Goal: Information Seeking & Learning: Learn about a topic

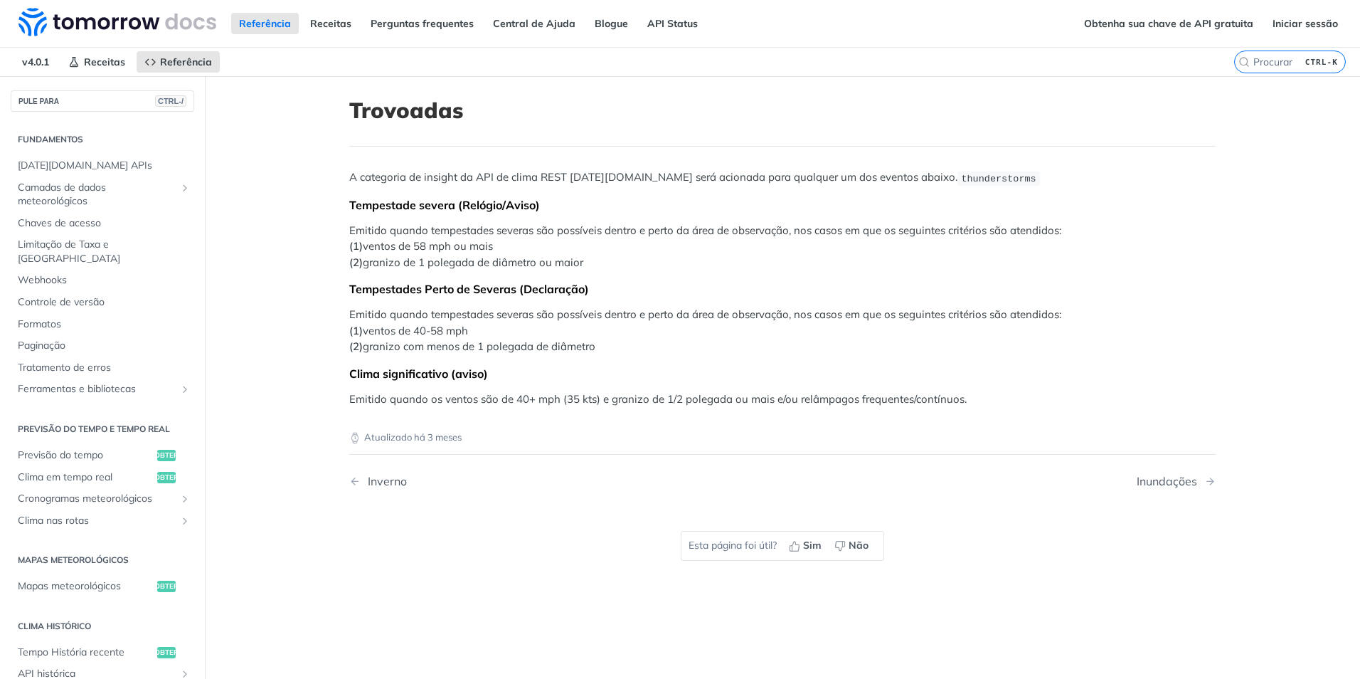
click at [64, 135] on h2 "Fundamentos" at bounding box center [103, 139] width 184 height 13
click at [114, 21] on img at bounding box center [117, 22] width 198 height 28
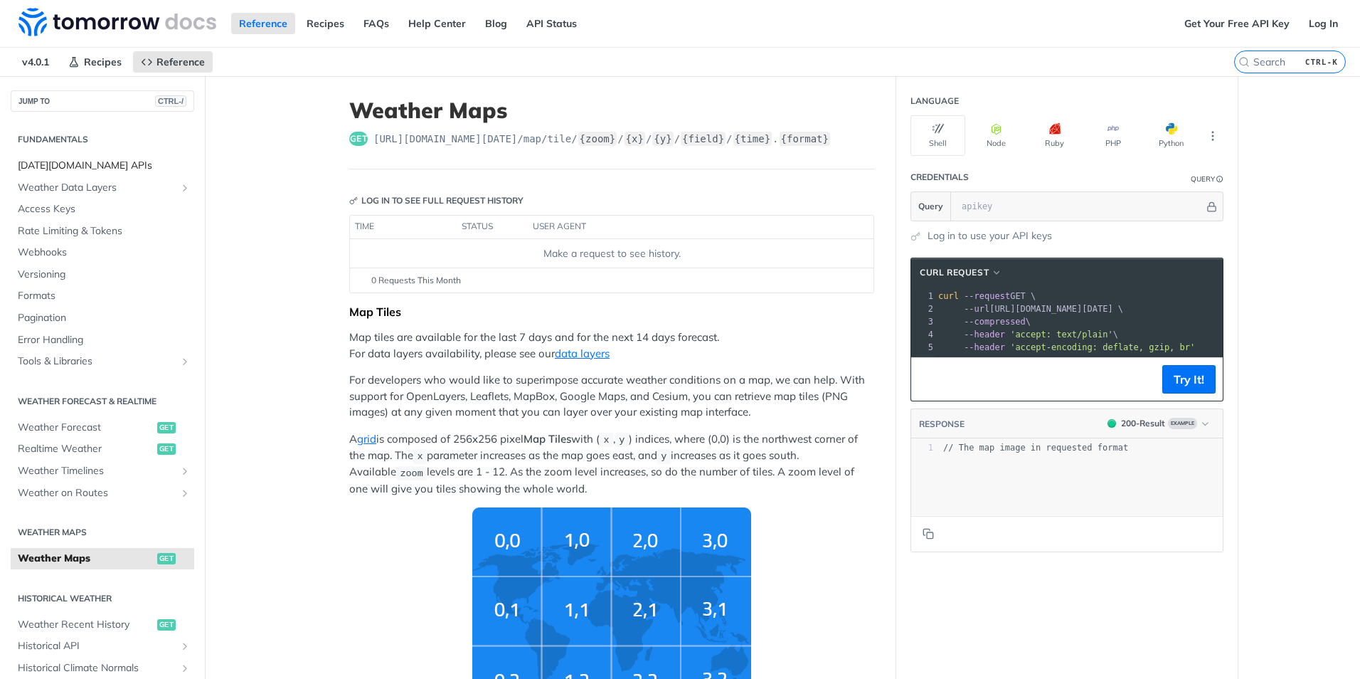
click at [69, 160] on span "[DATE][DOMAIN_NAME] APIs" at bounding box center [104, 166] width 173 height 14
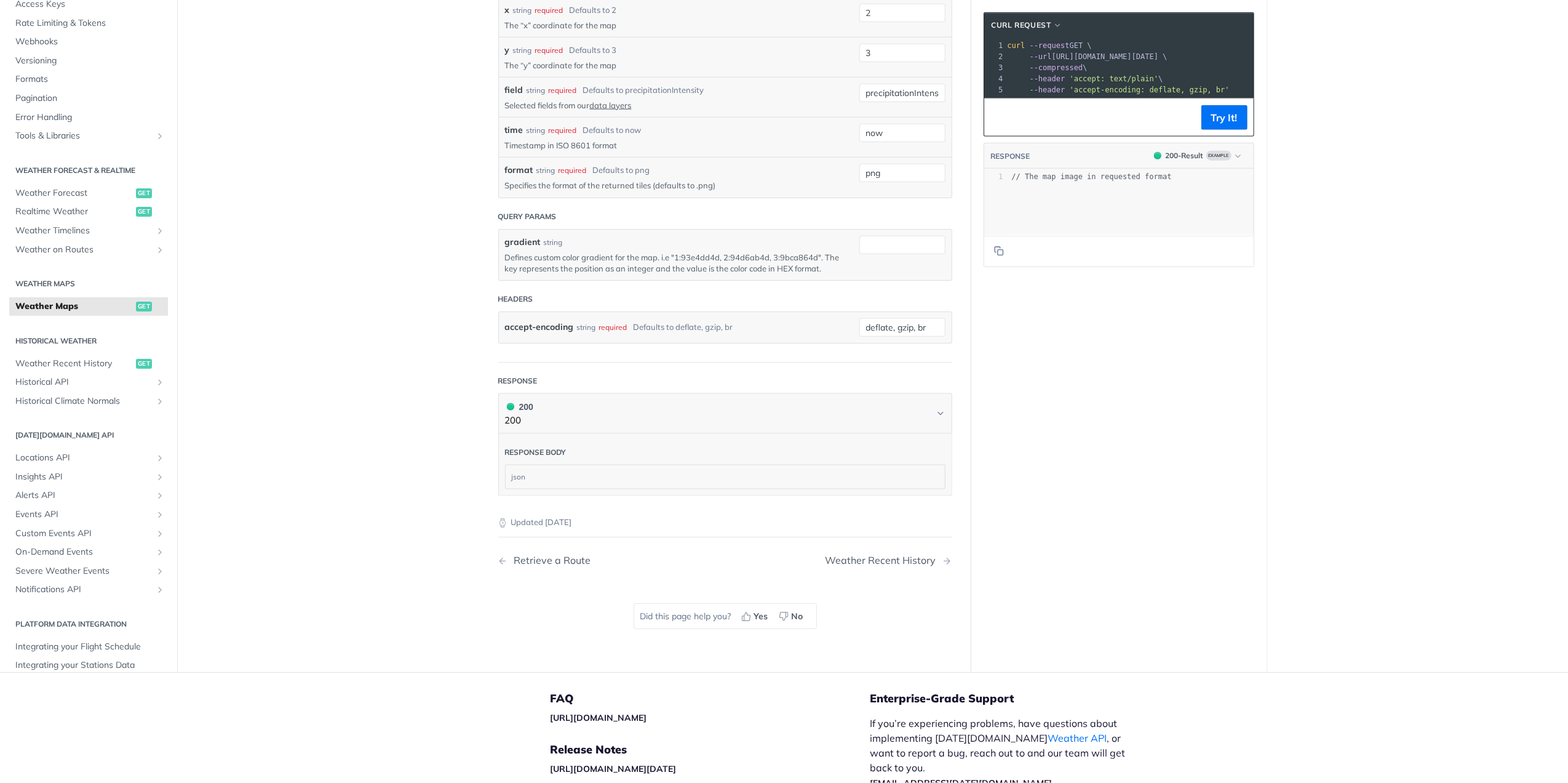
scroll to position [1415, 0]
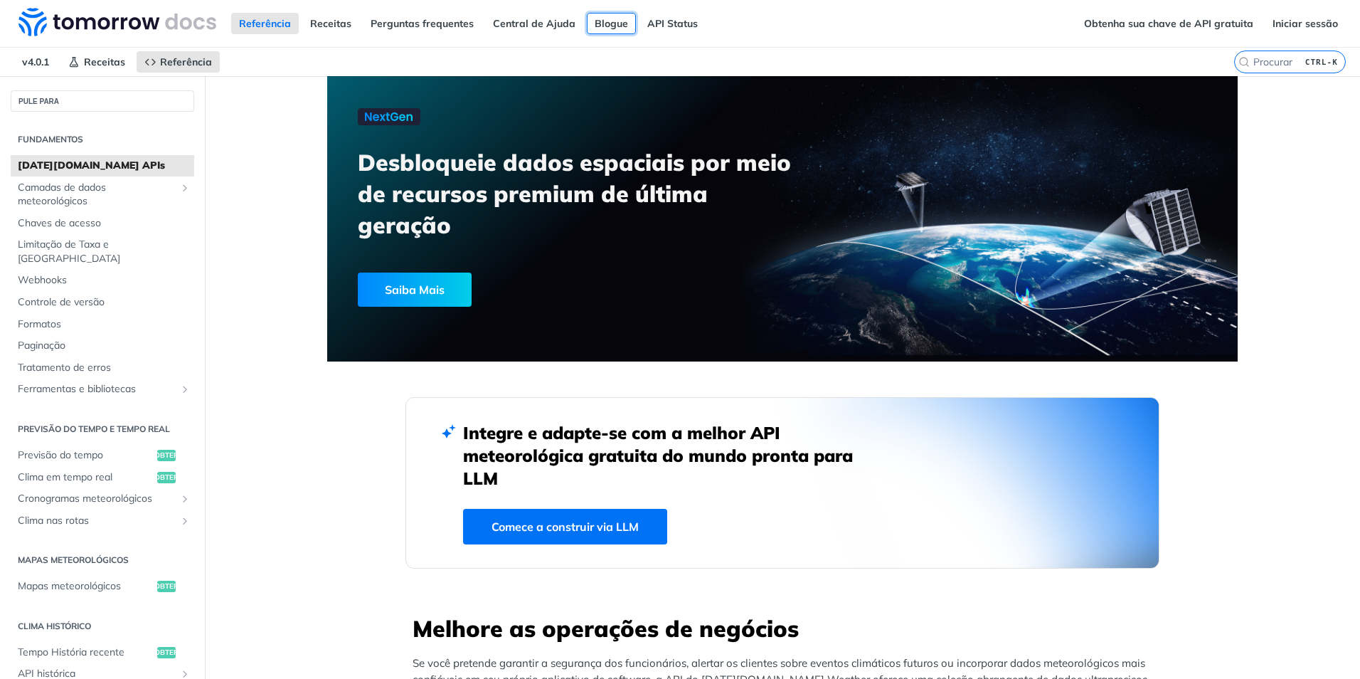
click at [603, 18] on link "Blogue" at bounding box center [611, 23] width 49 height 21
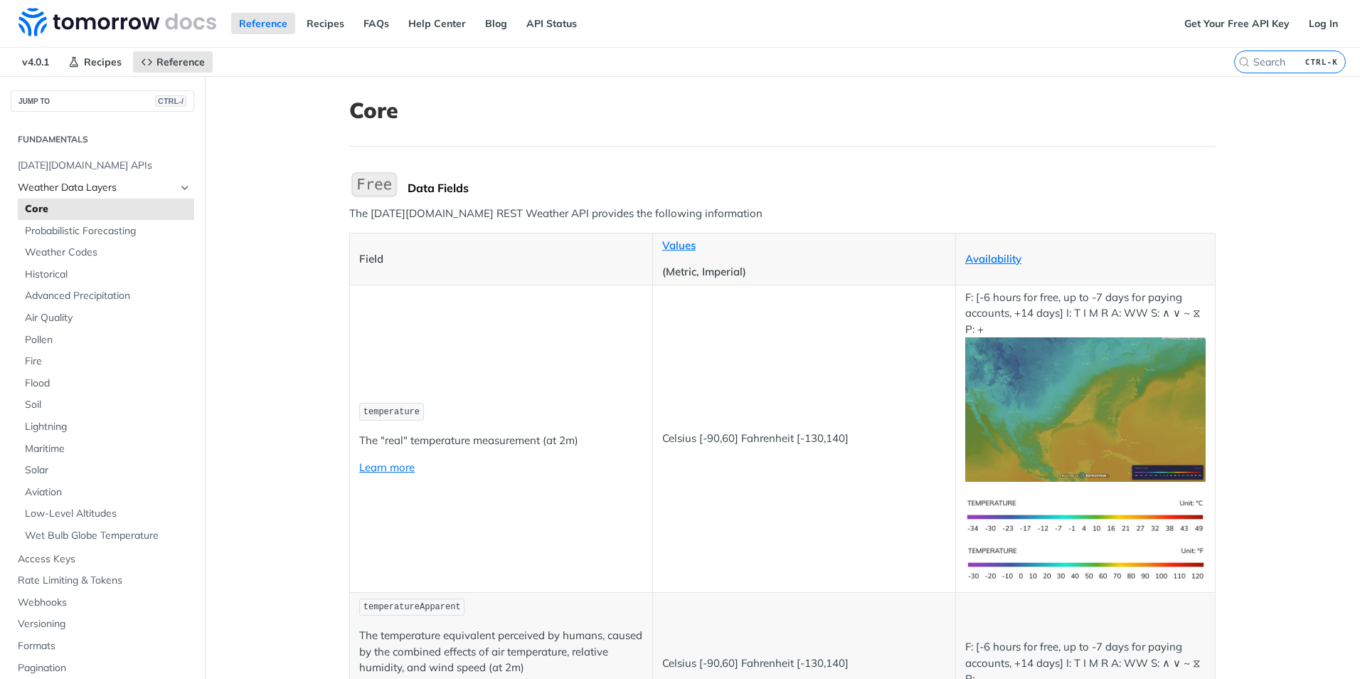
click at [87, 186] on span "Weather Data Layers" at bounding box center [97, 188] width 158 height 14
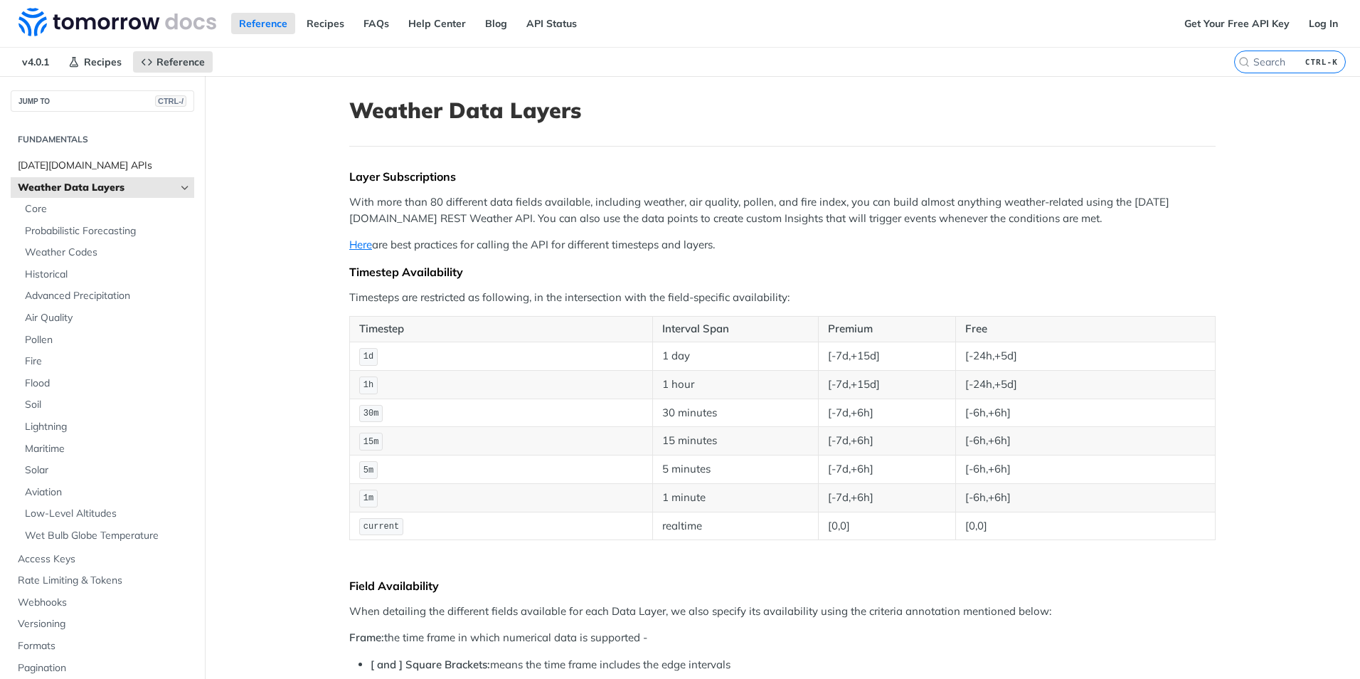
click at [70, 165] on span "Tomorrow.io APIs" at bounding box center [104, 166] width 173 height 14
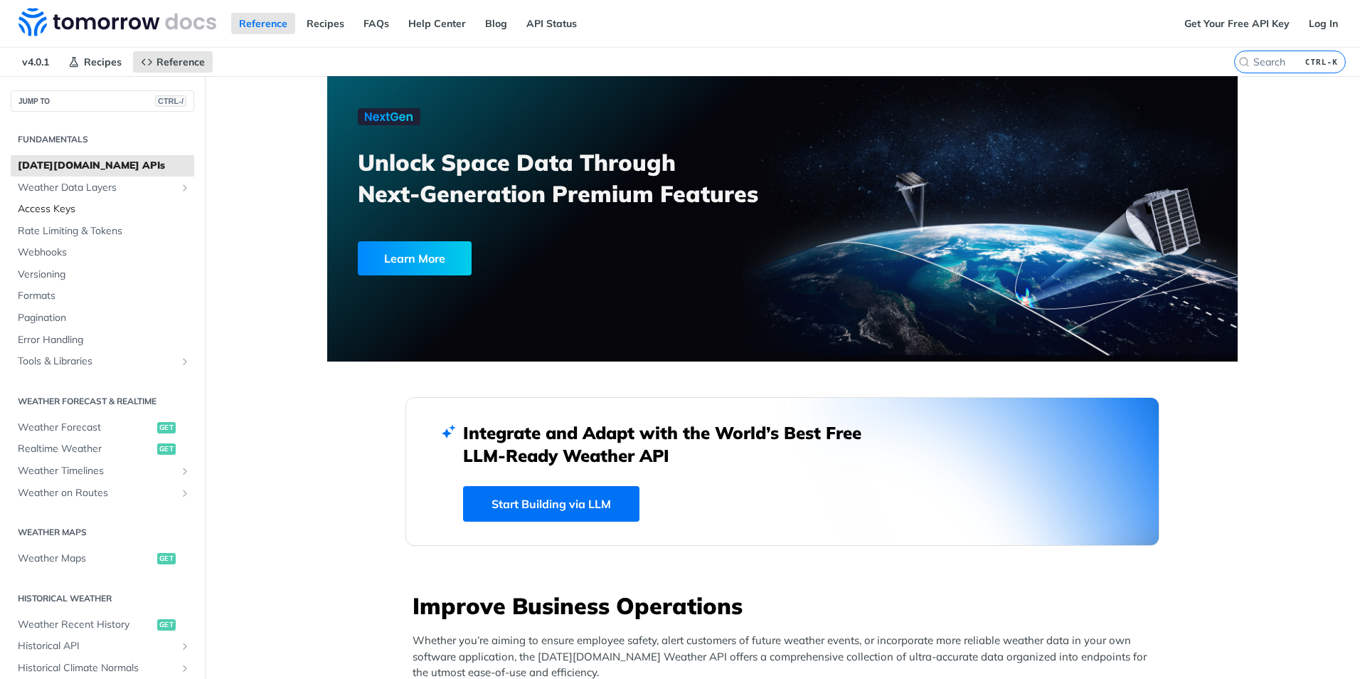
click at [65, 204] on span "Access Keys" at bounding box center [104, 209] width 173 height 14
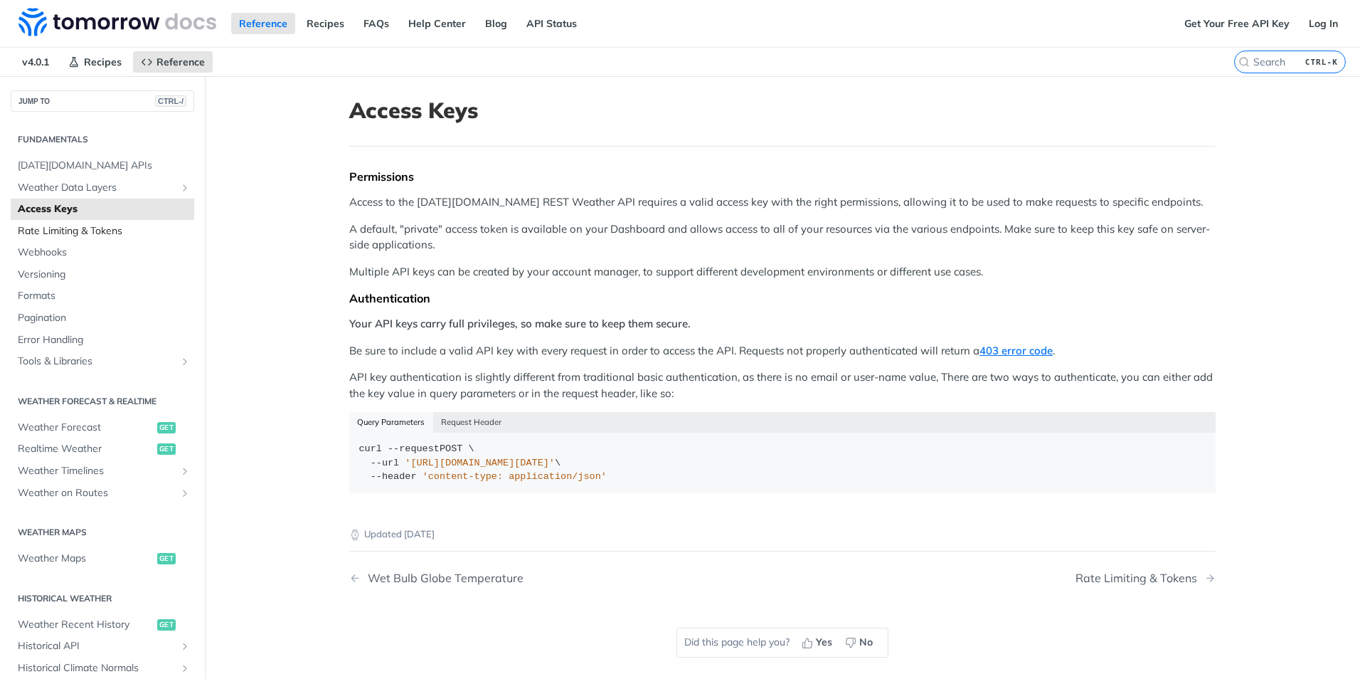
click at [54, 230] on span "Rate Limiting & Tokens" at bounding box center [104, 231] width 173 height 14
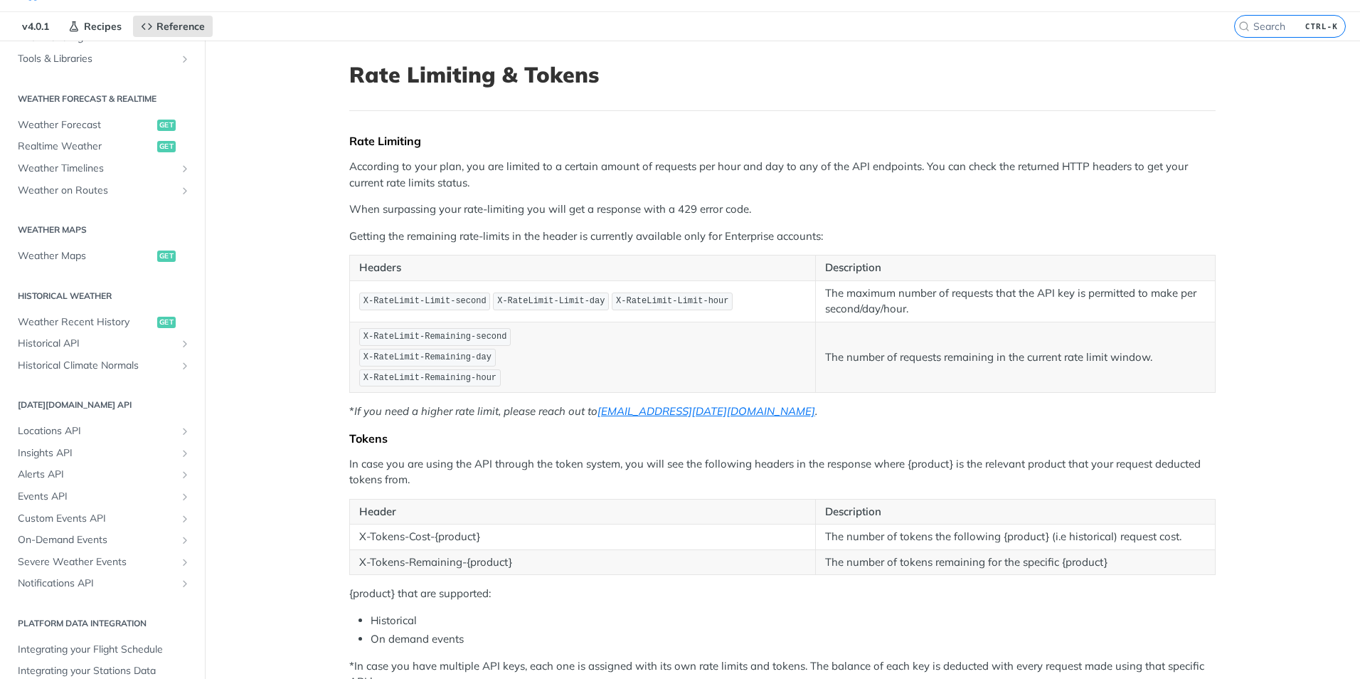
scroll to position [71, 0]
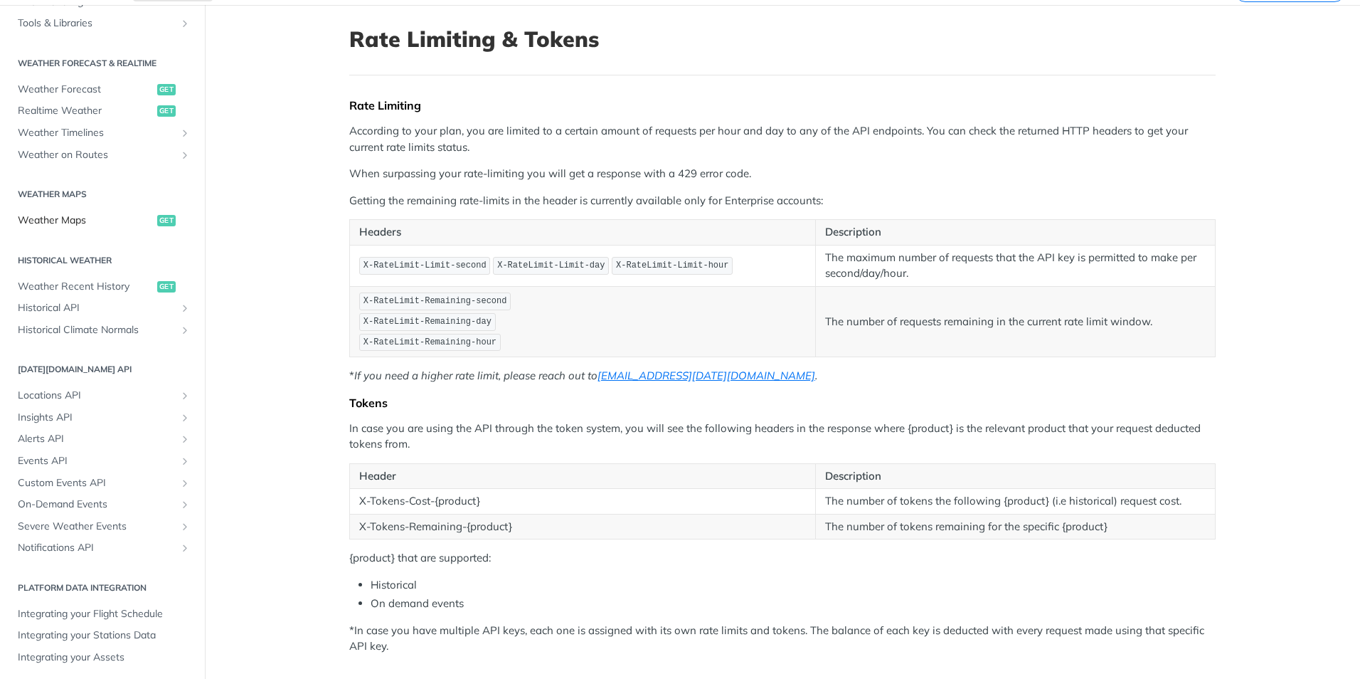
click at [77, 216] on span "Weather Maps" at bounding box center [86, 220] width 136 height 14
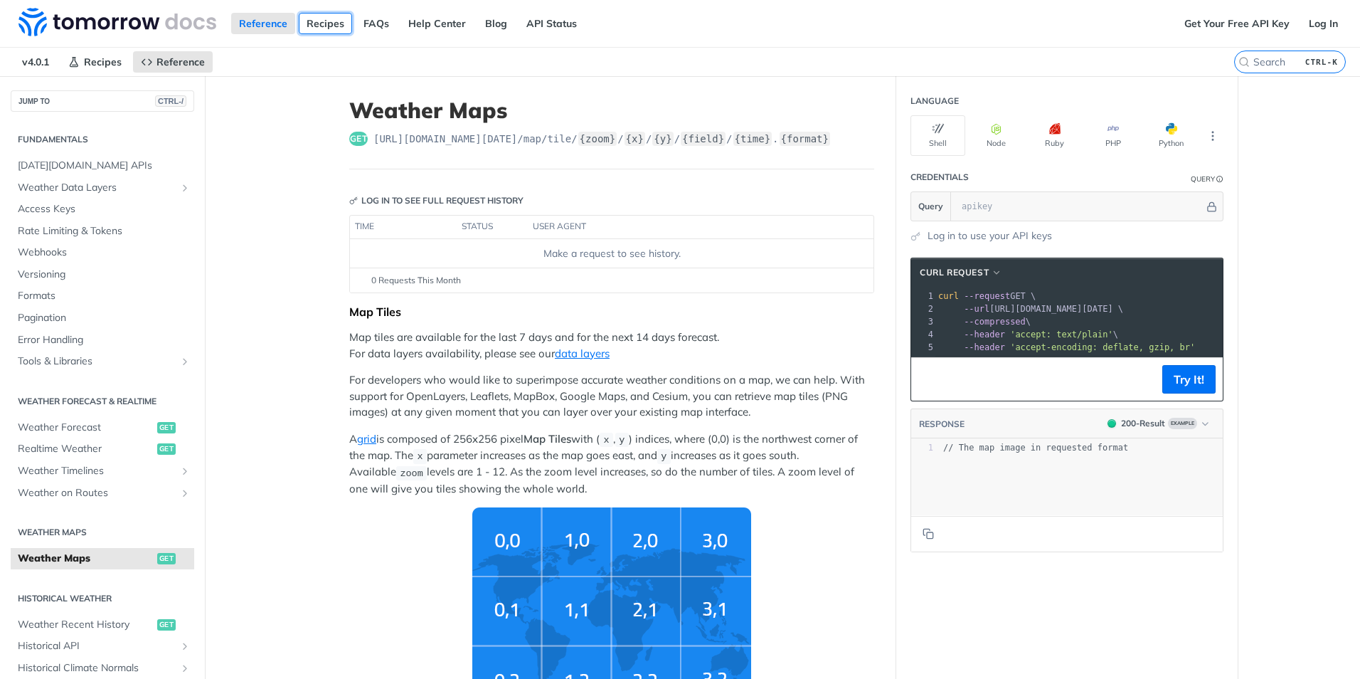
click at [336, 29] on link "Recipes" at bounding box center [325, 23] width 53 height 21
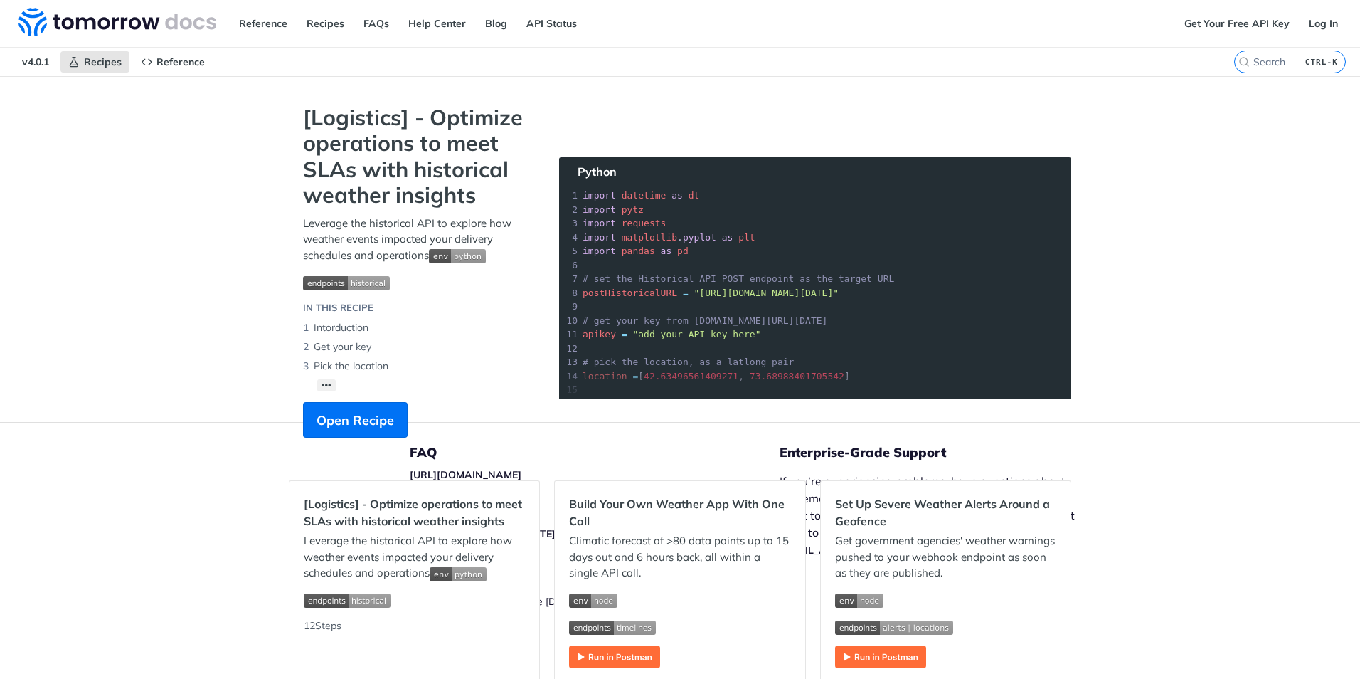
click at [31, 61] on span "v4.0.1" at bounding box center [35, 61] width 43 height 21
drag, startPoint x: 31, startPoint y: 61, endPoint x: 25, endPoint y: 22, distance: 39.5
click at [25, 22] on img at bounding box center [117, 22] width 198 height 28
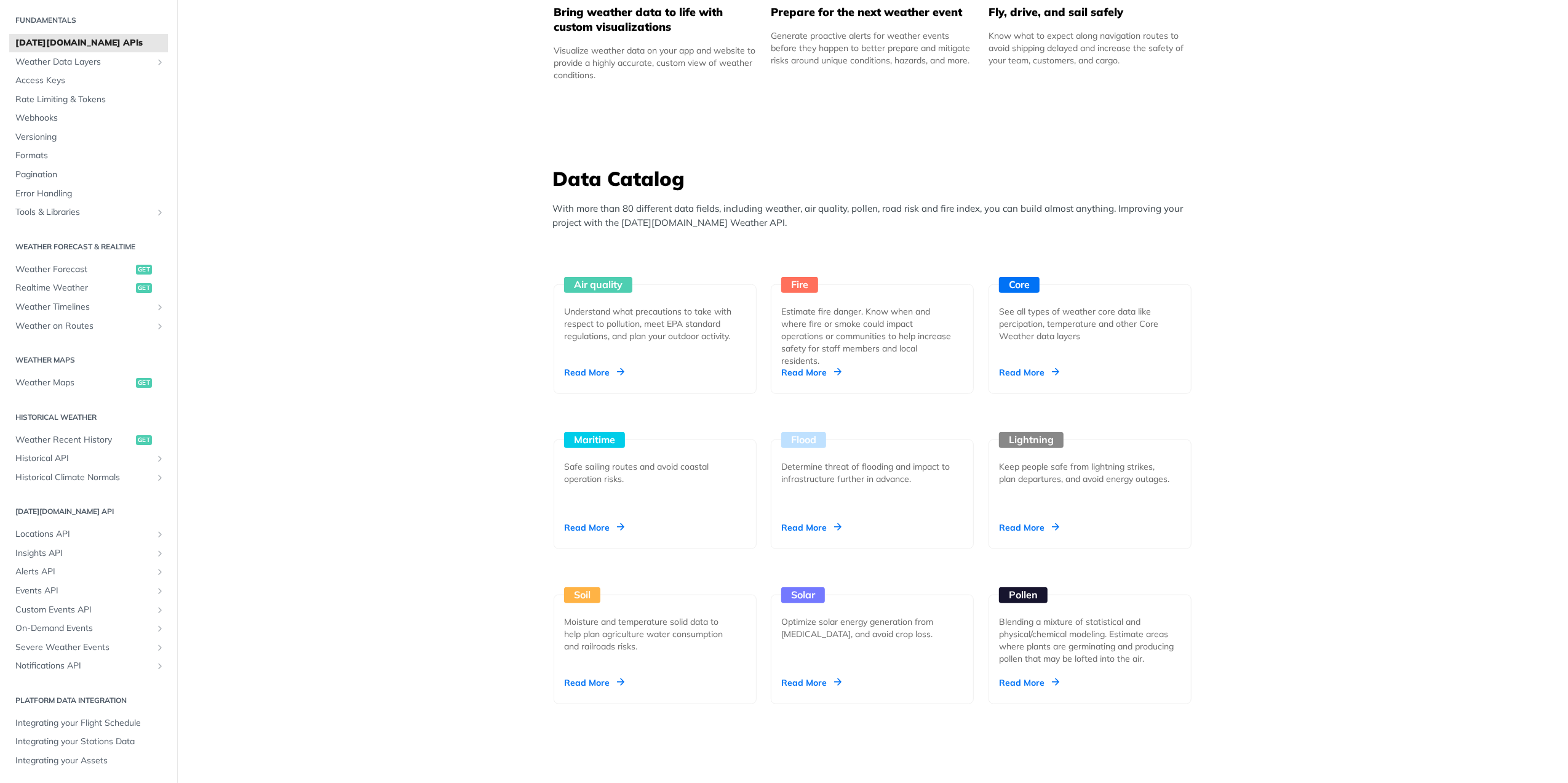
scroll to position [1025, 0]
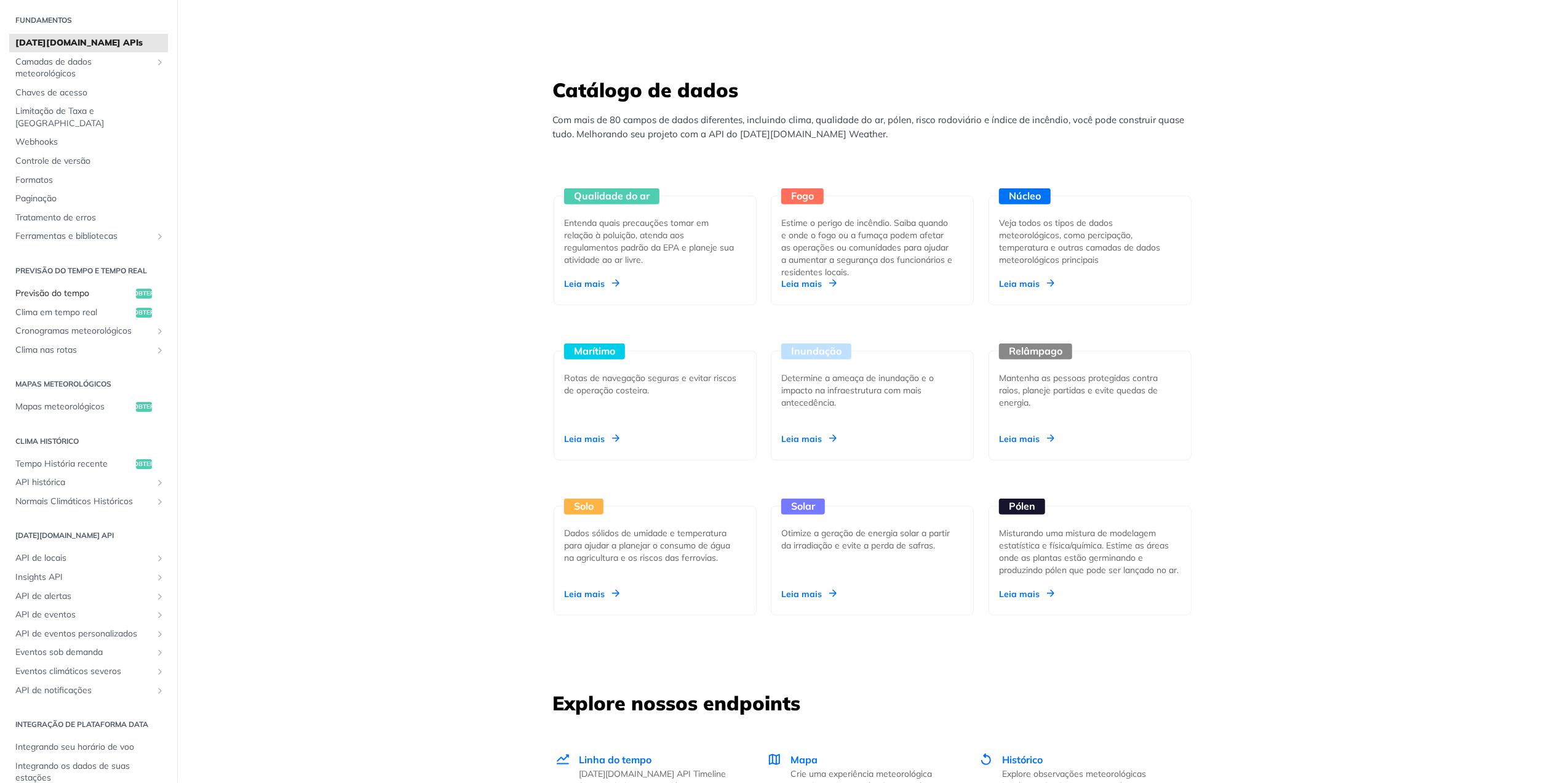
click at [57, 287] on span "Previsão do tempo" at bounding box center [74, 293] width 118 height 12
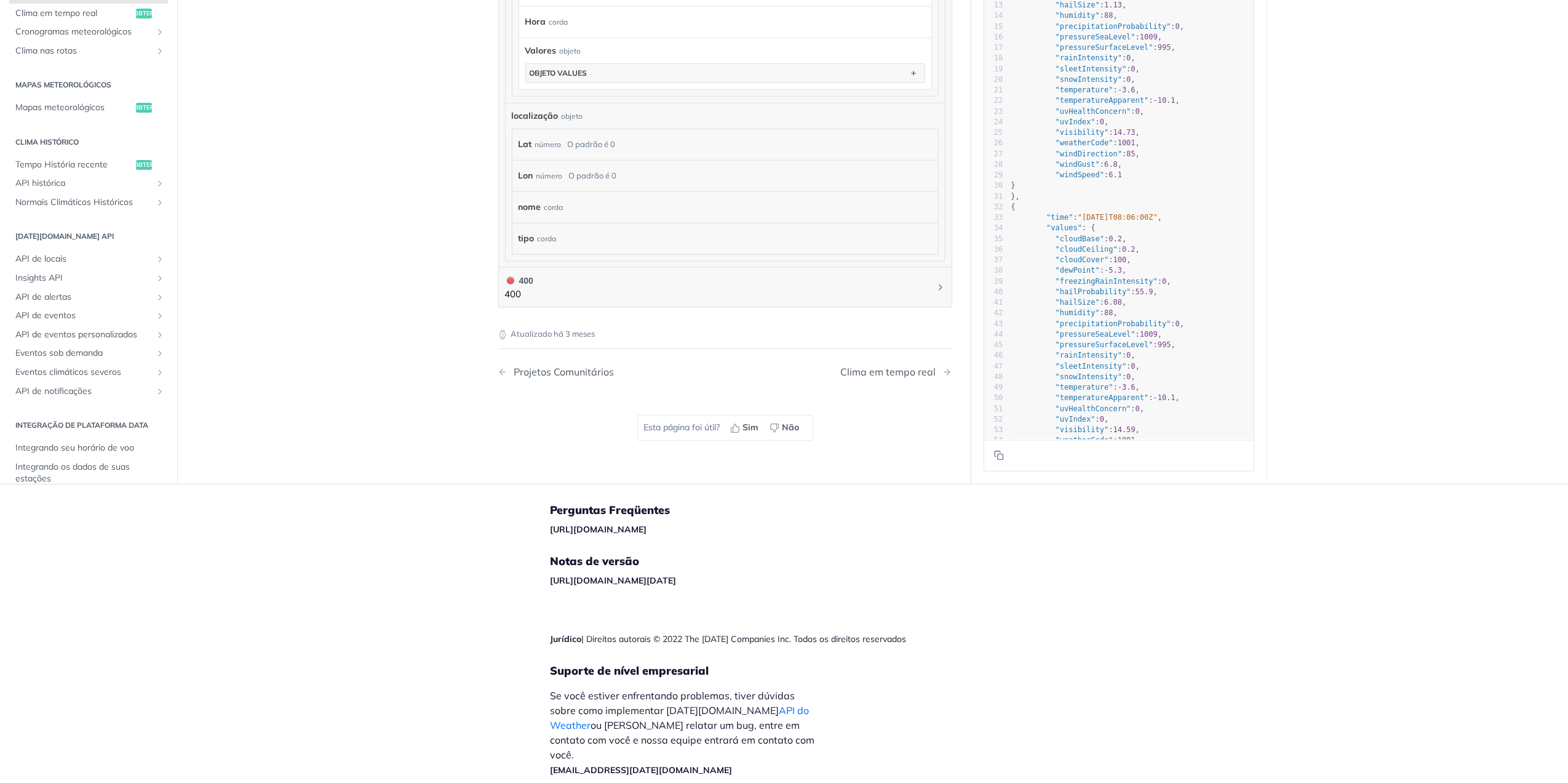
scroll to position [549, 0]
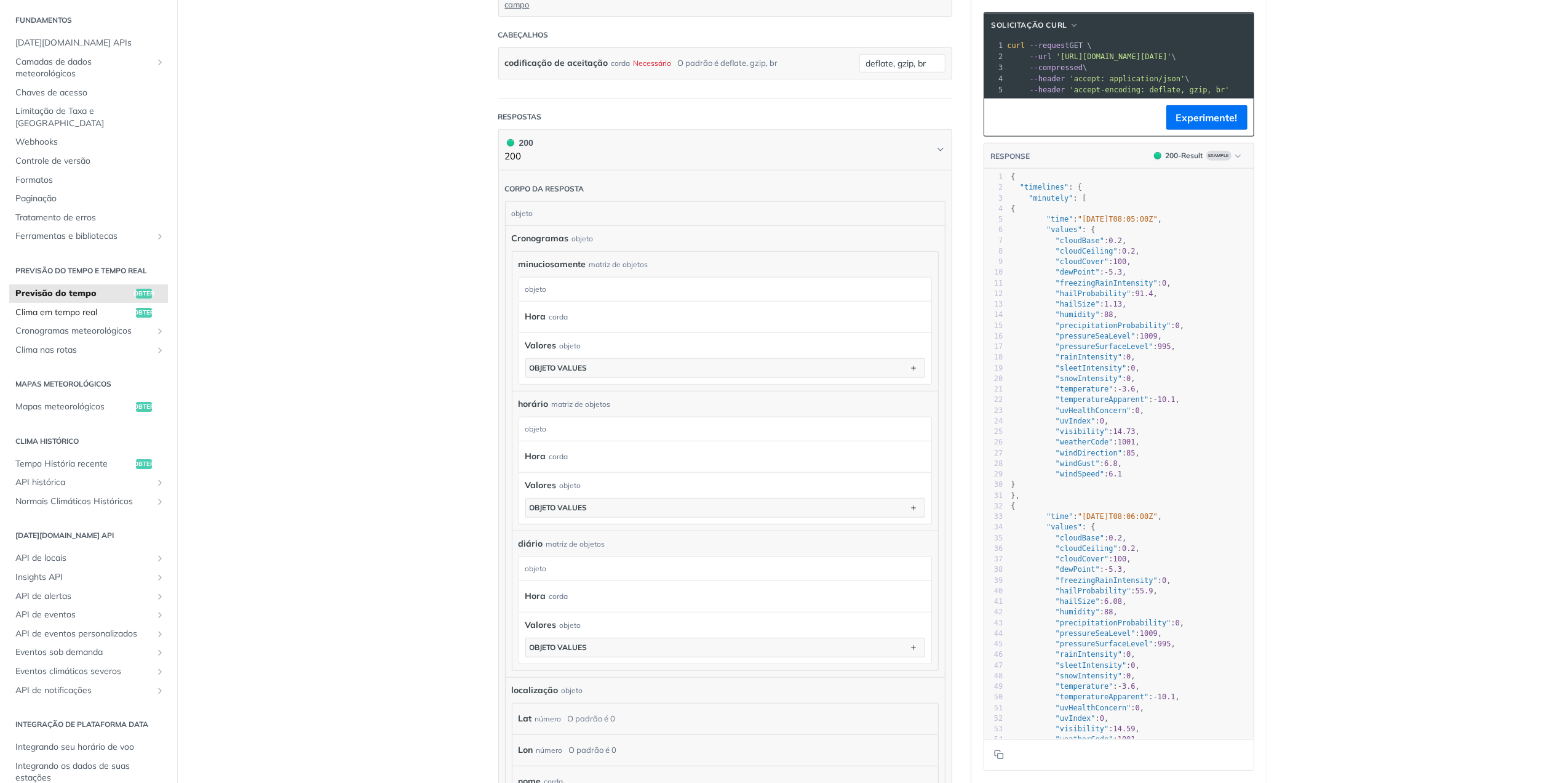
click at [77, 306] on span "Clima em tempo real" at bounding box center [74, 312] width 118 height 12
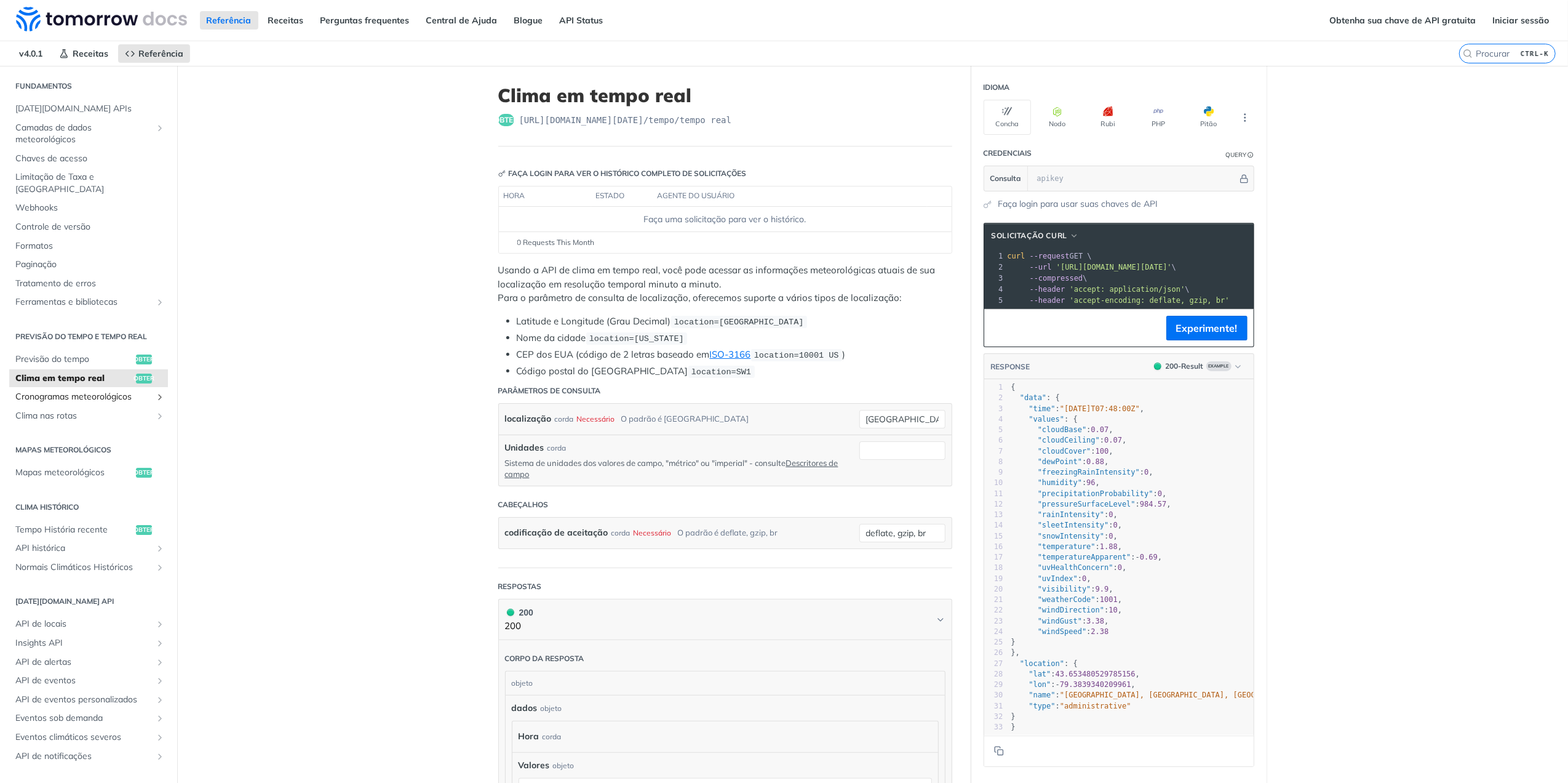
click at [53, 391] on span "Cronogramas meteorológicos" at bounding box center [84, 397] width 137 height 12
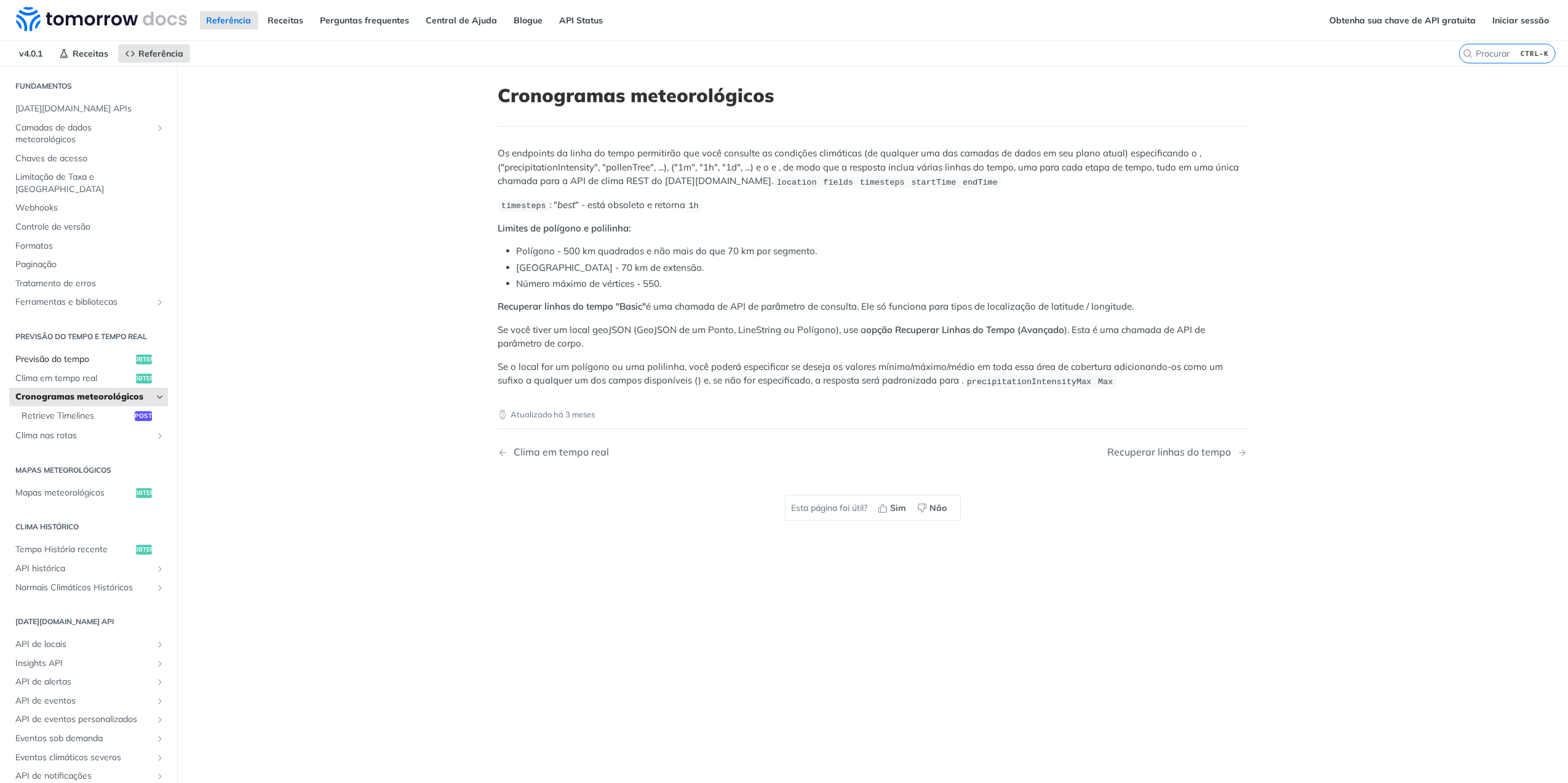
click at [50, 353] on span "Previsão do tempo" at bounding box center [74, 359] width 118 height 12
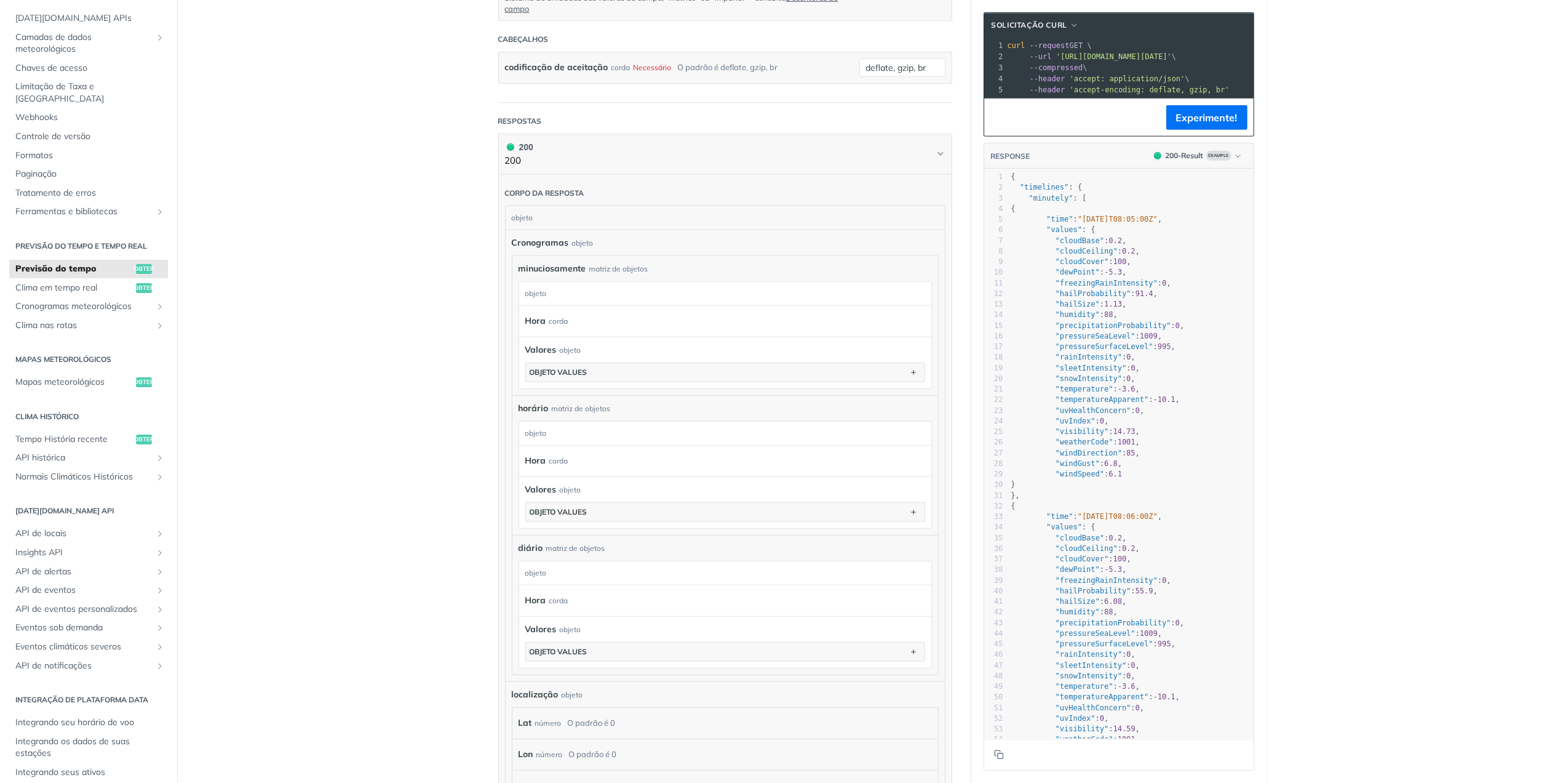
scroll to position [574, 0]
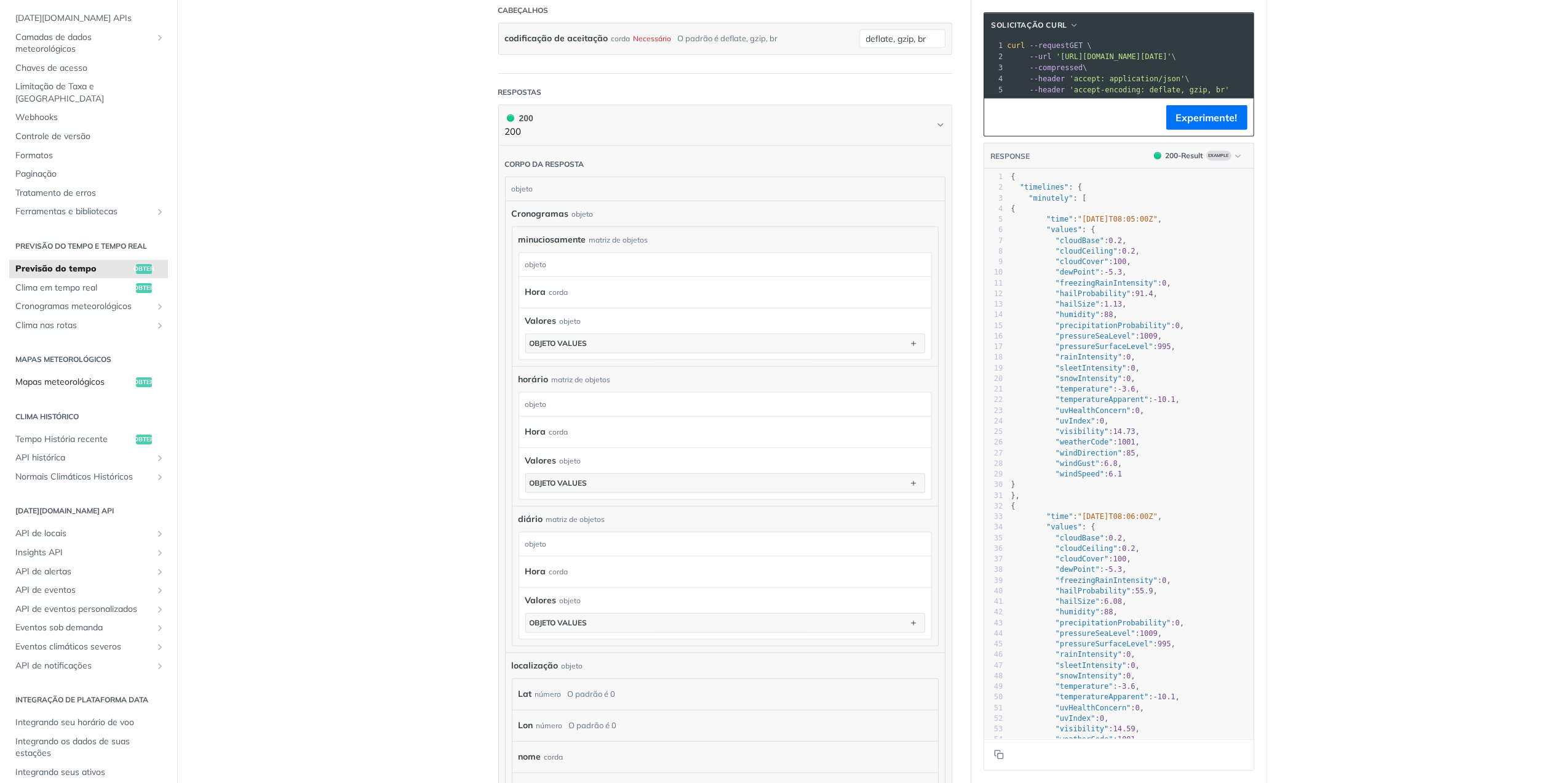
click at [79, 376] on span "Mapas meteorológicos" at bounding box center [74, 382] width 118 height 12
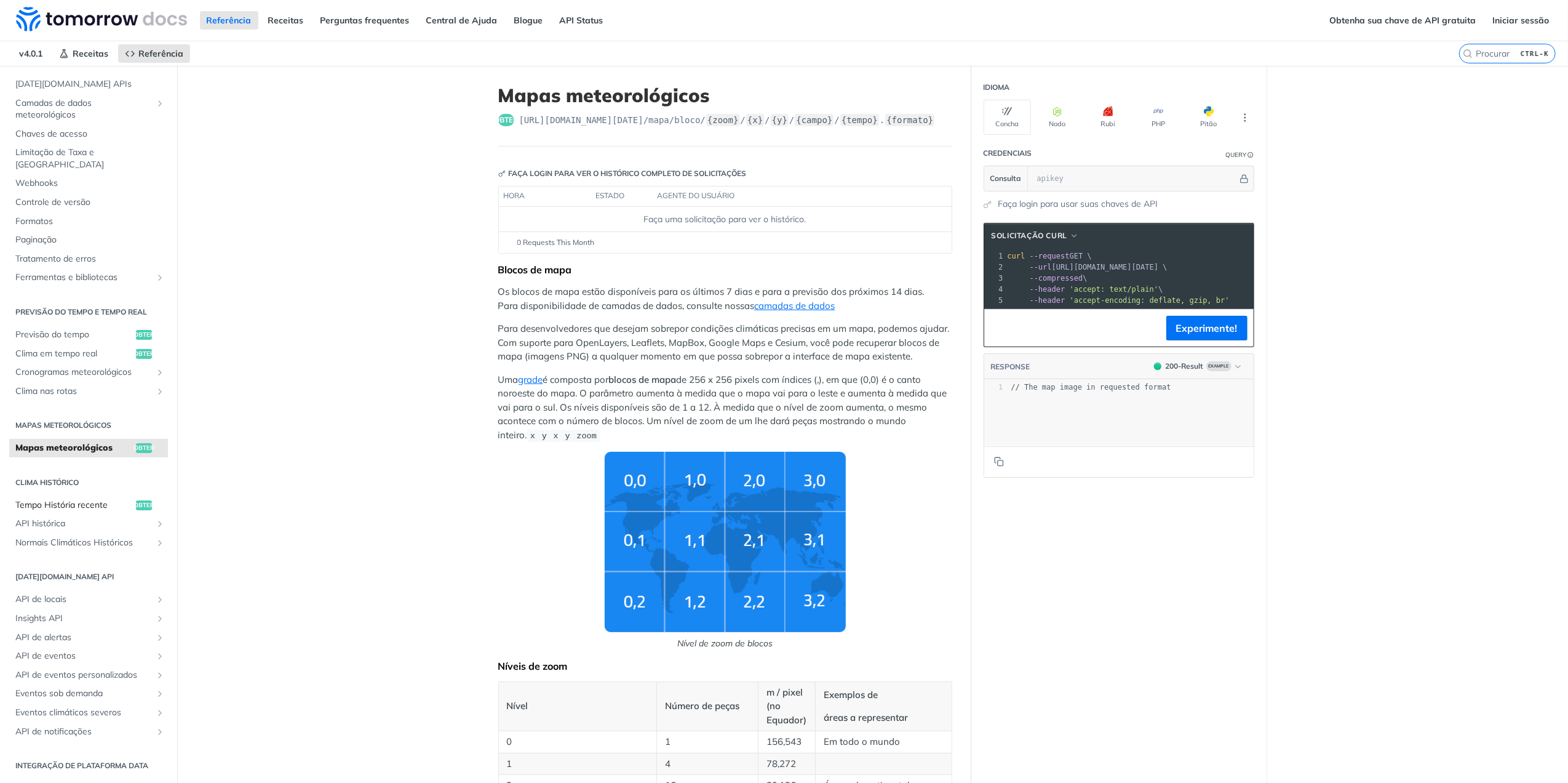
click at [64, 499] on span "Tempo História recente" at bounding box center [74, 505] width 118 height 12
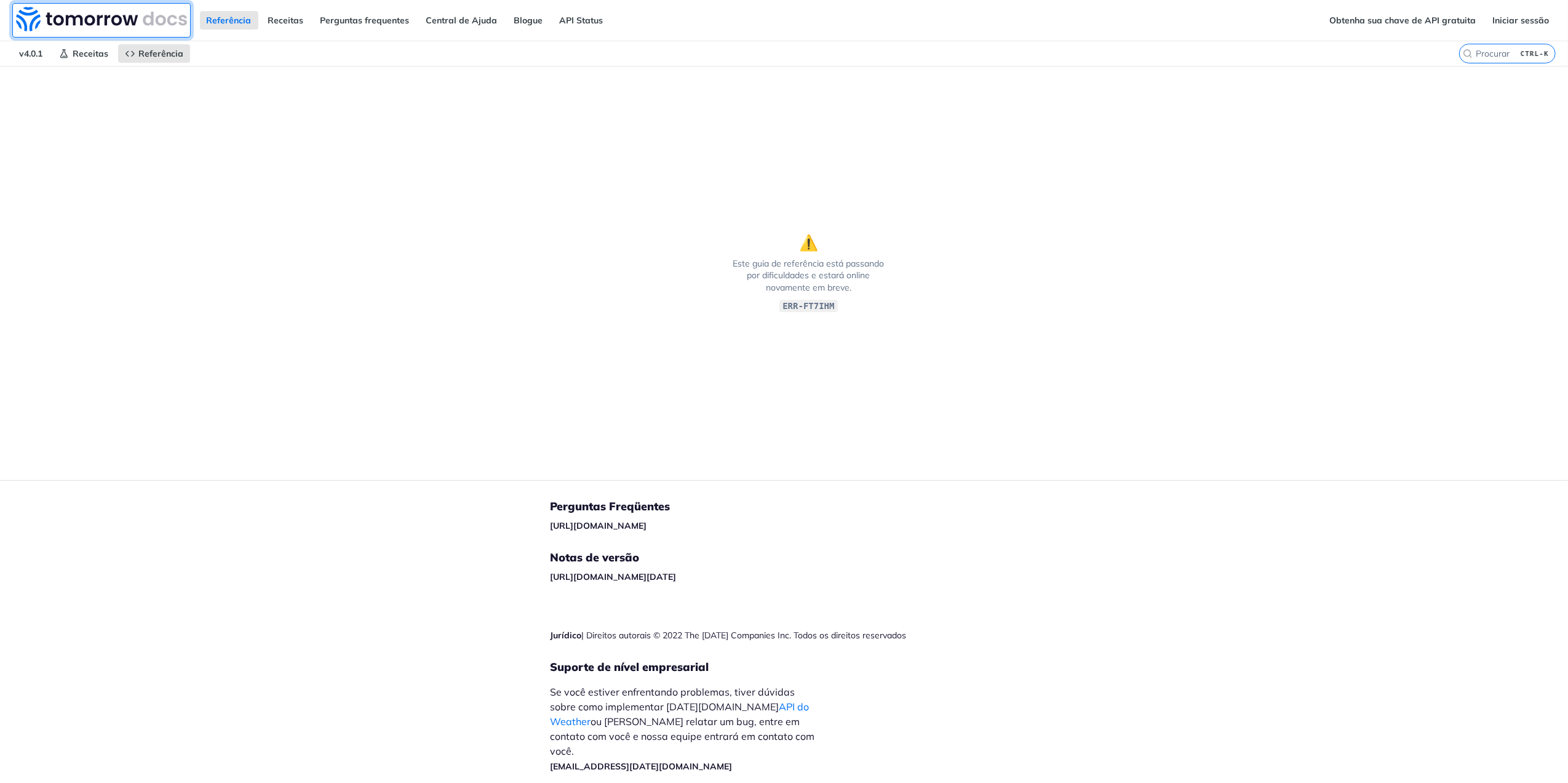
click at [23, 14] on img at bounding box center [101, 19] width 171 height 24
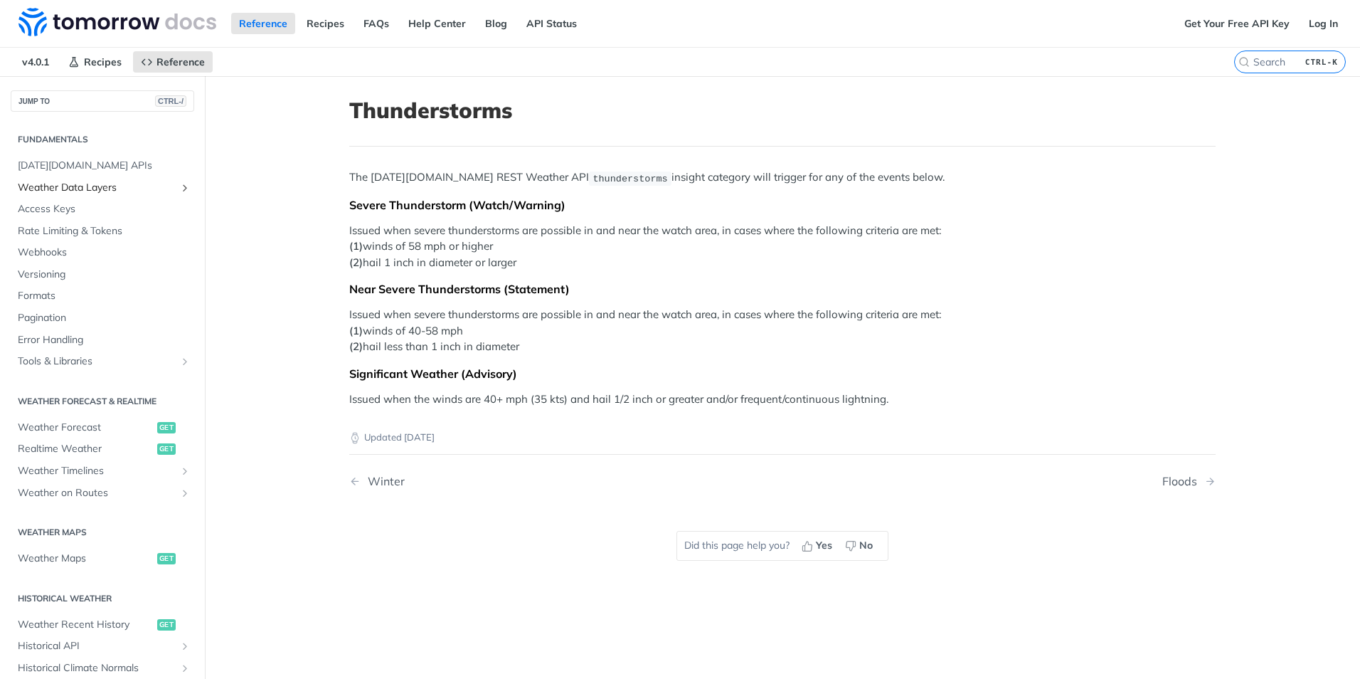
click at [89, 179] on link "Weather Data Layers" at bounding box center [103, 187] width 184 height 21
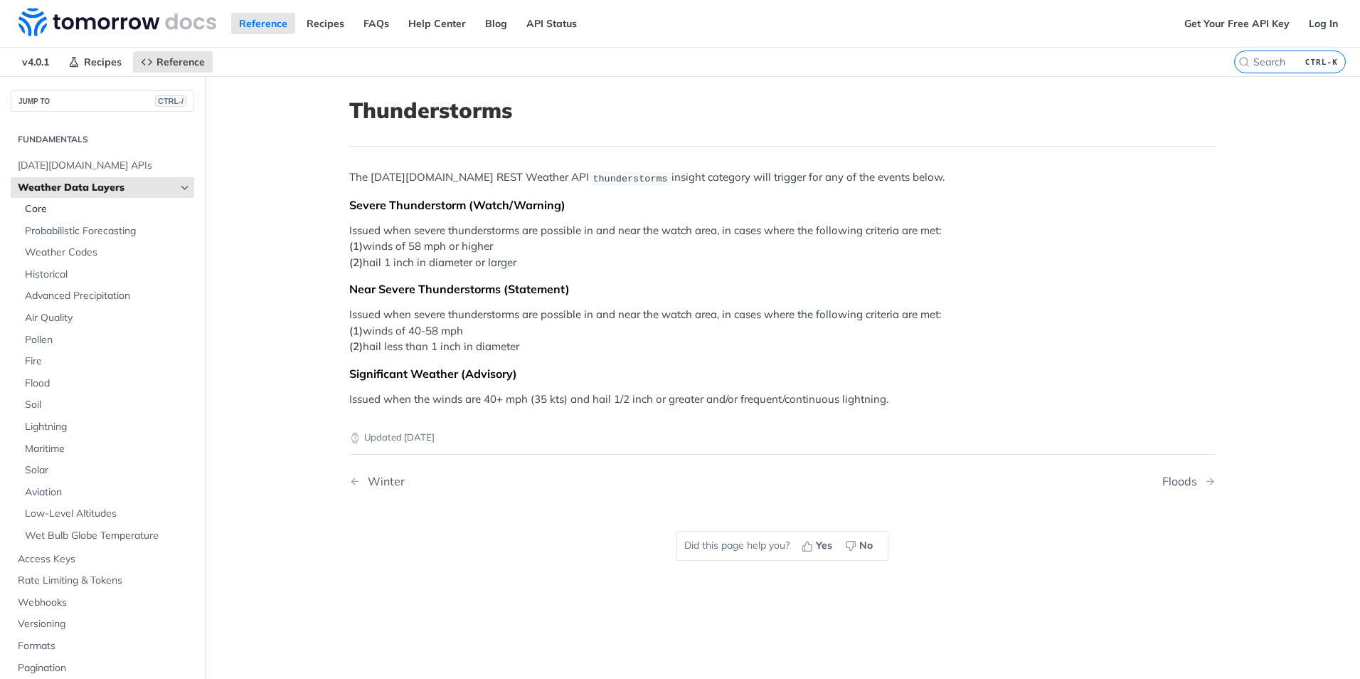
click at [43, 210] on span "Core" at bounding box center [108, 209] width 166 height 14
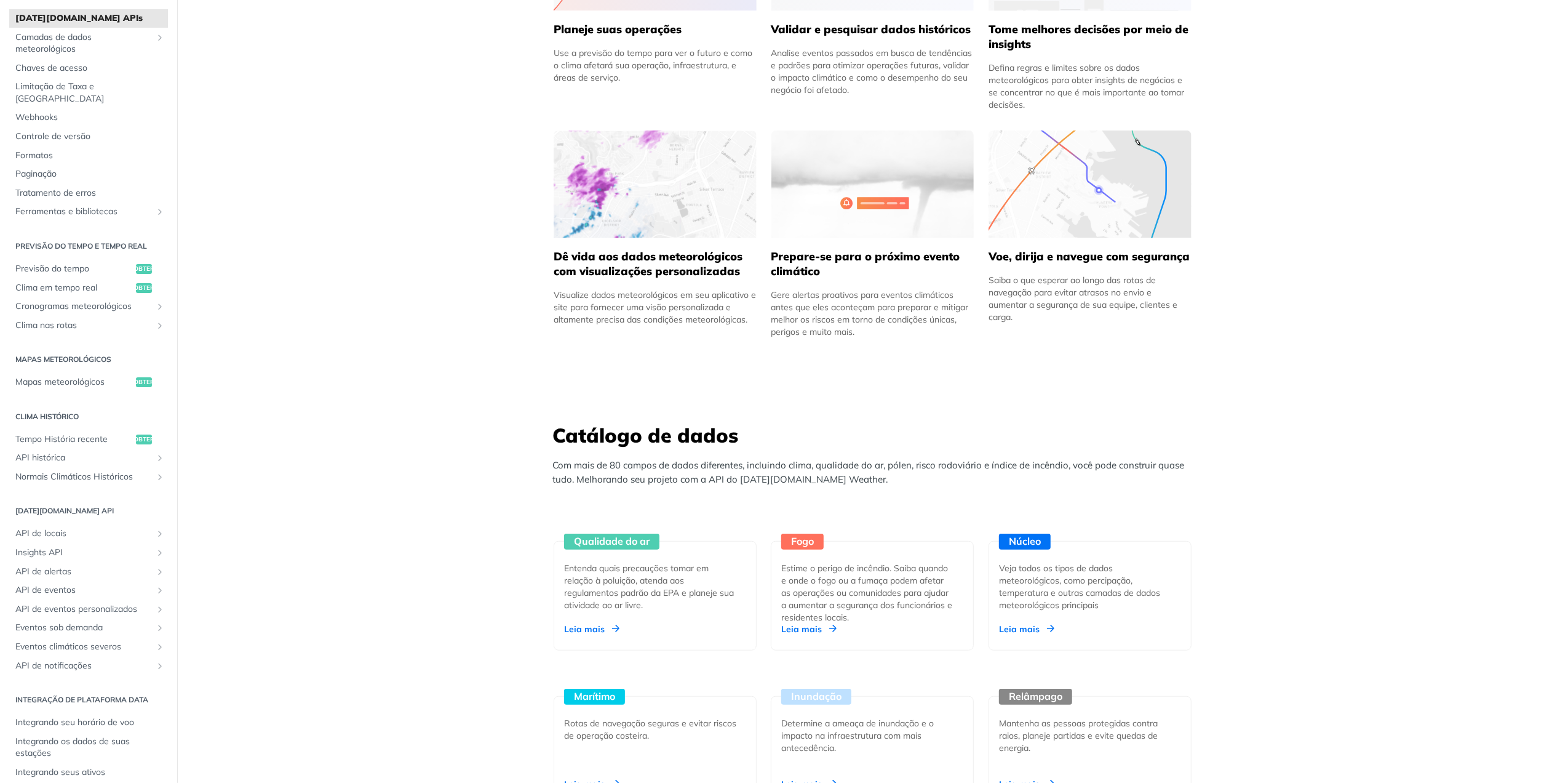
scroll to position [739, 0]
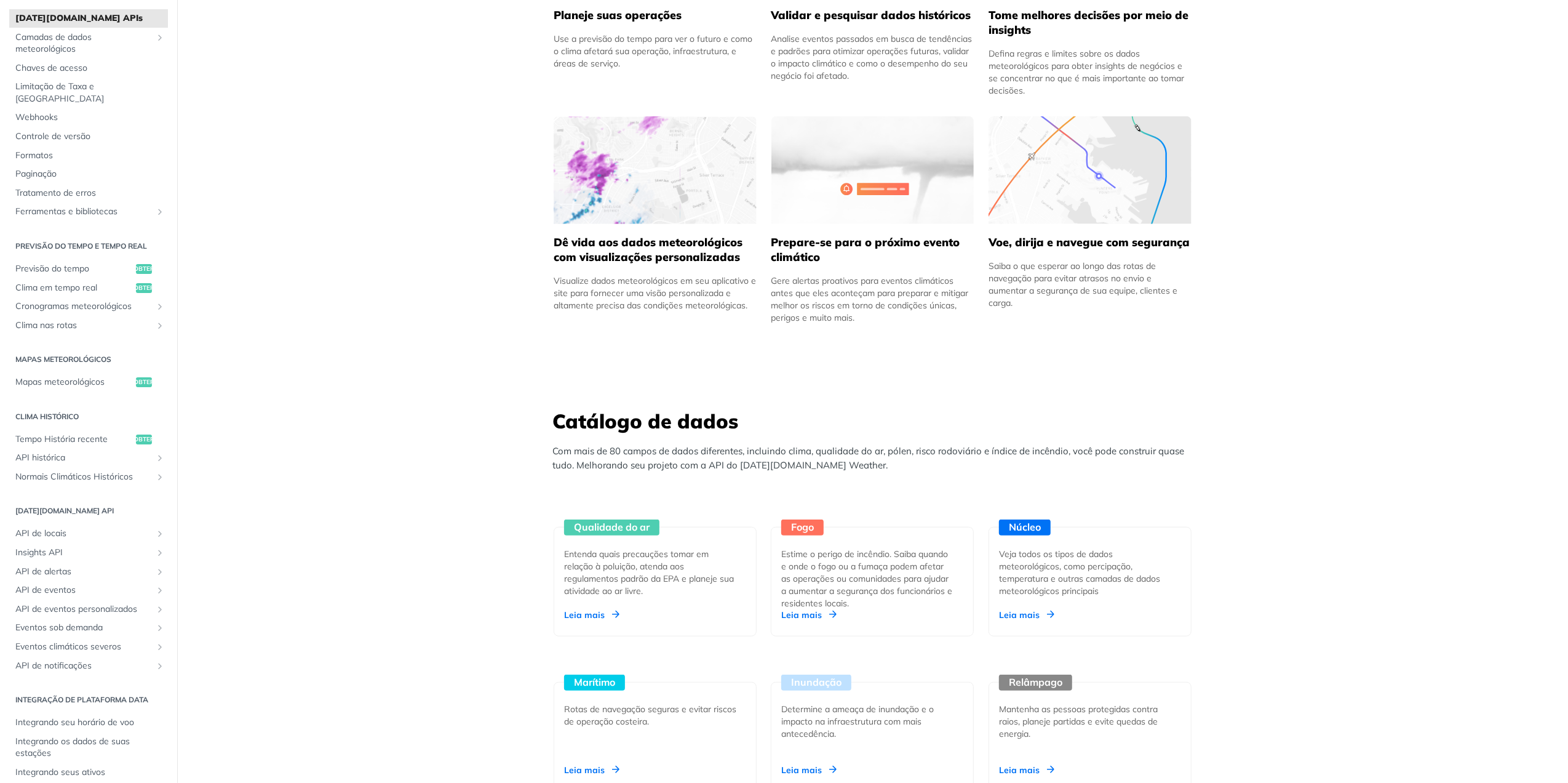
click at [611, 299] on div "Visualize dados meteorológicos em seu aplicativo e site para fornecer uma visão…" at bounding box center [655, 292] width 203 height 37
click at [613, 165] on img at bounding box center [655, 170] width 203 height 107
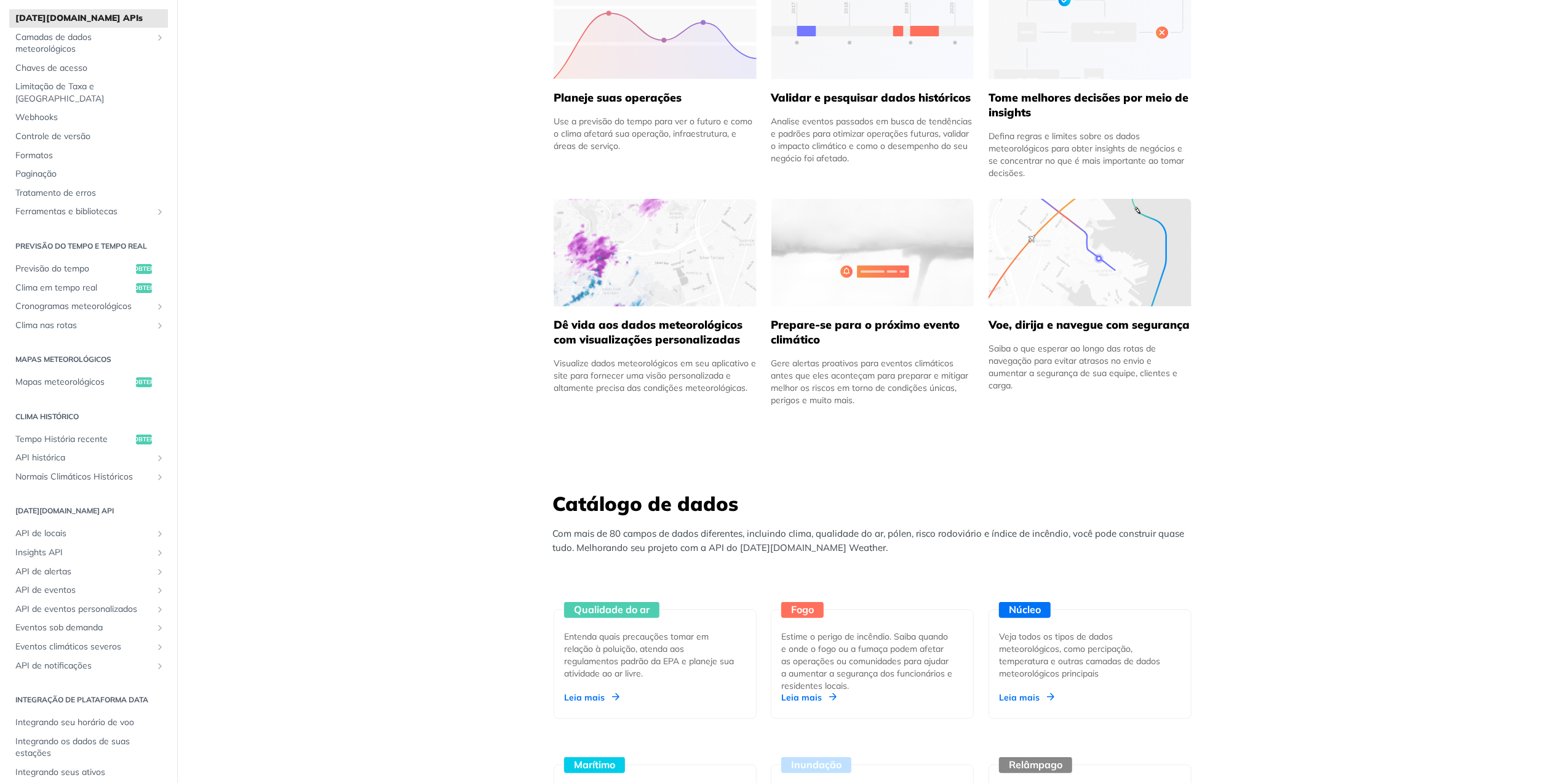
scroll to position [574, 0]
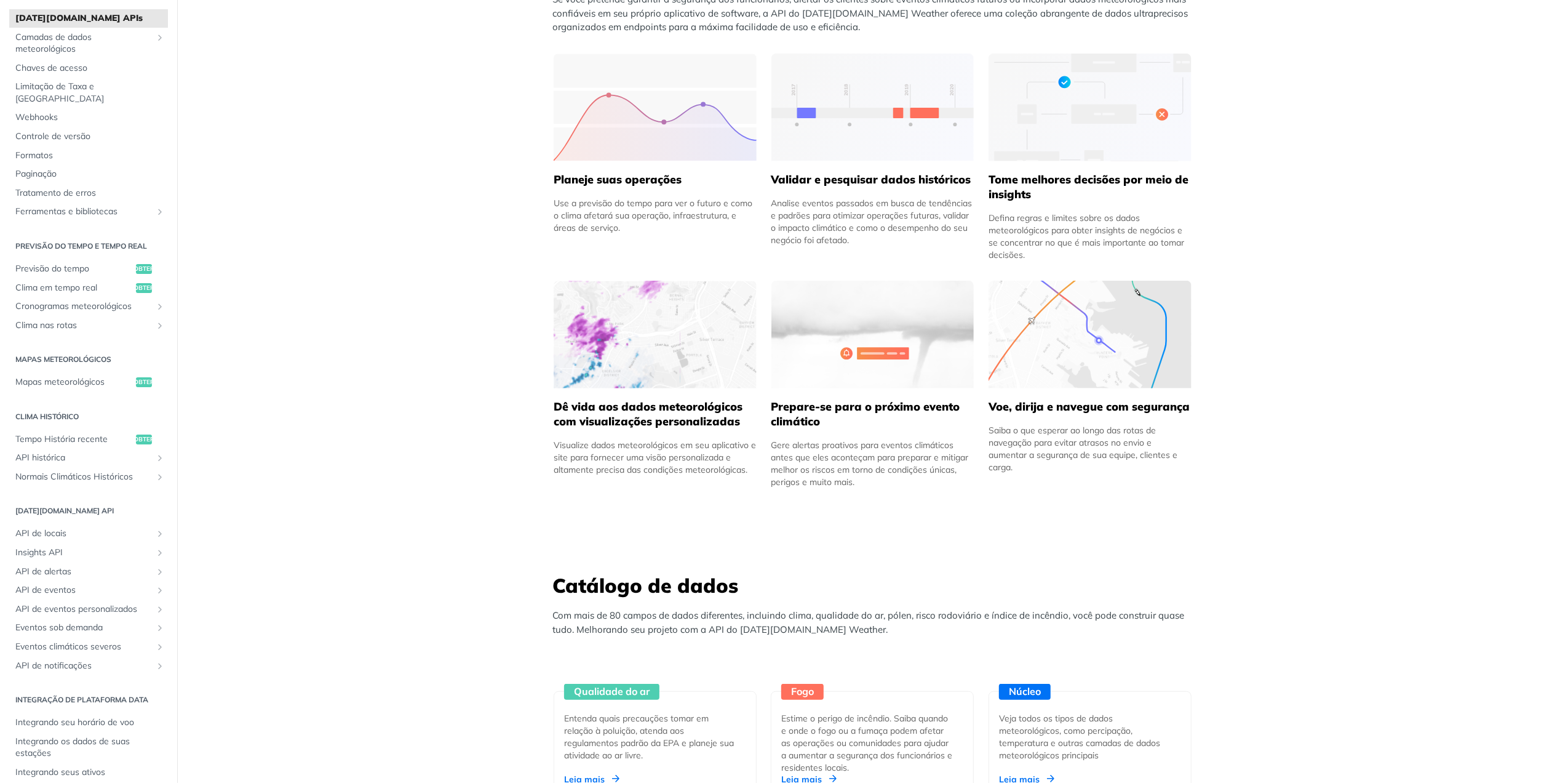
click at [1034, 112] on img at bounding box center [1090, 107] width 203 height 107
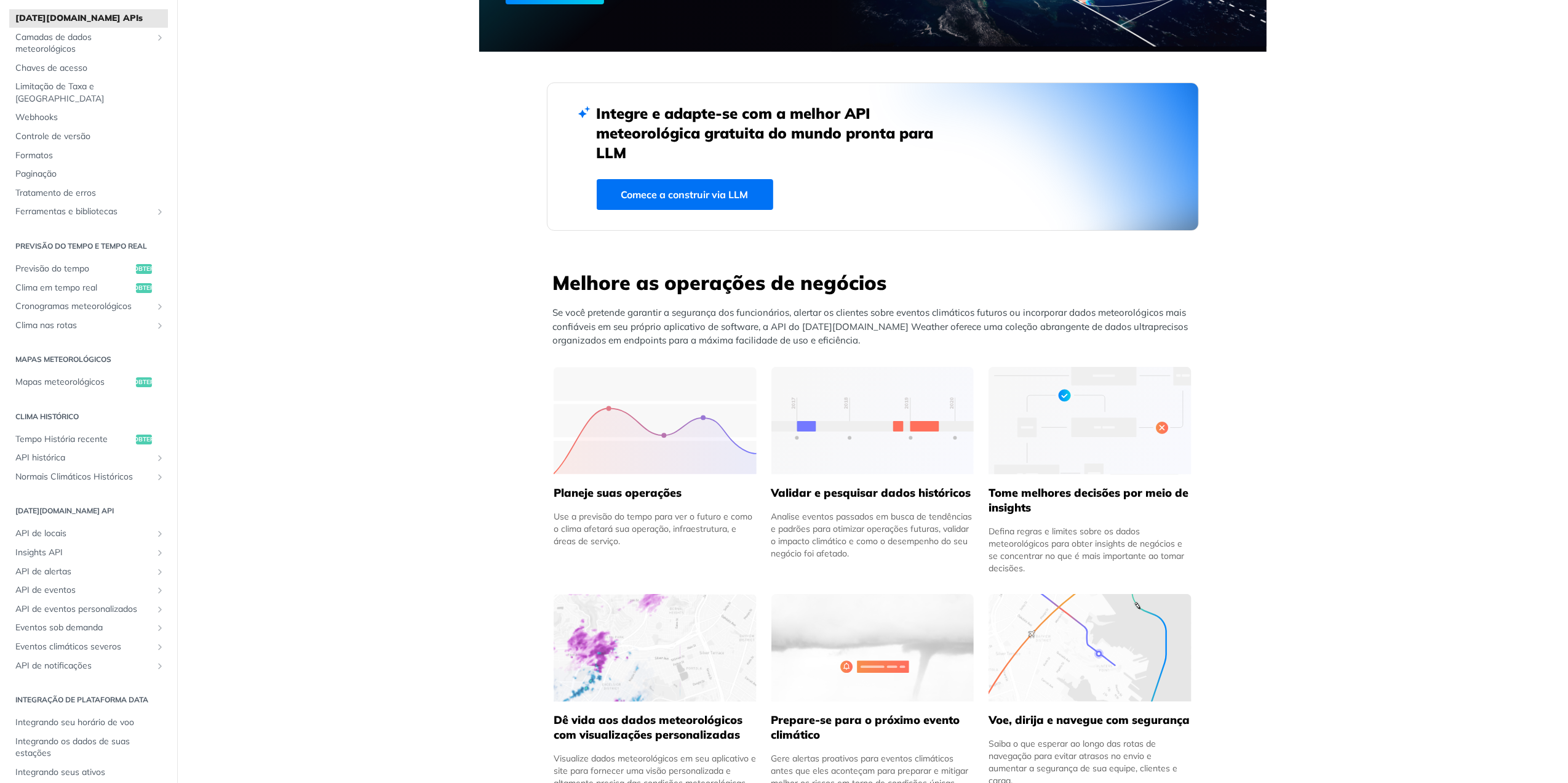
scroll to position [247, 0]
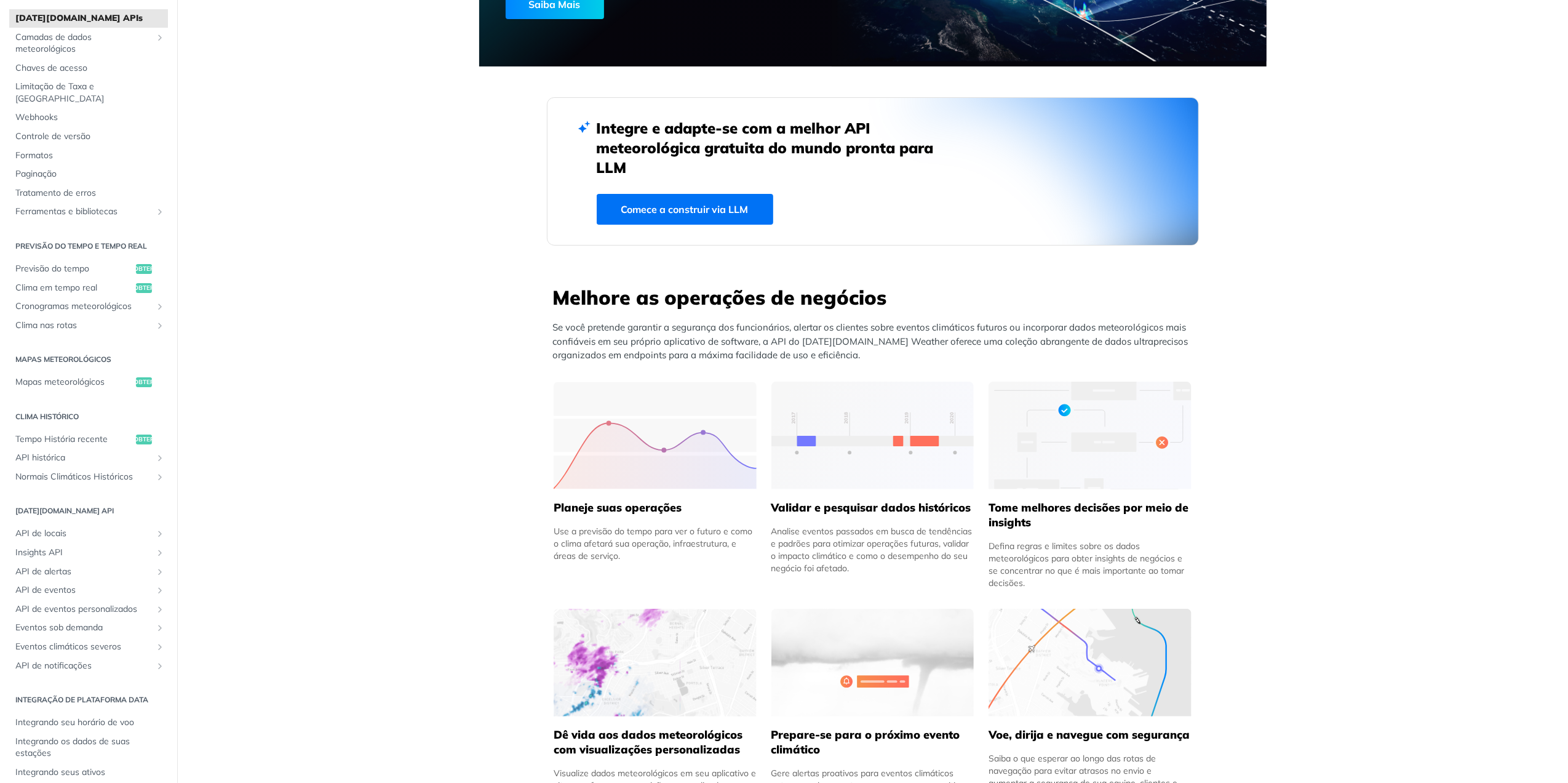
click at [662, 421] on img at bounding box center [655, 435] width 203 height 107
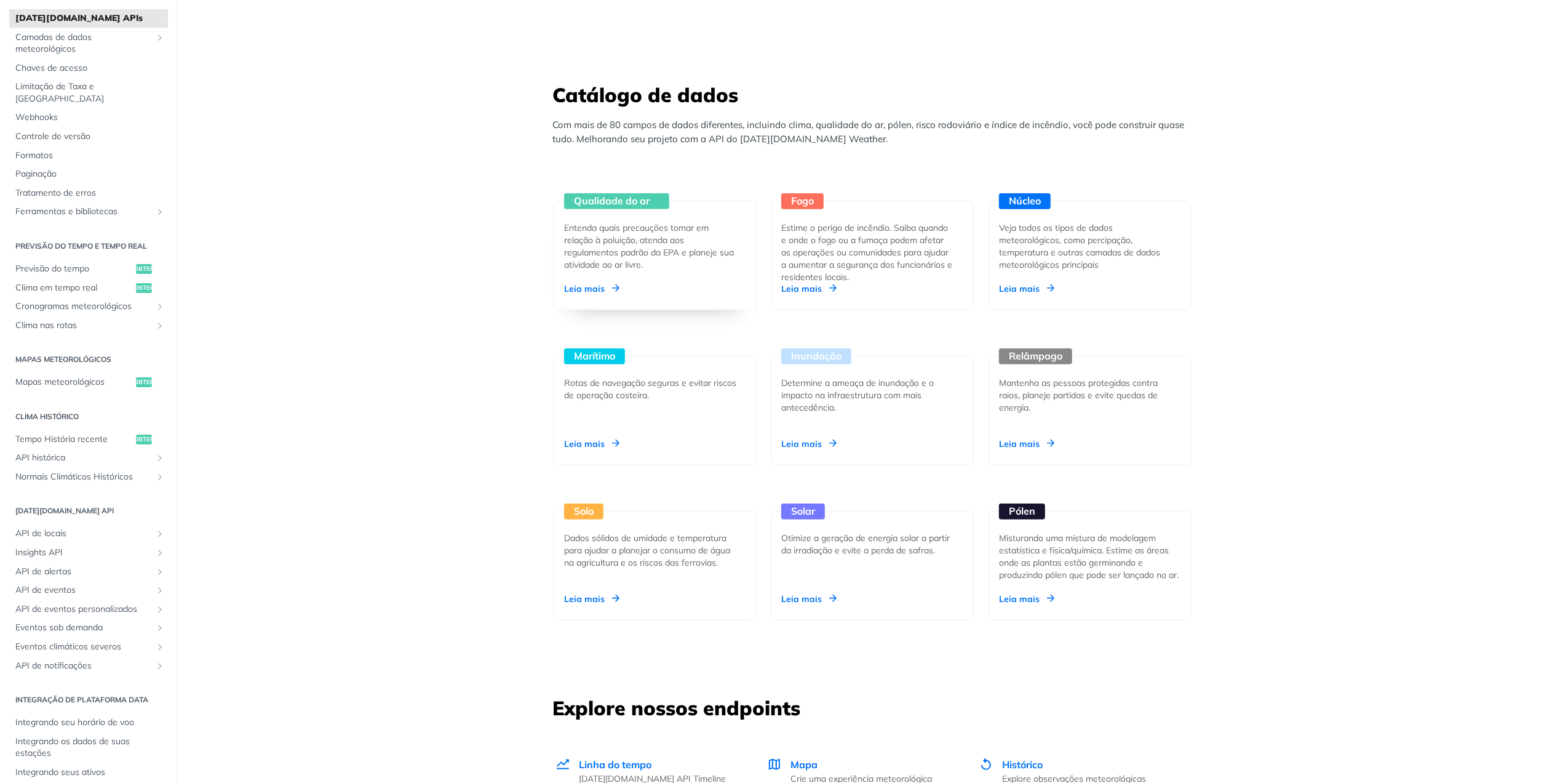
scroll to position [1067, 0]
click at [656, 93] on h3 "Catálogo de dados" at bounding box center [876, 93] width 646 height 27
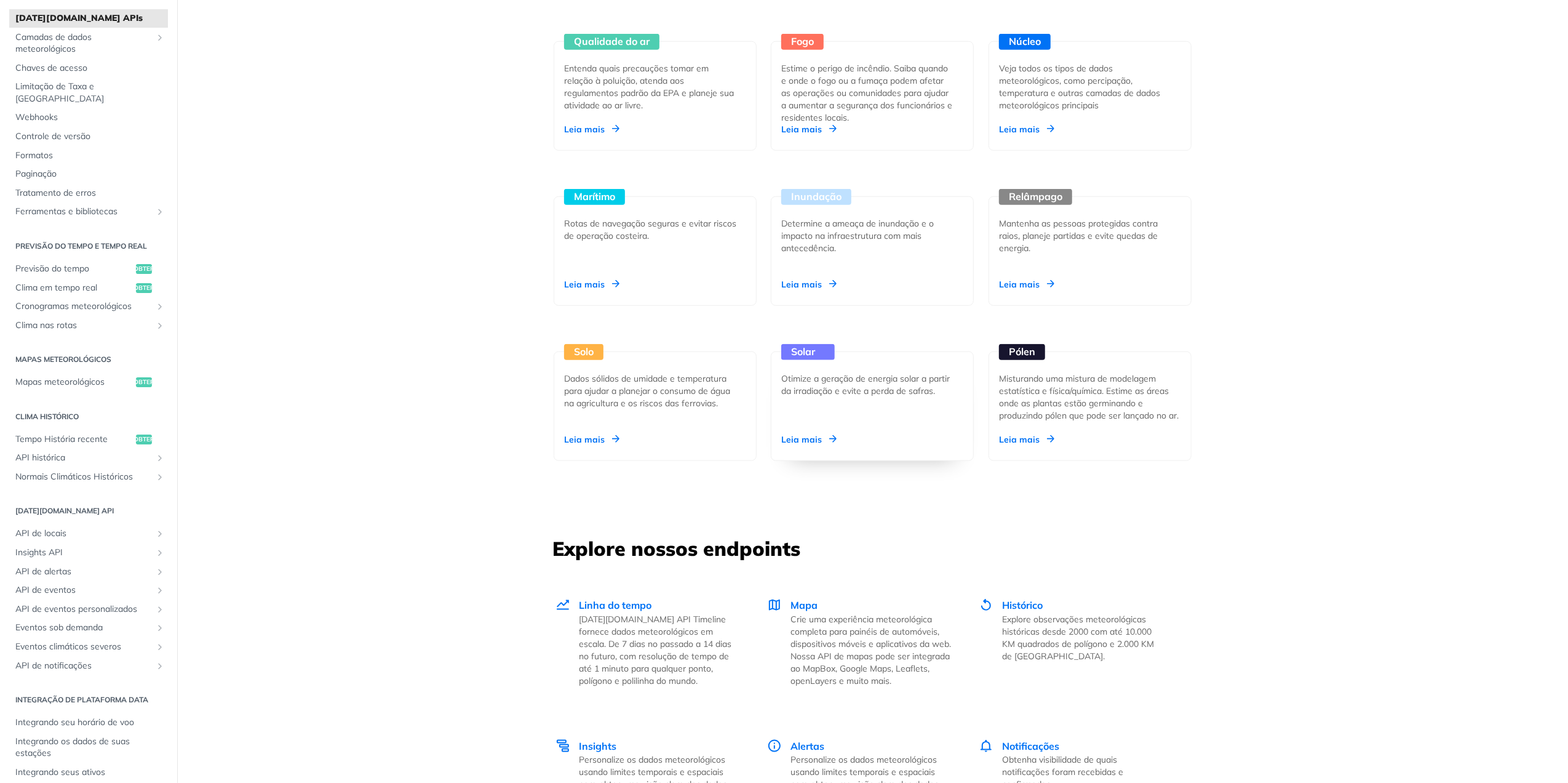
scroll to position [1231, 0]
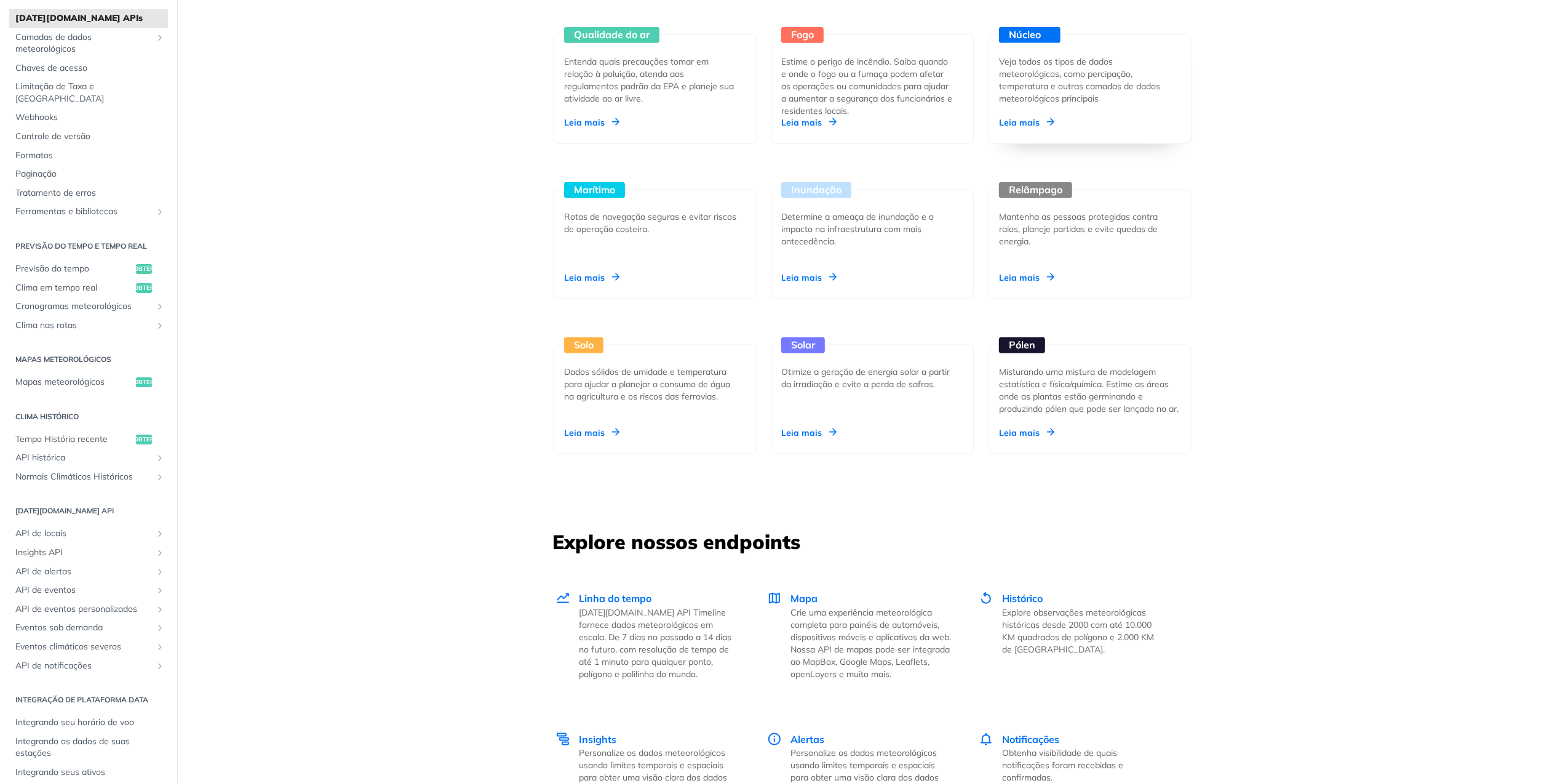
click at [1121, 89] on div "Veja todos os tipos de dados meteorológicos, como percipação, temperatura e out…" at bounding box center [1085, 80] width 172 height 49
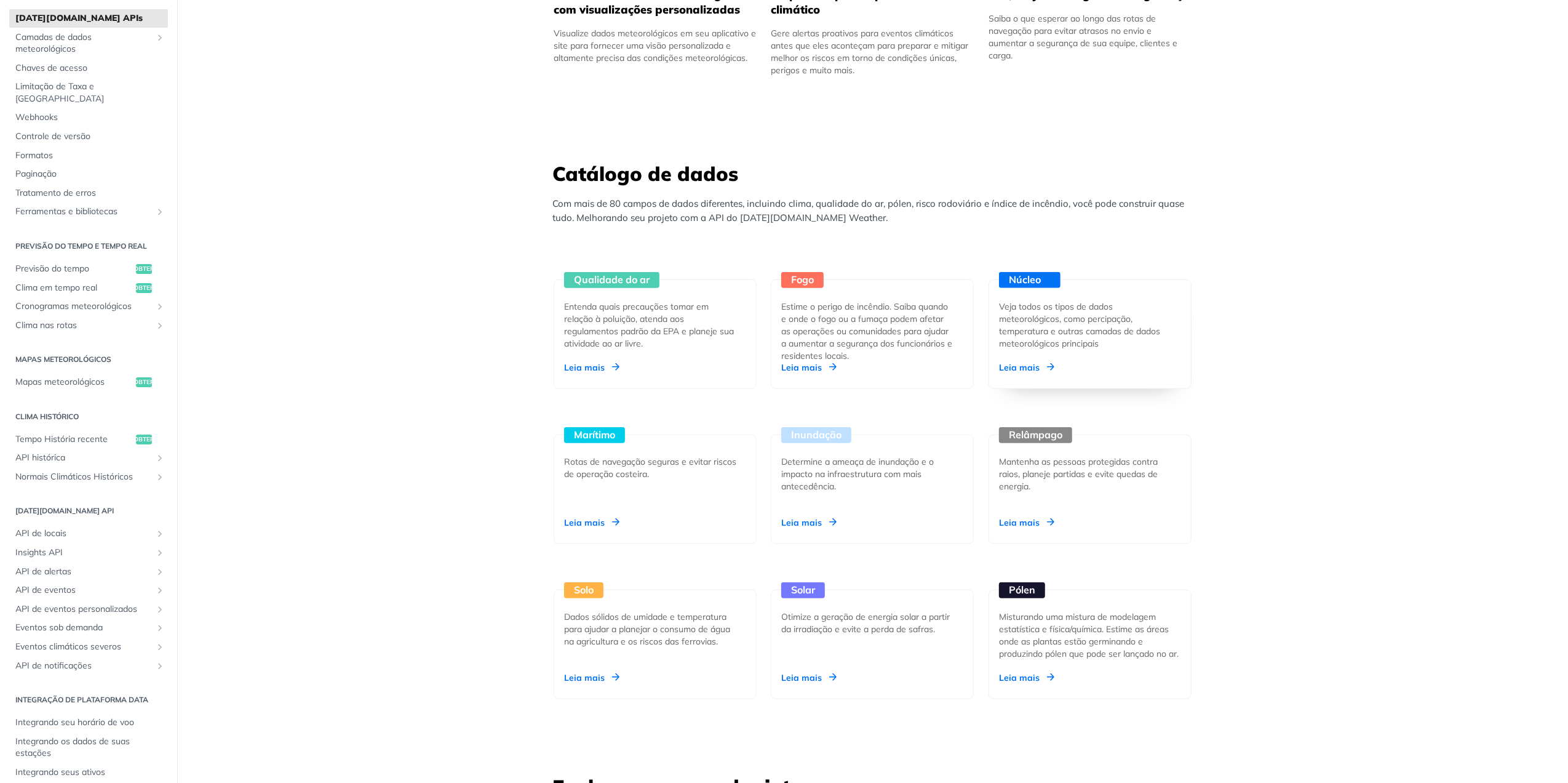
scroll to position [985, 0]
click at [820, 231] on div "Catálogo de dados Com mais de 80 campos de dados diferentes, incluindo clima, q…" at bounding box center [876, 197] width 646 height 74
click at [881, 215] on p "Com mais de 80 campos de dados diferentes, incluindo clima, qualidade do ar, pó…" at bounding box center [876, 212] width 646 height 28
click at [881, 212] on p "Com mais de 80 campos de dados diferentes, incluindo clima, qualidade do ar, pó…" at bounding box center [876, 212] width 646 height 28
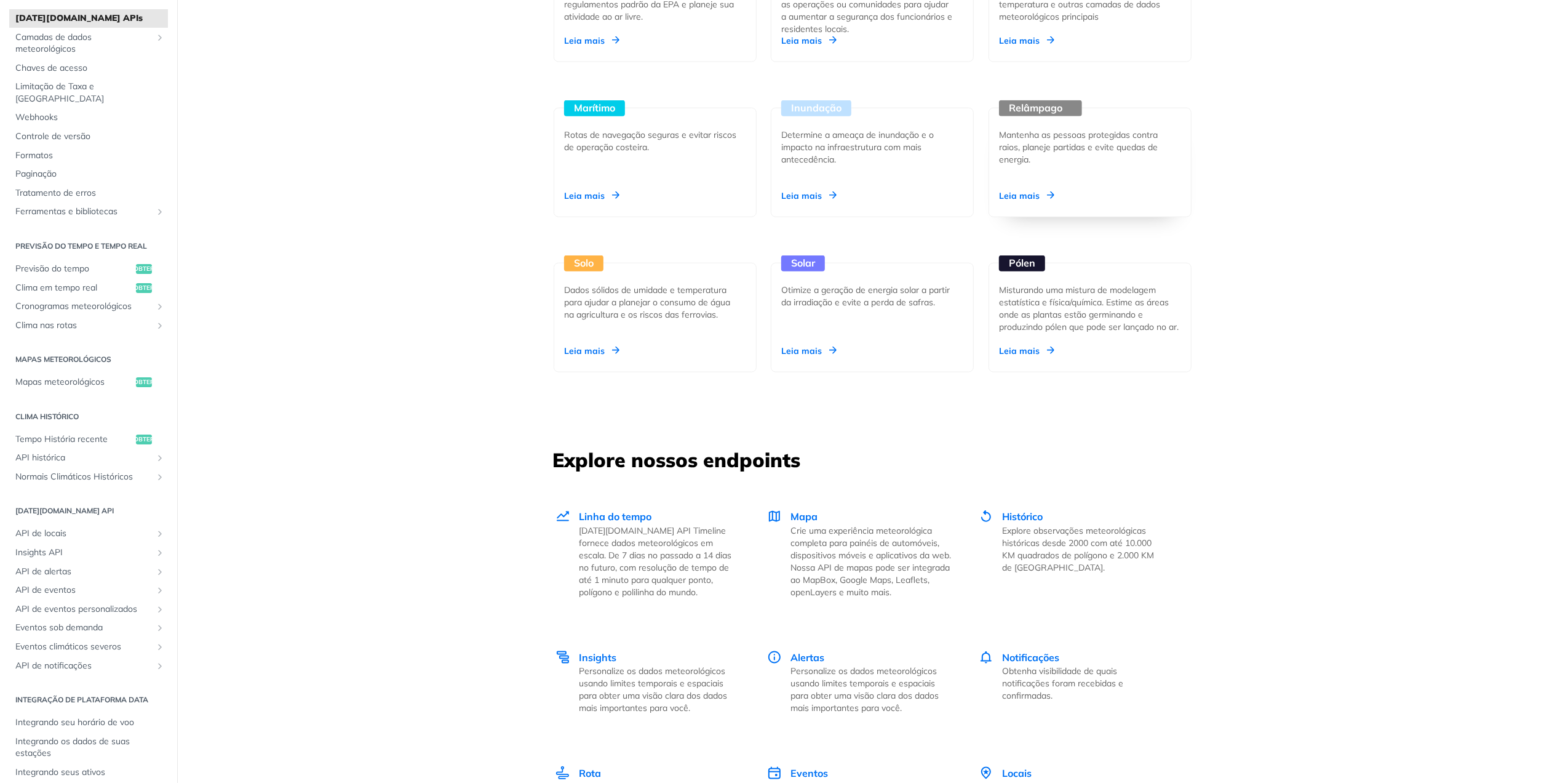
scroll to position [1231, 0]
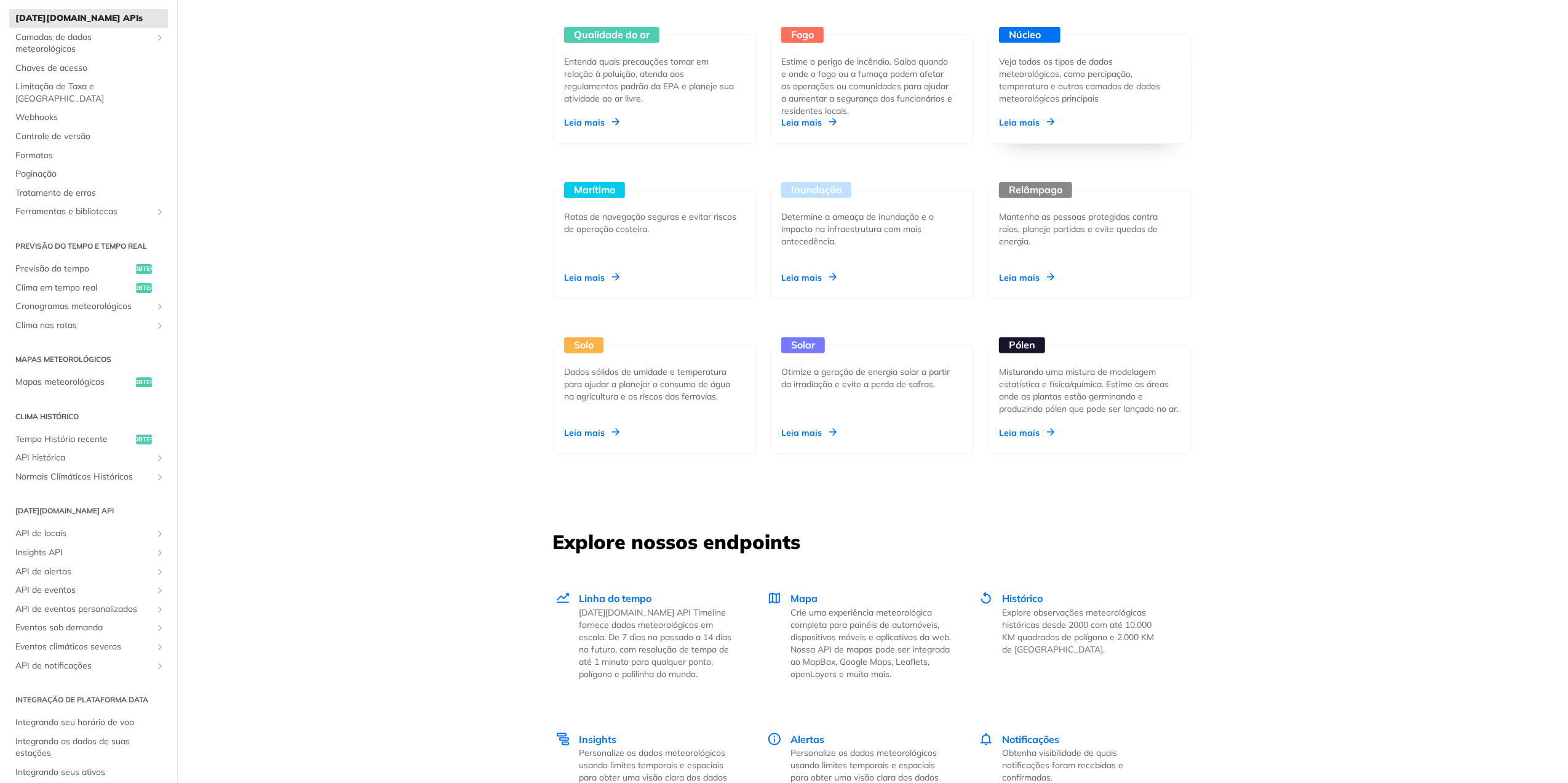
click at [1066, 122] on div "Núcleo Veja todos os tipos de dados meteorológicos, como percipação, temperatur…" at bounding box center [1090, 89] width 203 height 110
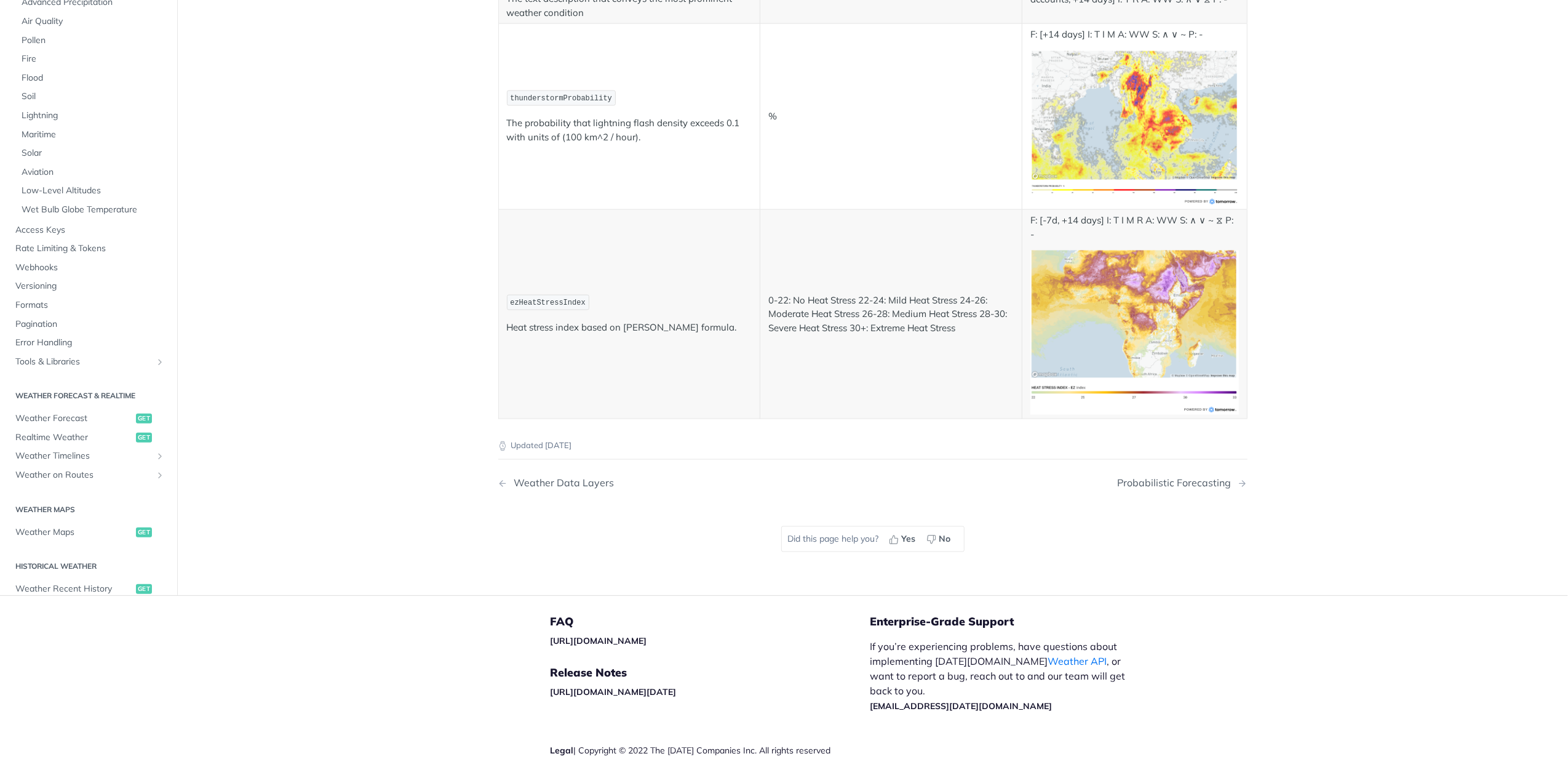
scroll to position [6491, 0]
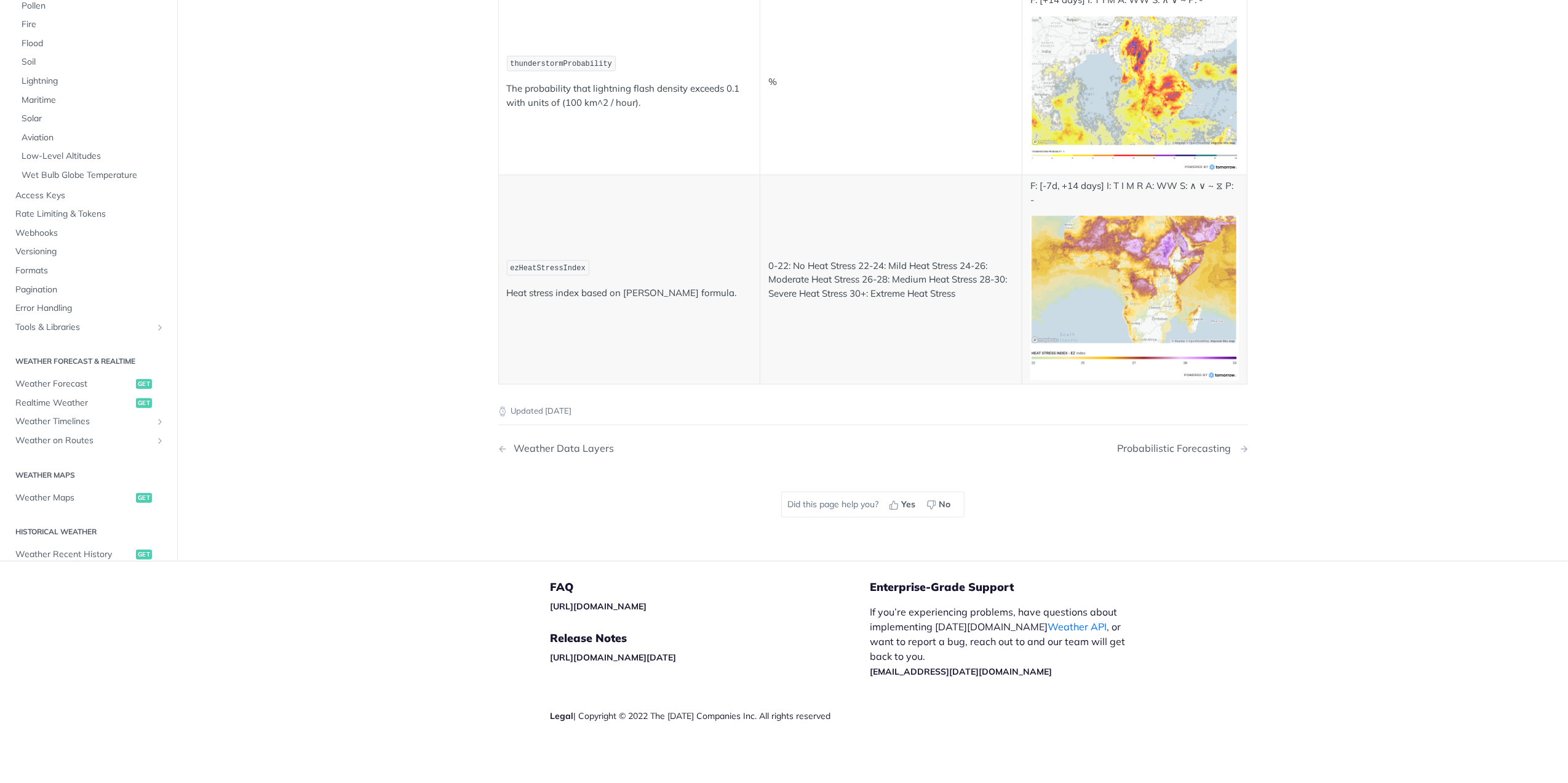
click at [1148, 451] on div "Probabilistic Forecasting" at bounding box center [1178, 448] width 120 height 12
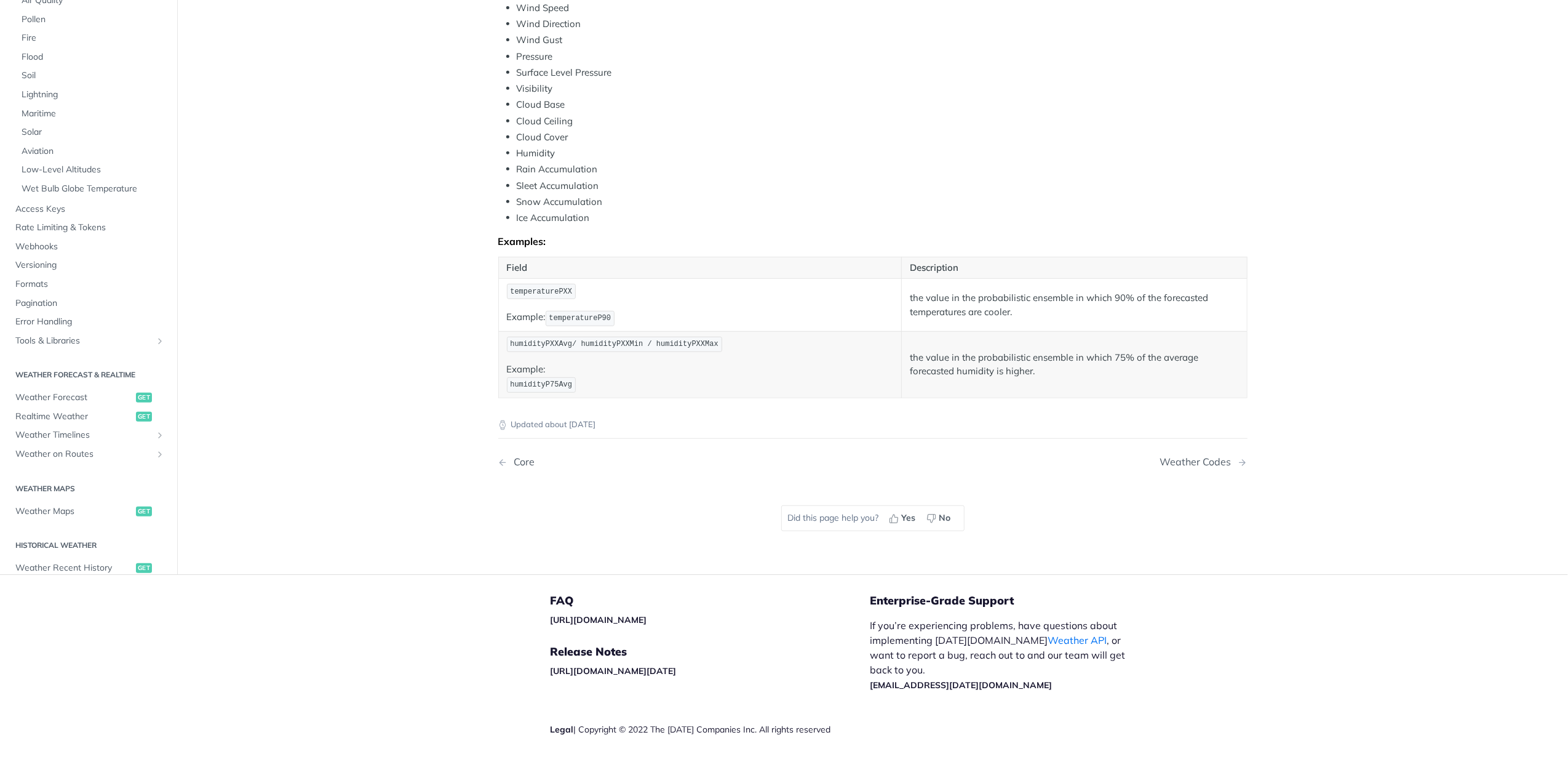
scroll to position [544, 0]
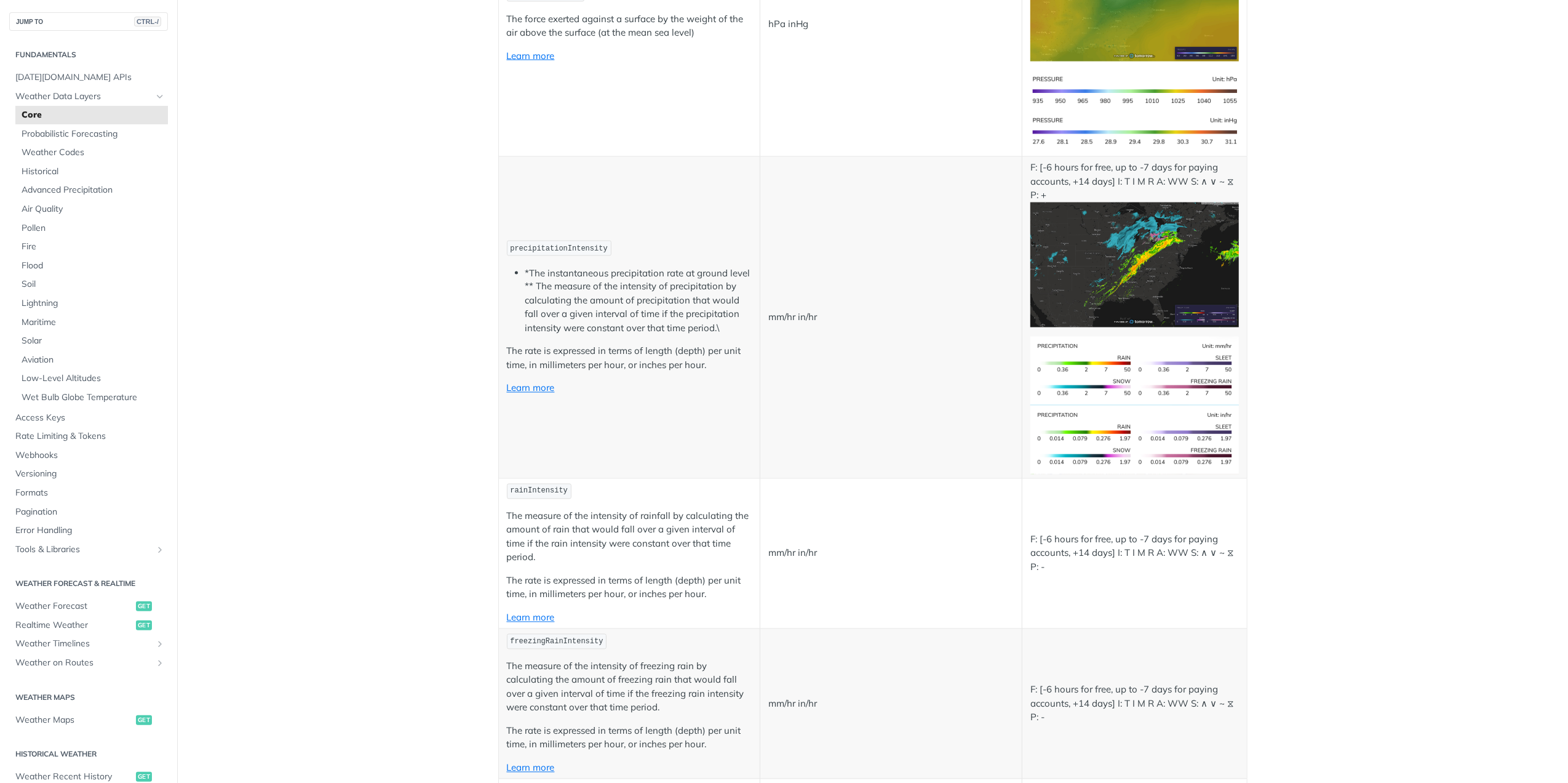
scroll to position [1969, 0]
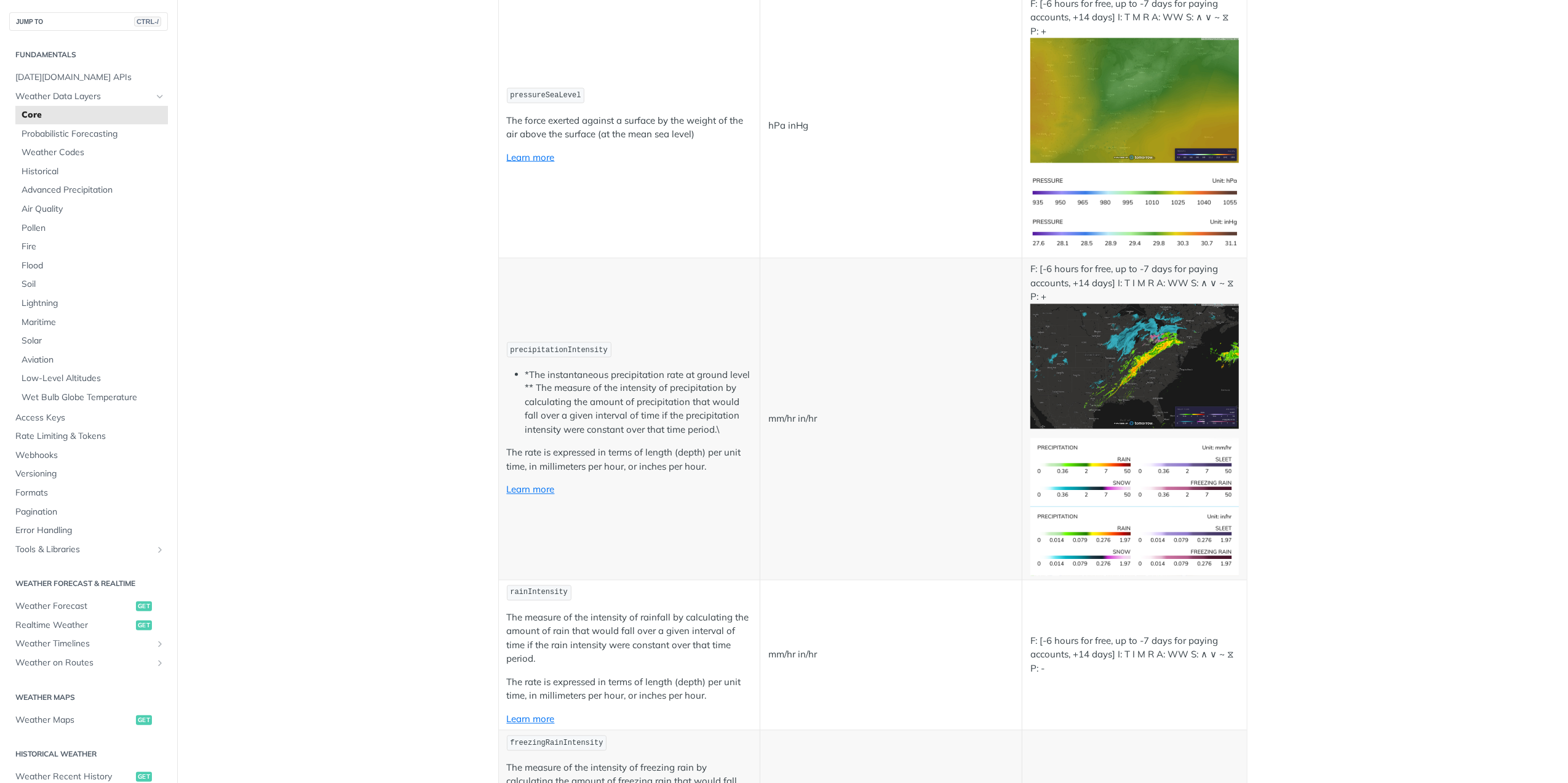
click at [1100, 350] on img "Expand image" at bounding box center [1135, 366] width 208 height 125
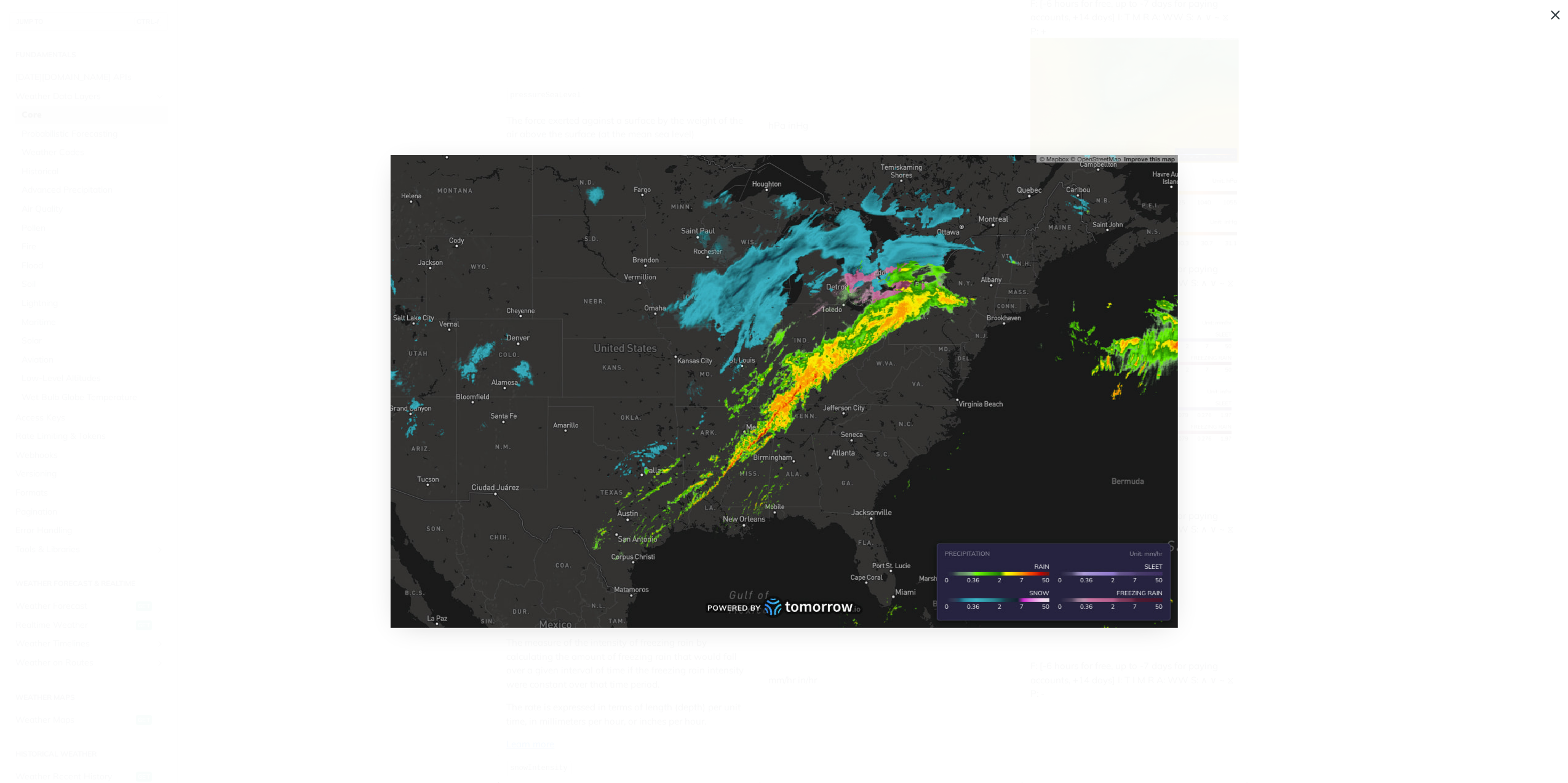
click at [835, 382] on img "Collapse image" at bounding box center [784, 391] width 788 height 472
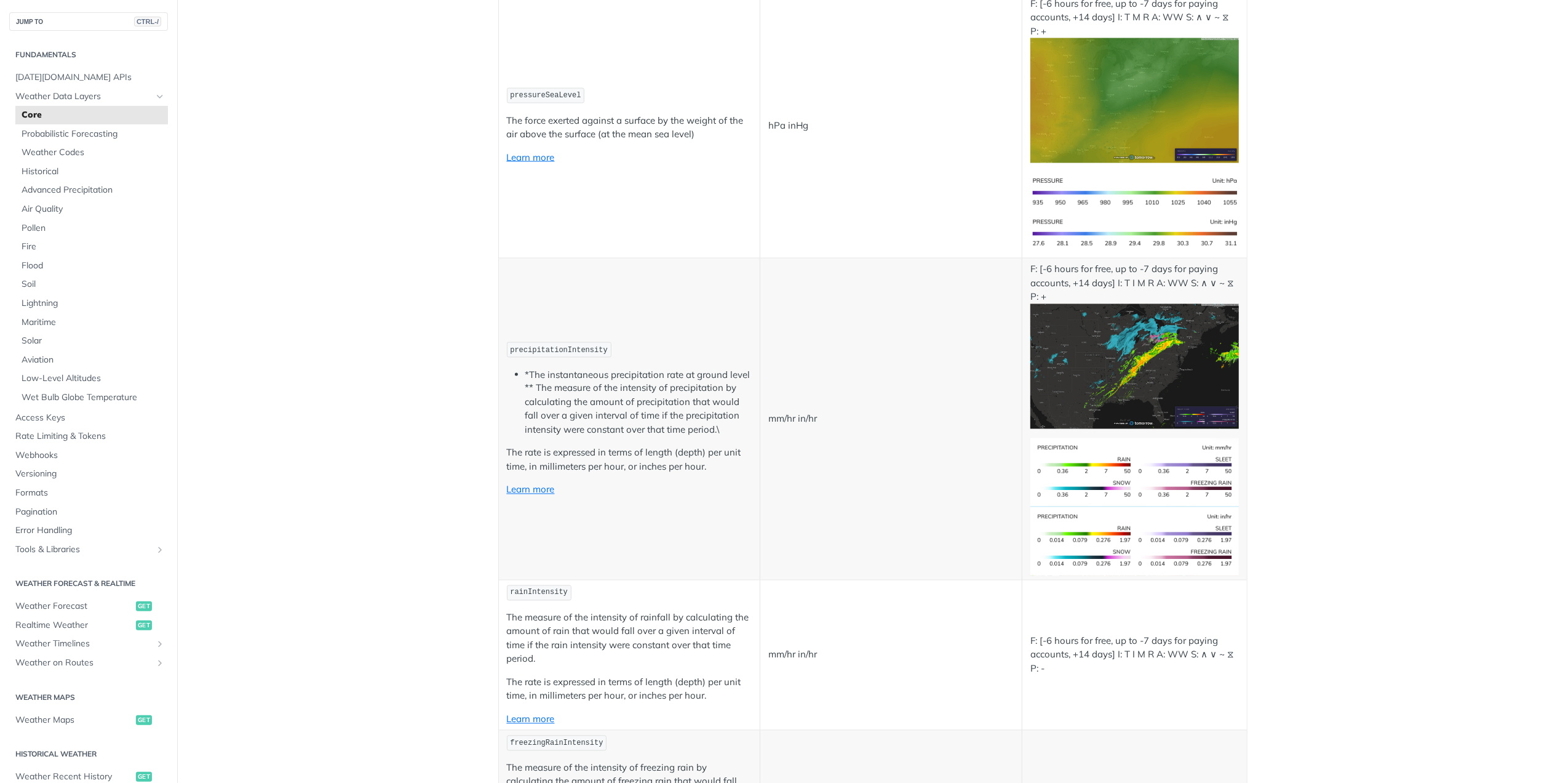
click at [1107, 343] on img "Expand image" at bounding box center [1135, 366] width 208 height 125
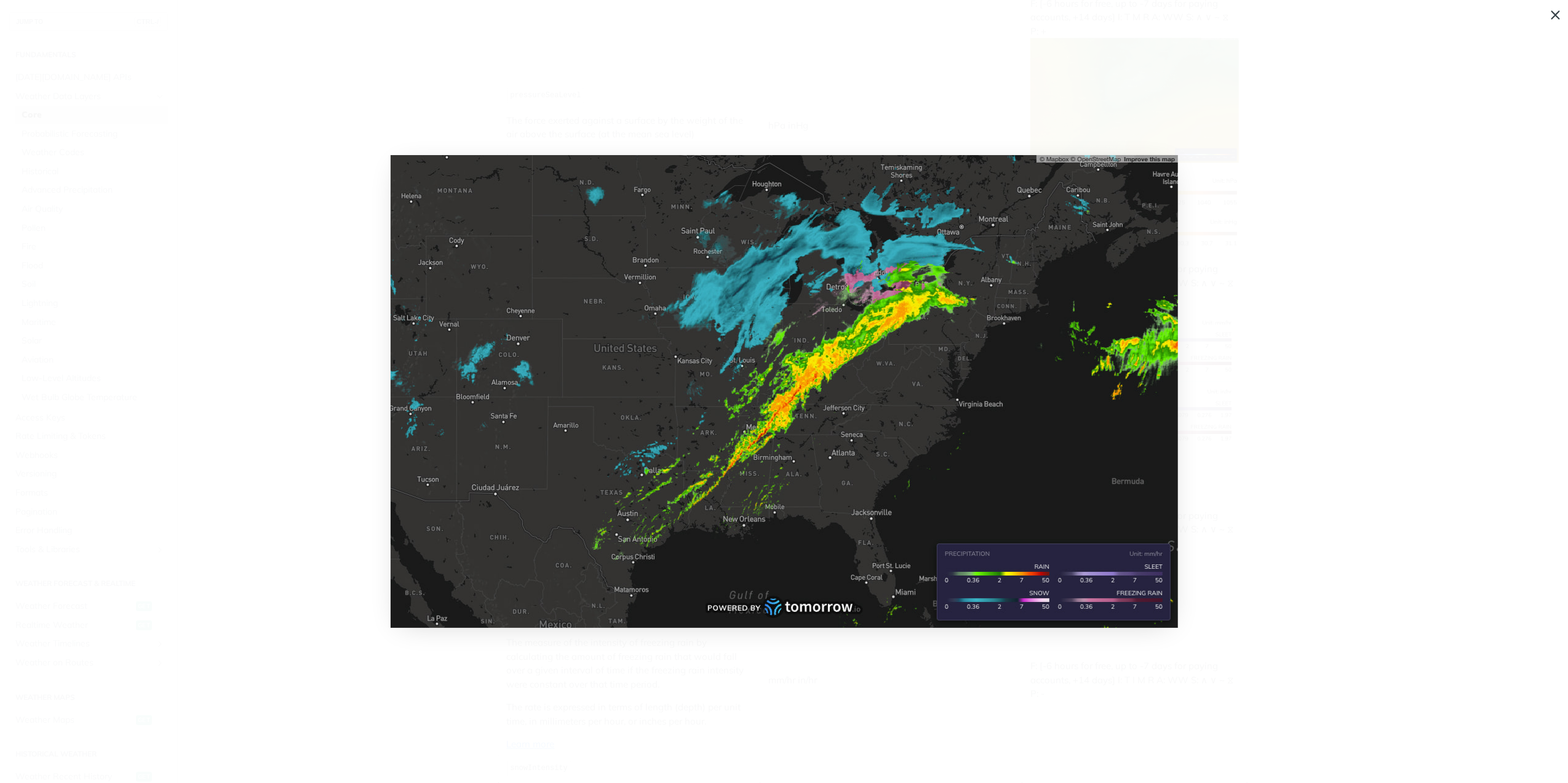
click at [1402, 288] on span "Collapse image" at bounding box center [784, 391] width 1568 height 783
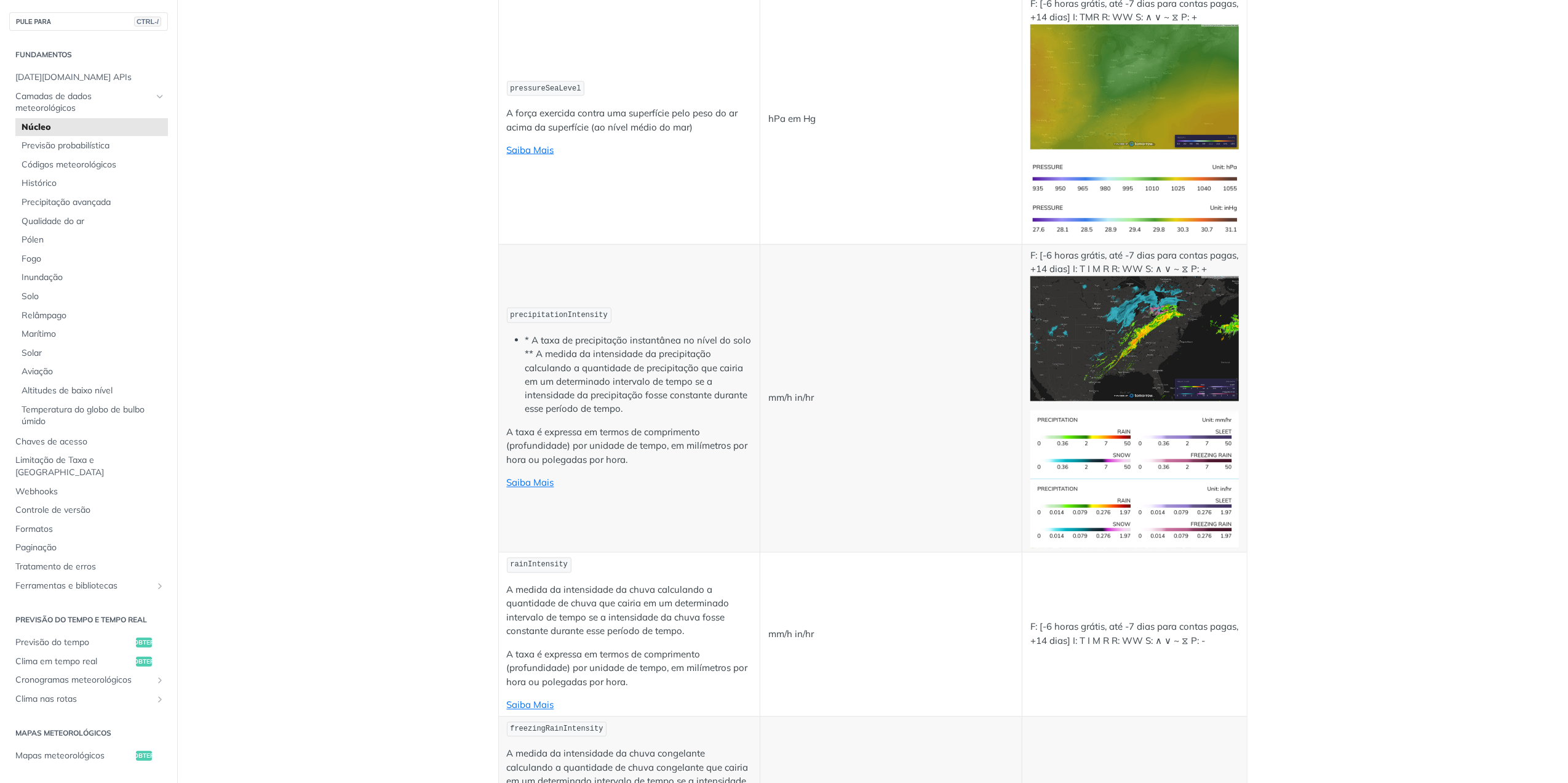
scroll to position [1962, 0]
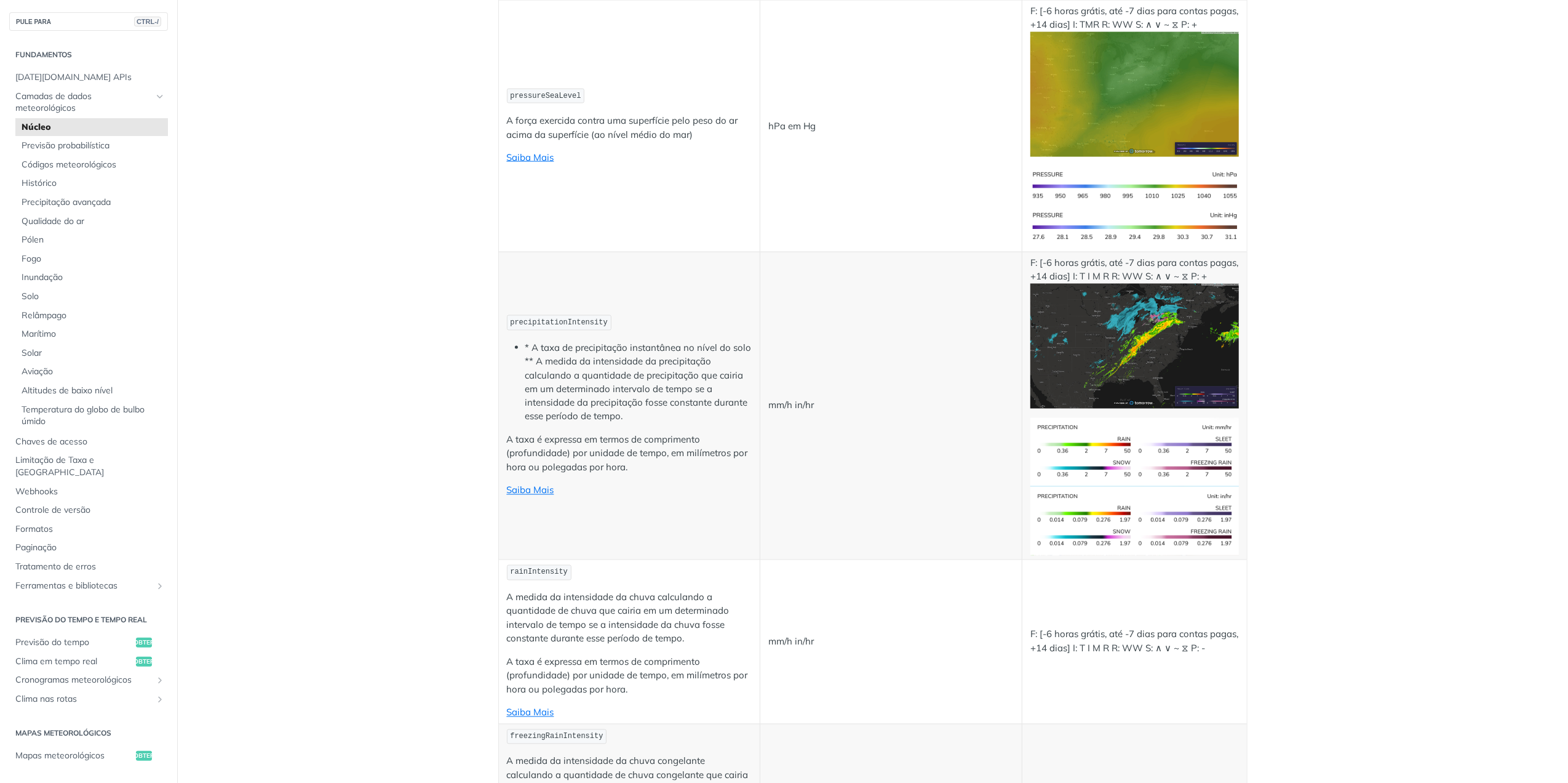
click at [1130, 375] on img "Expandir imagem" at bounding box center [1135, 346] width 208 height 125
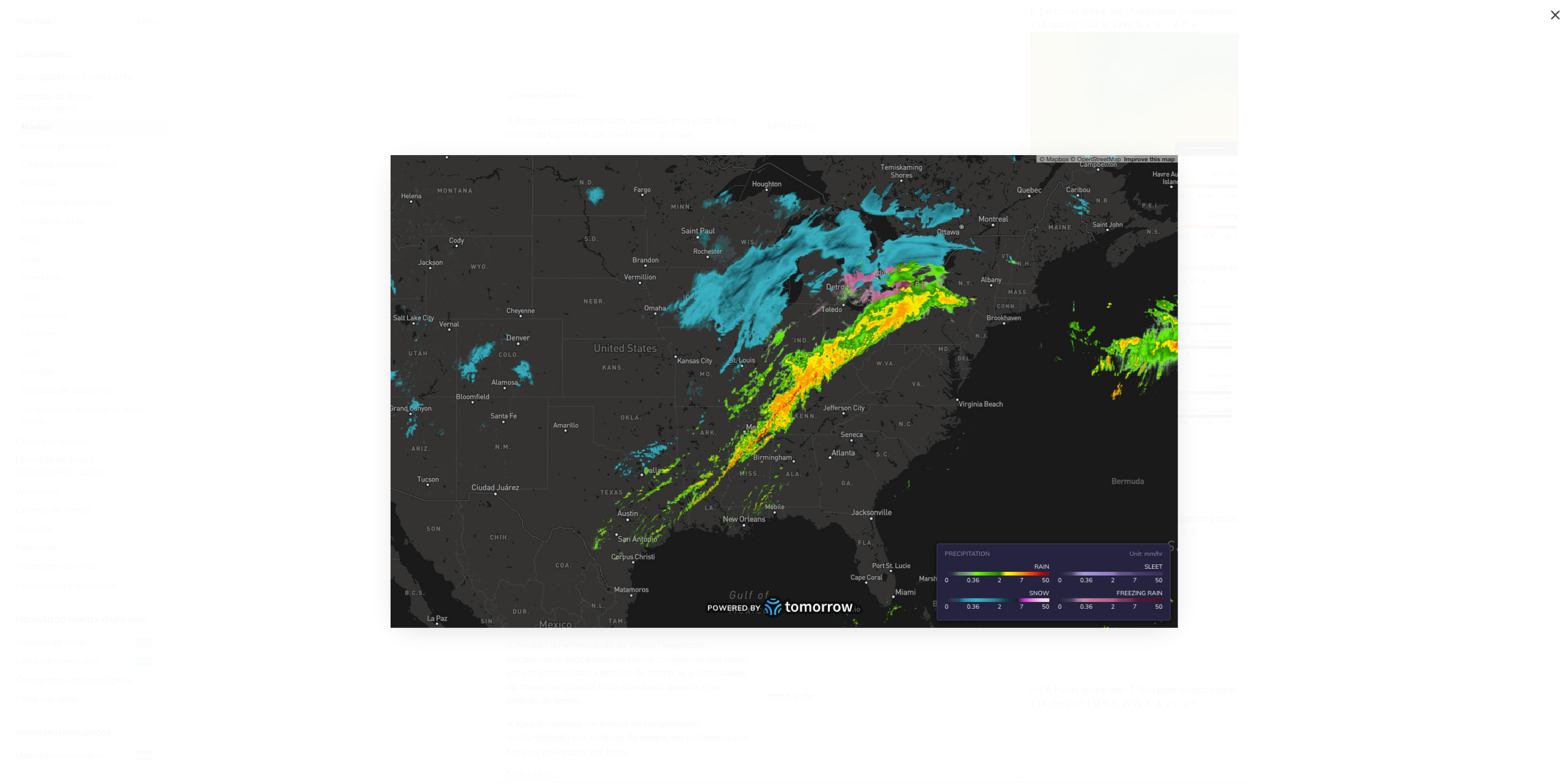
click at [892, 381] on img "Recolher imagem" at bounding box center [784, 391] width 788 height 472
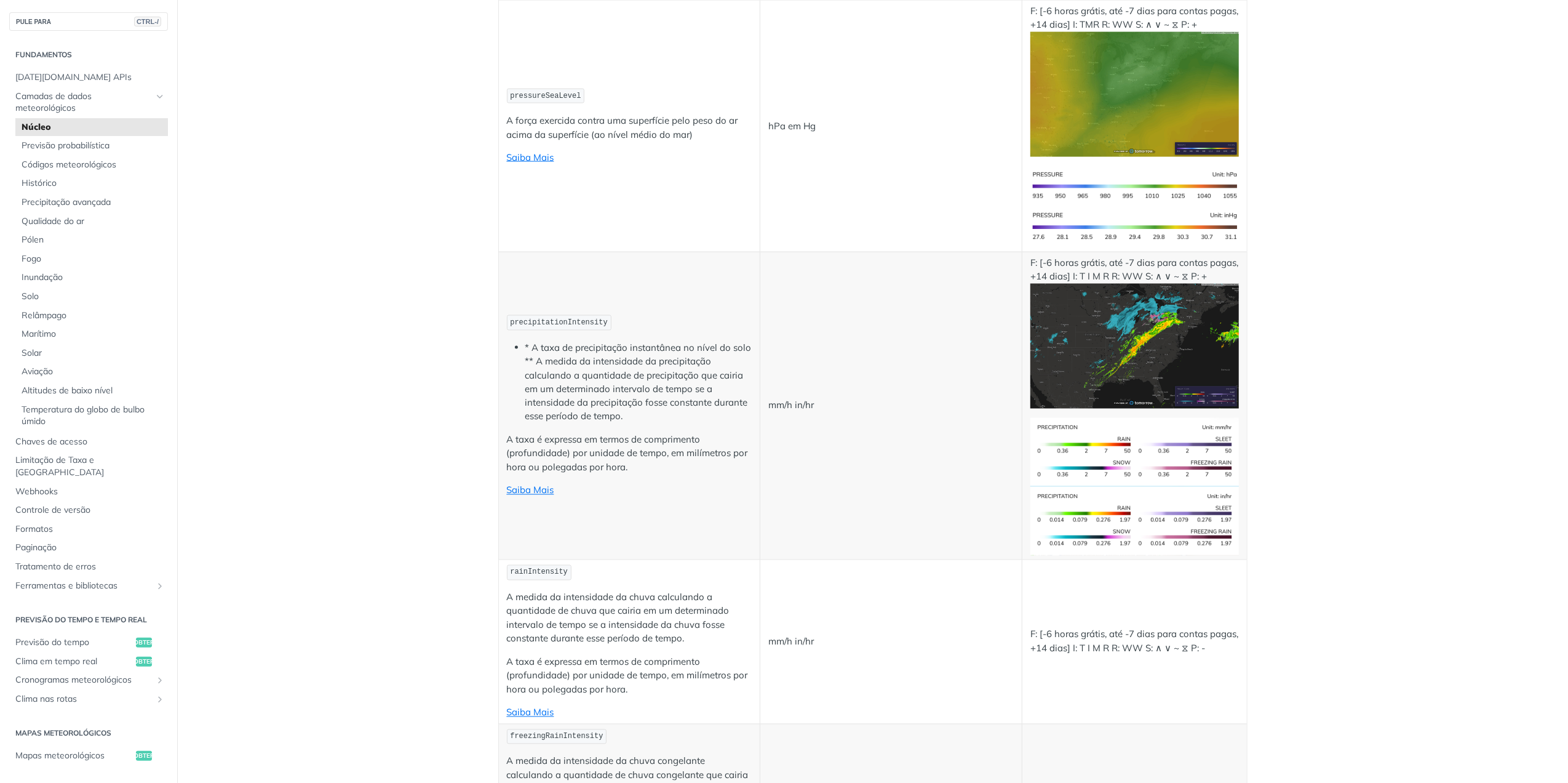
click at [892, 381] on td "mm/h in/hr" at bounding box center [891, 406] width 262 height 308
click at [1097, 348] on img "Expandir imagem" at bounding box center [1135, 346] width 208 height 125
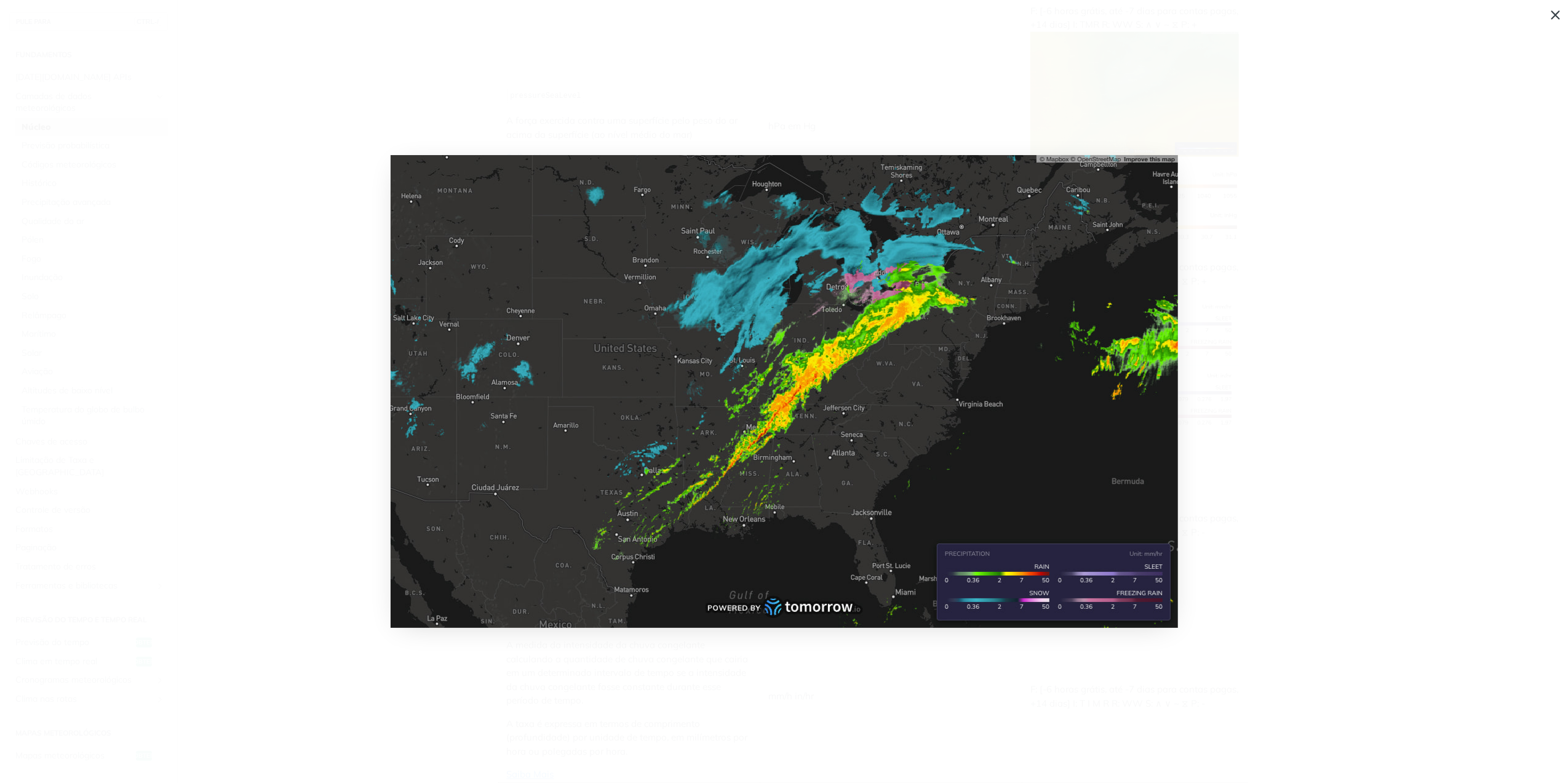
click at [1290, 259] on span "Recolher imagem" at bounding box center [784, 391] width 1568 height 783
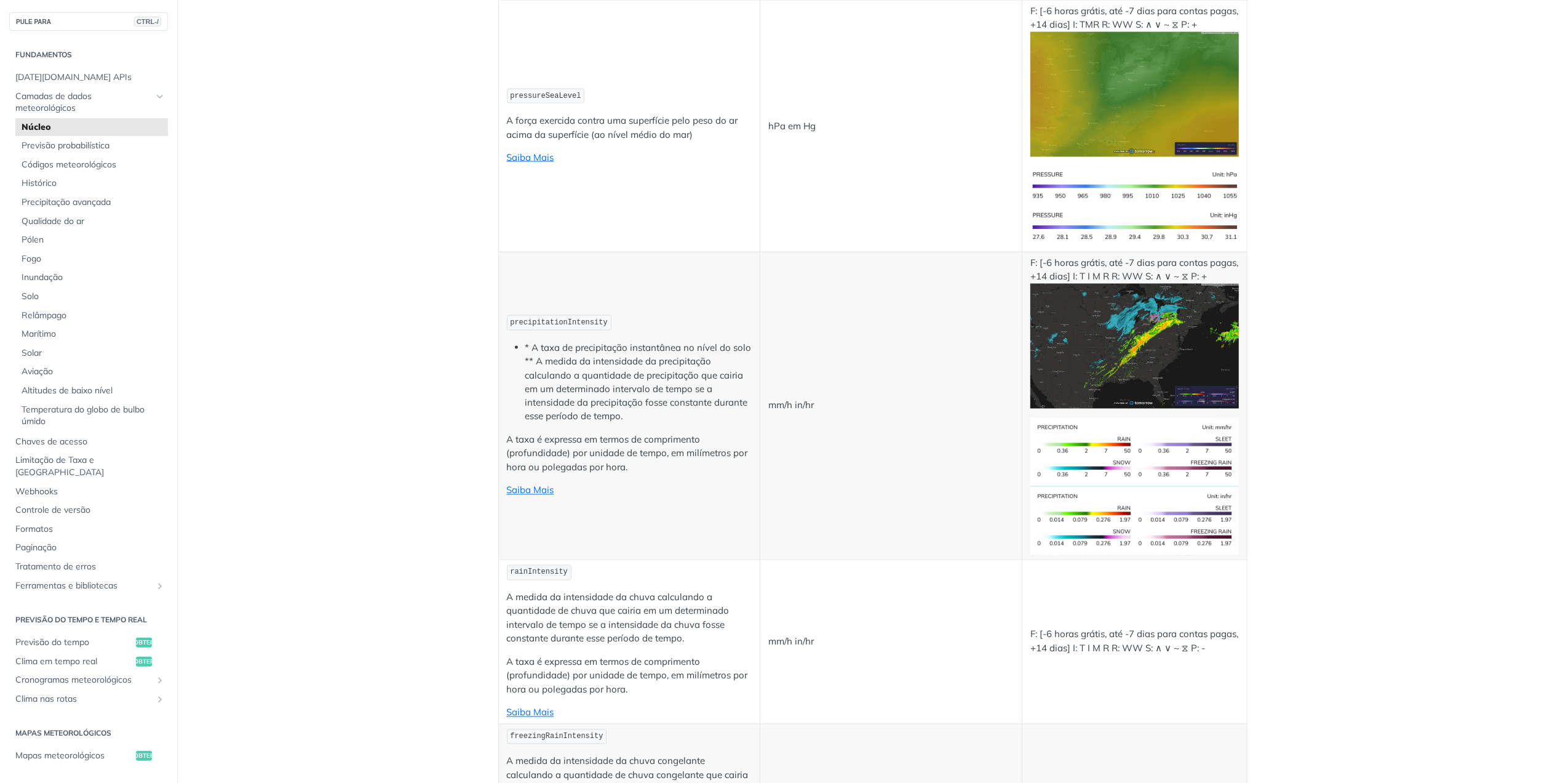
click at [1098, 314] on img "Expandir imagem" at bounding box center [1135, 346] width 208 height 125
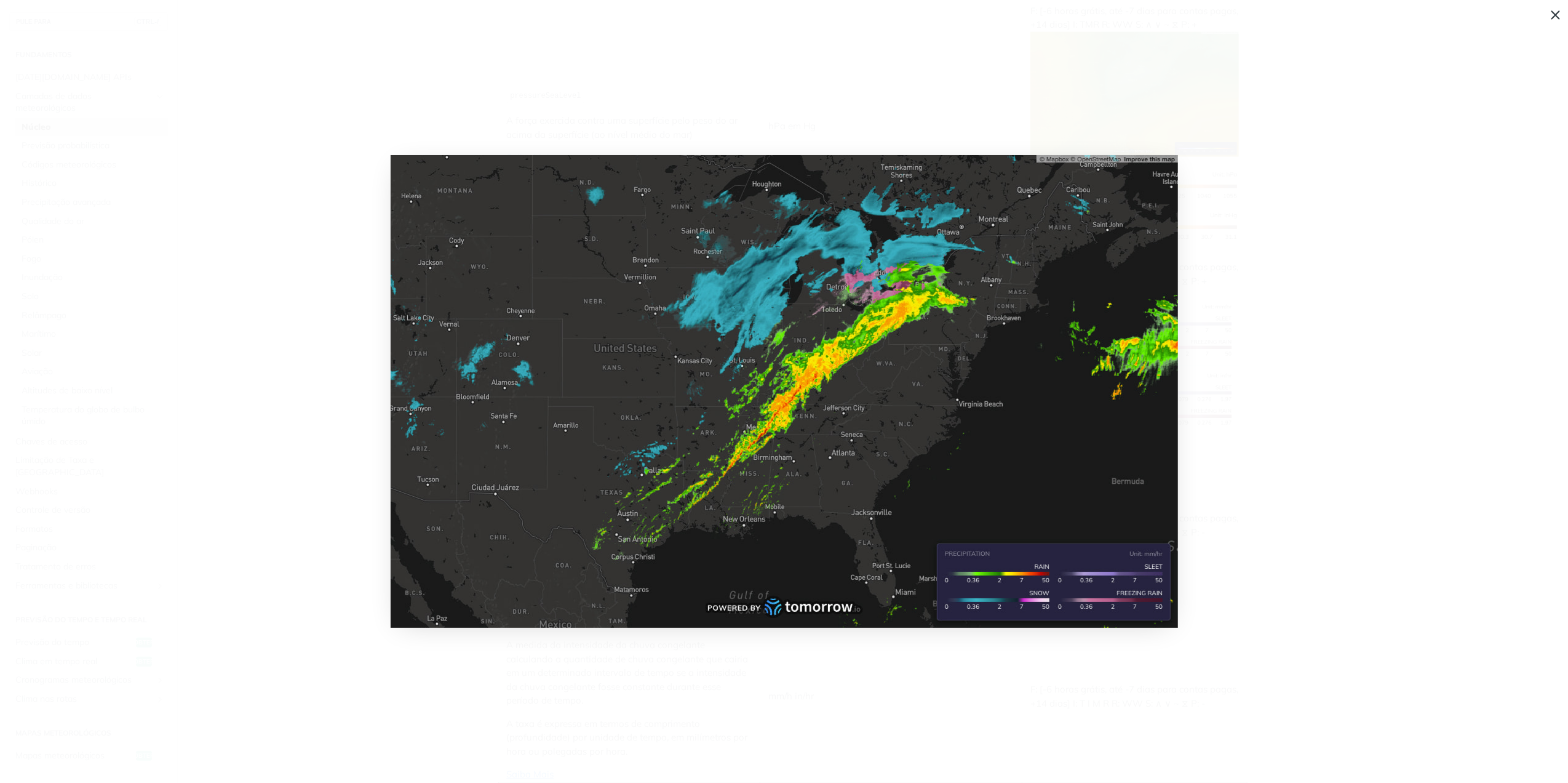
click at [1233, 353] on span "Recolher imagem" at bounding box center [784, 391] width 1568 height 783
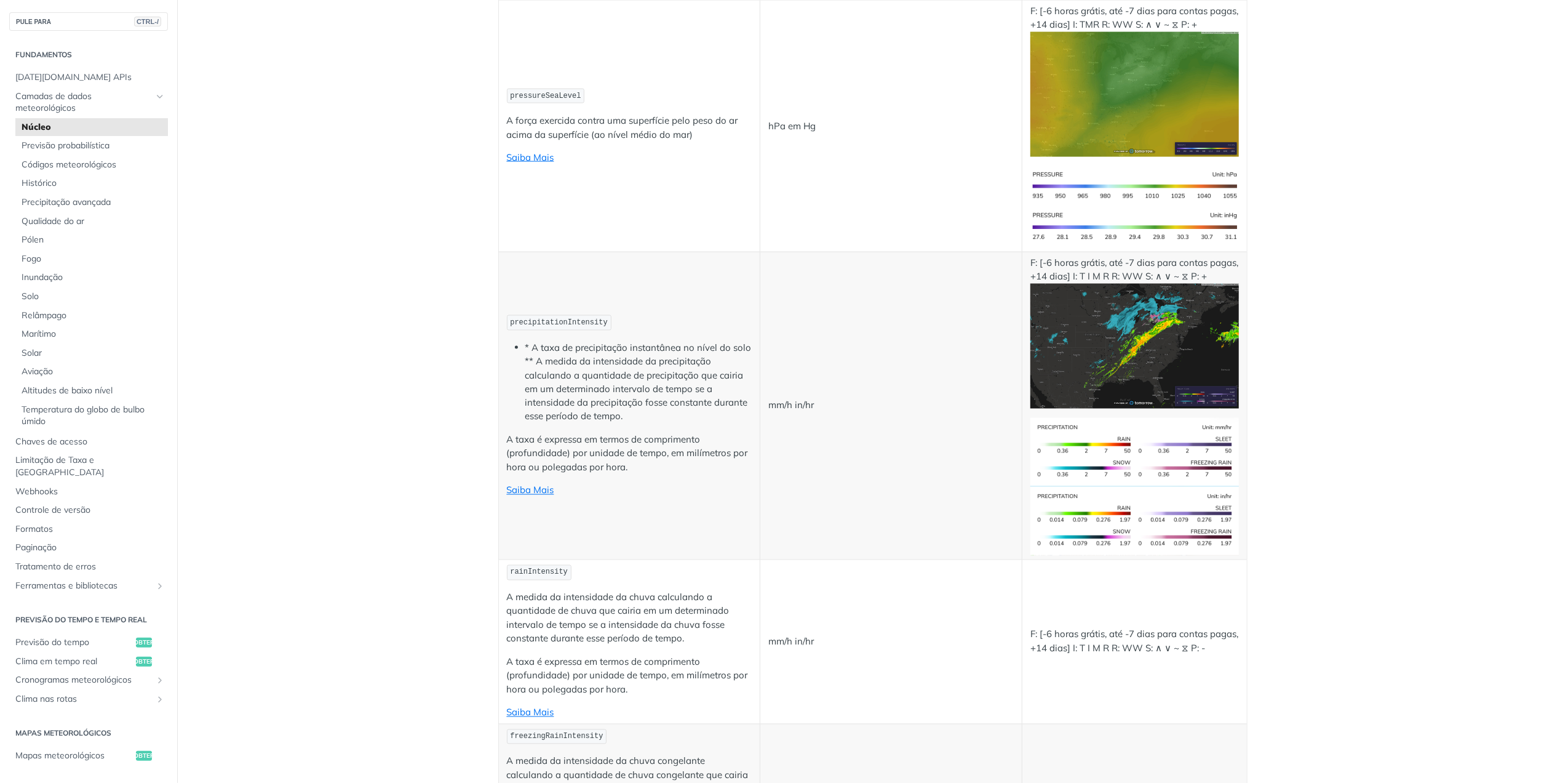
click at [1174, 325] on img "Expandir imagem" at bounding box center [1135, 346] width 208 height 125
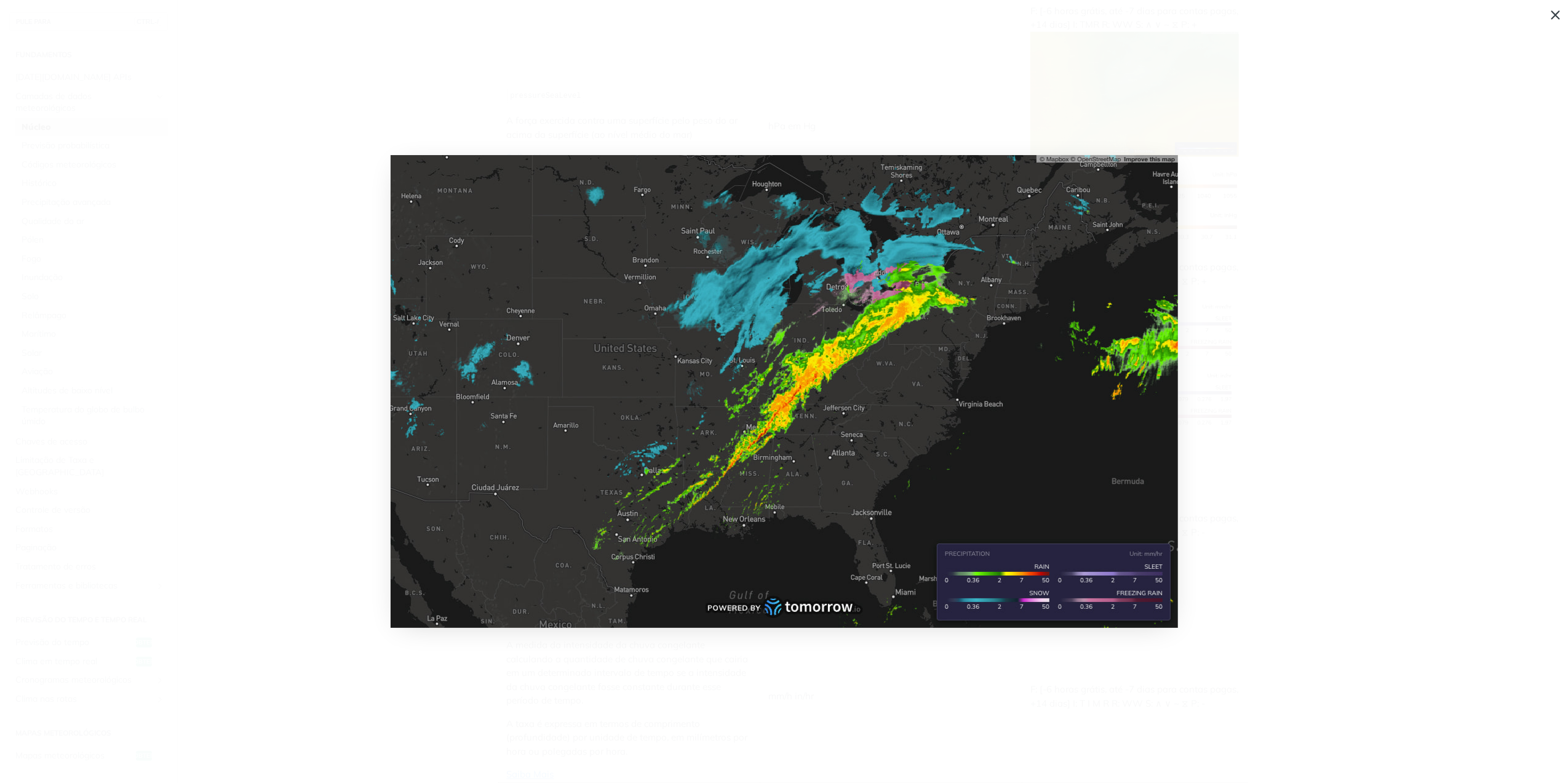
click at [784, 409] on img "Recolher imagem" at bounding box center [784, 391] width 788 height 472
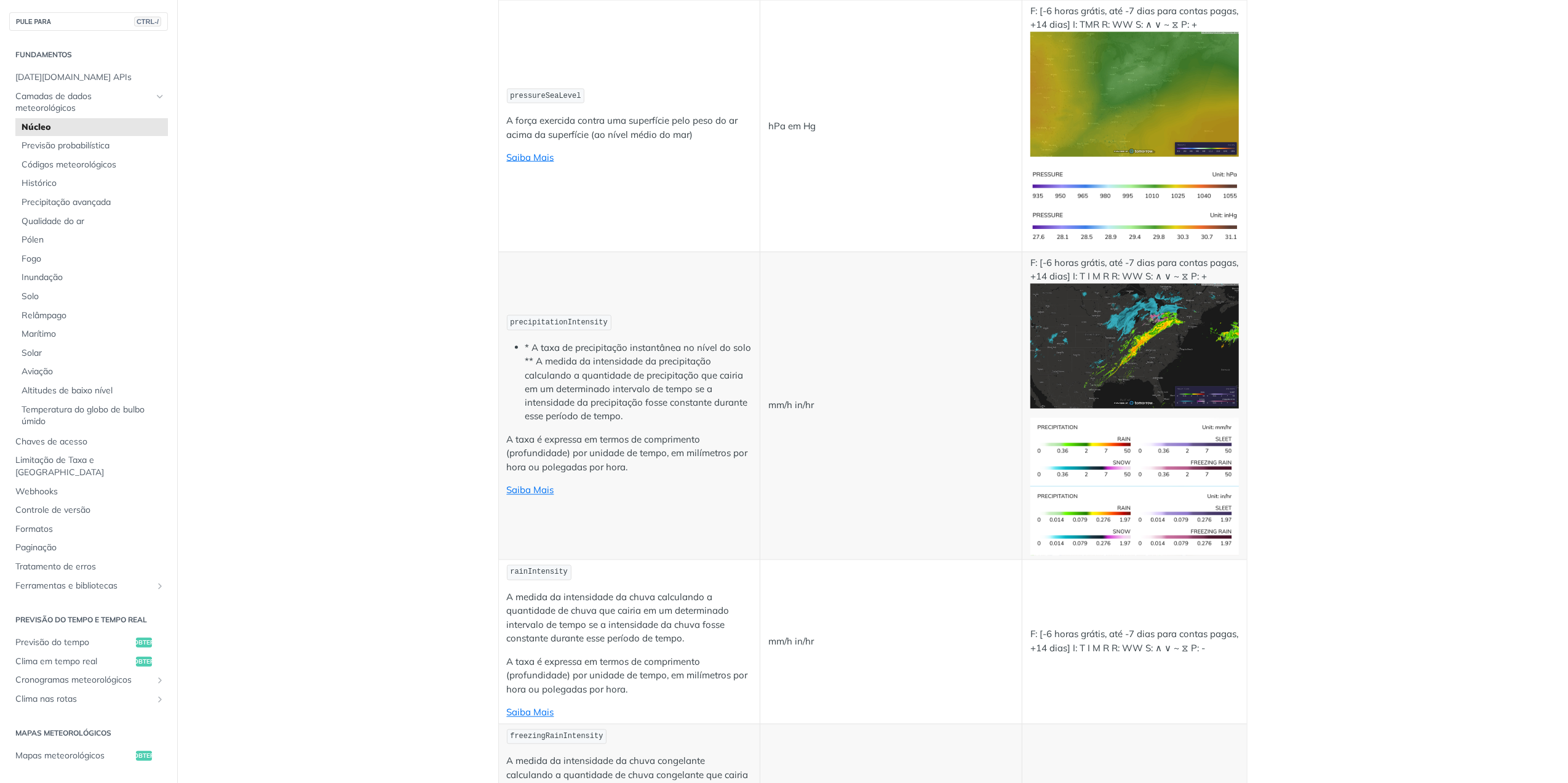
click at [1133, 348] on img "Expandir imagem" at bounding box center [1135, 346] width 208 height 125
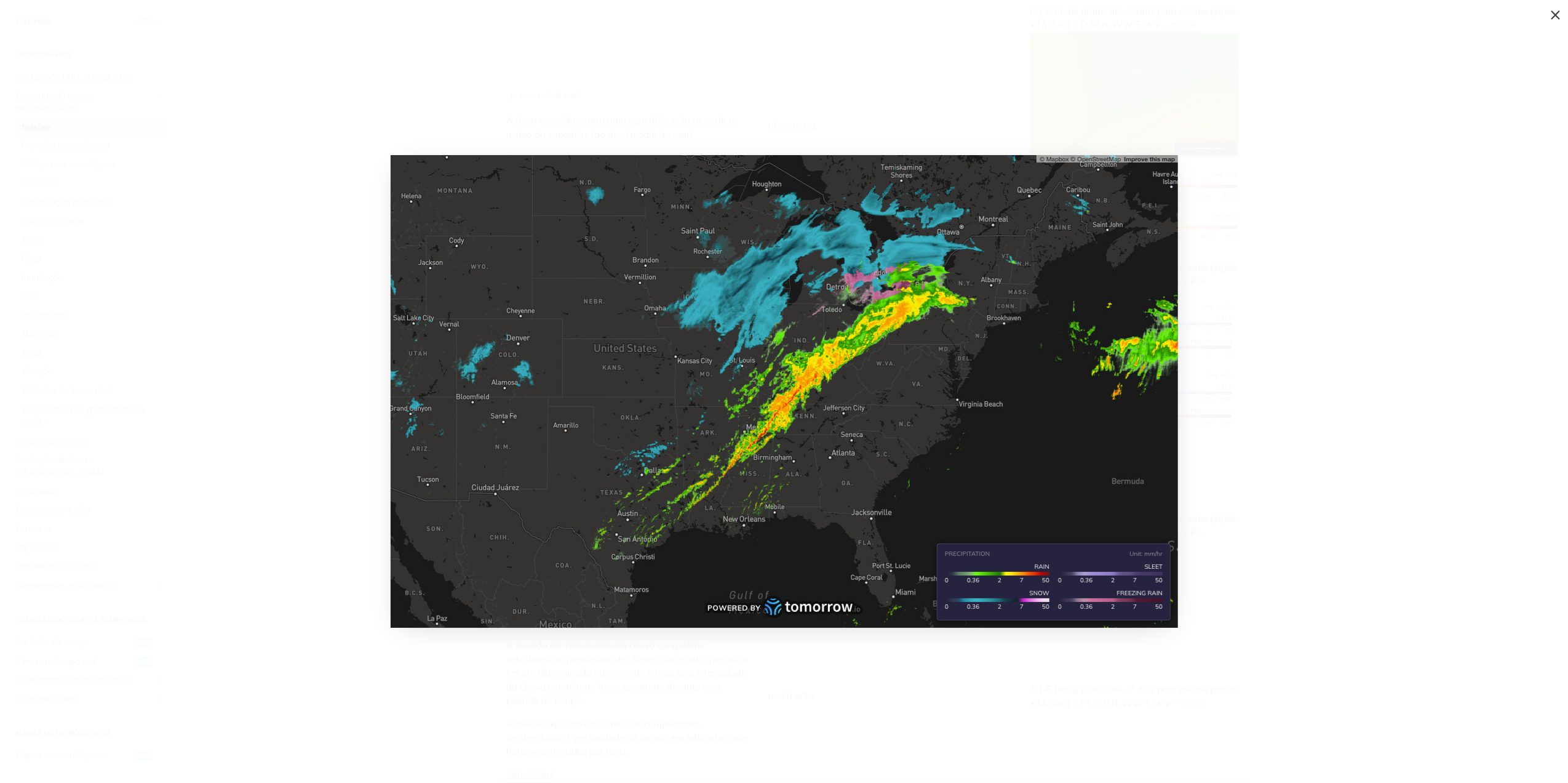
click at [1210, 316] on span "Recolher imagem" at bounding box center [784, 391] width 1568 height 783
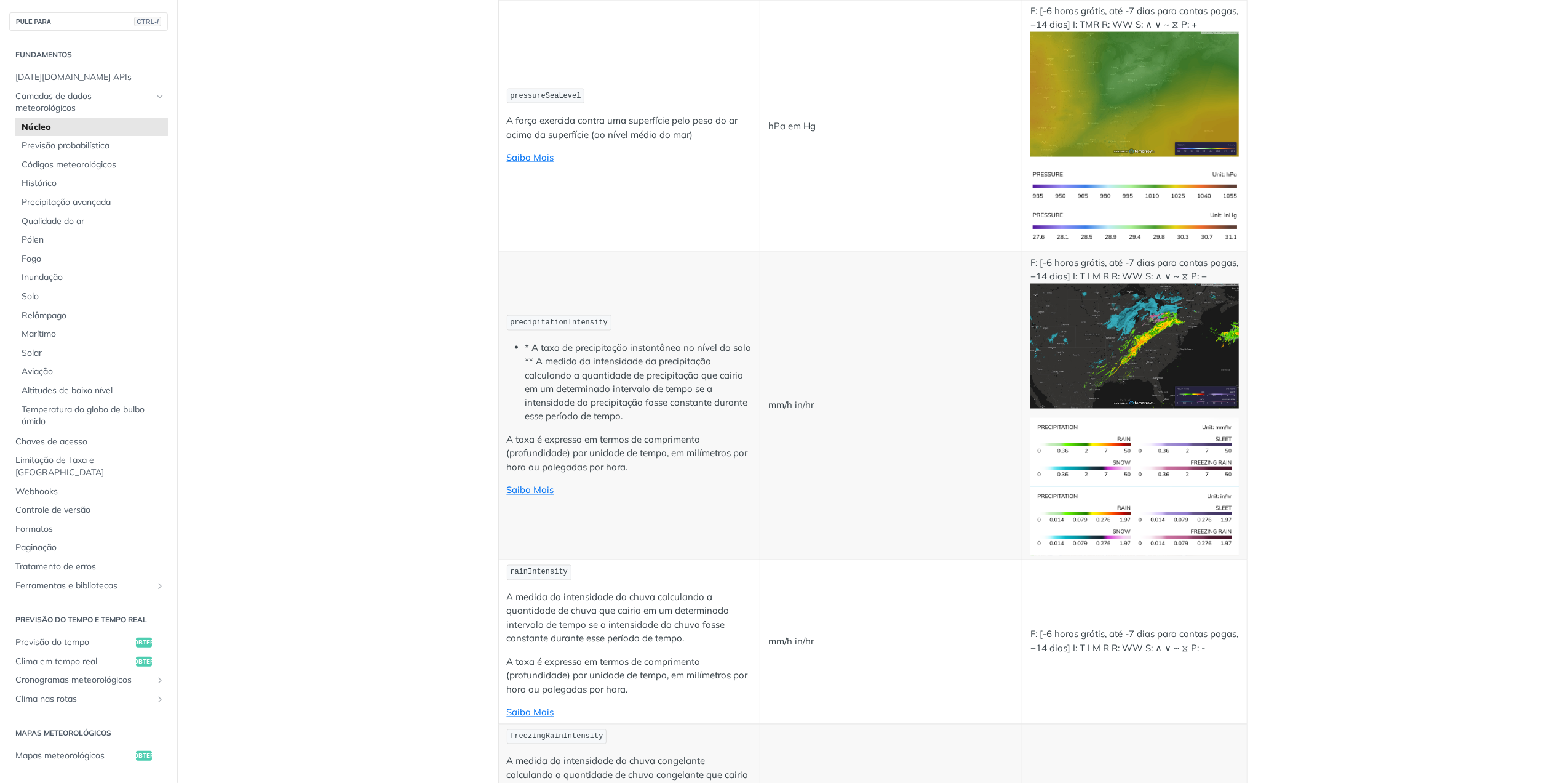
click at [1104, 324] on img "Expandir imagem" at bounding box center [1135, 346] width 208 height 125
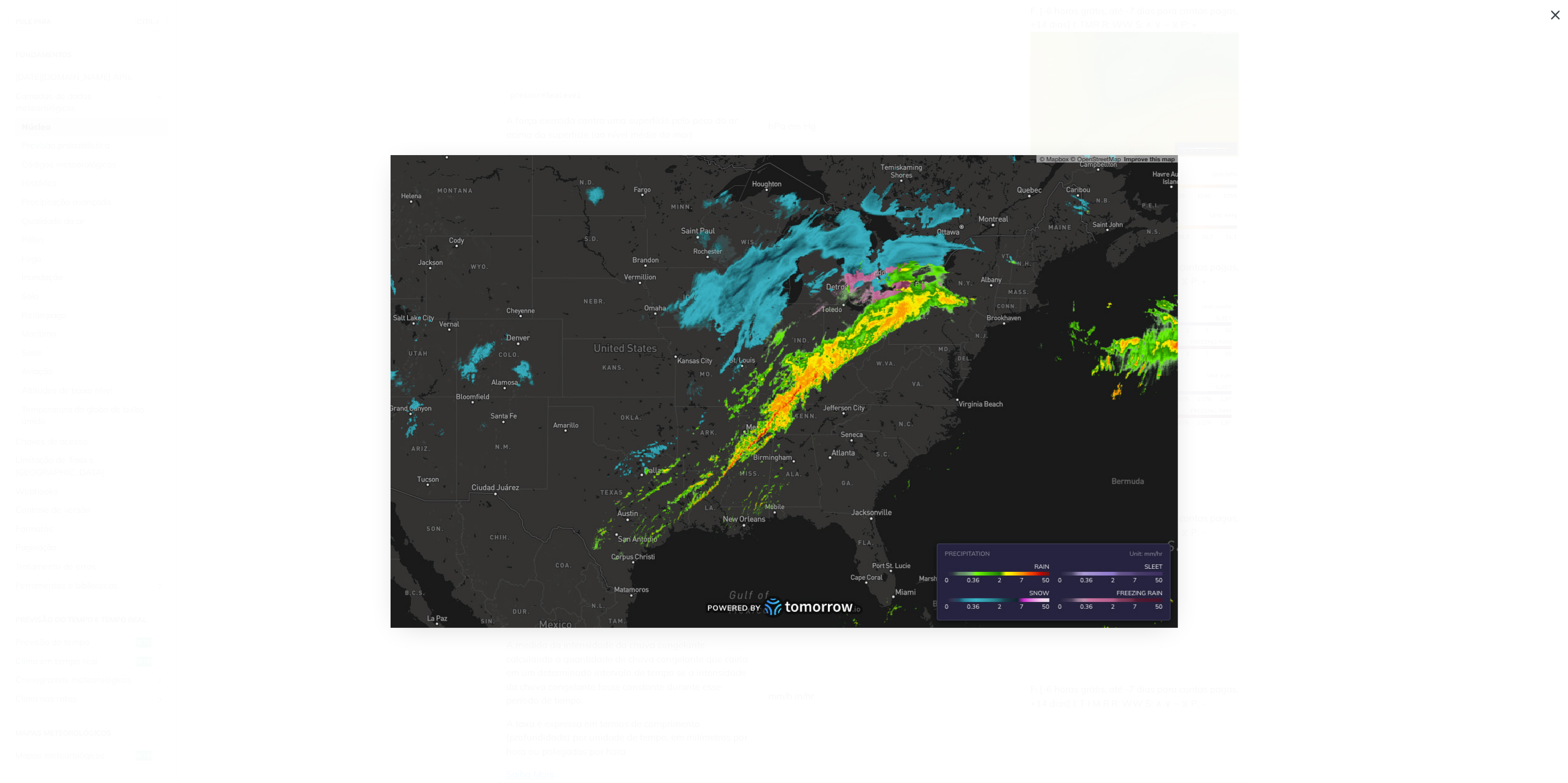
click at [805, 345] on img "Recolher imagem" at bounding box center [784, 391] width 788 height 472
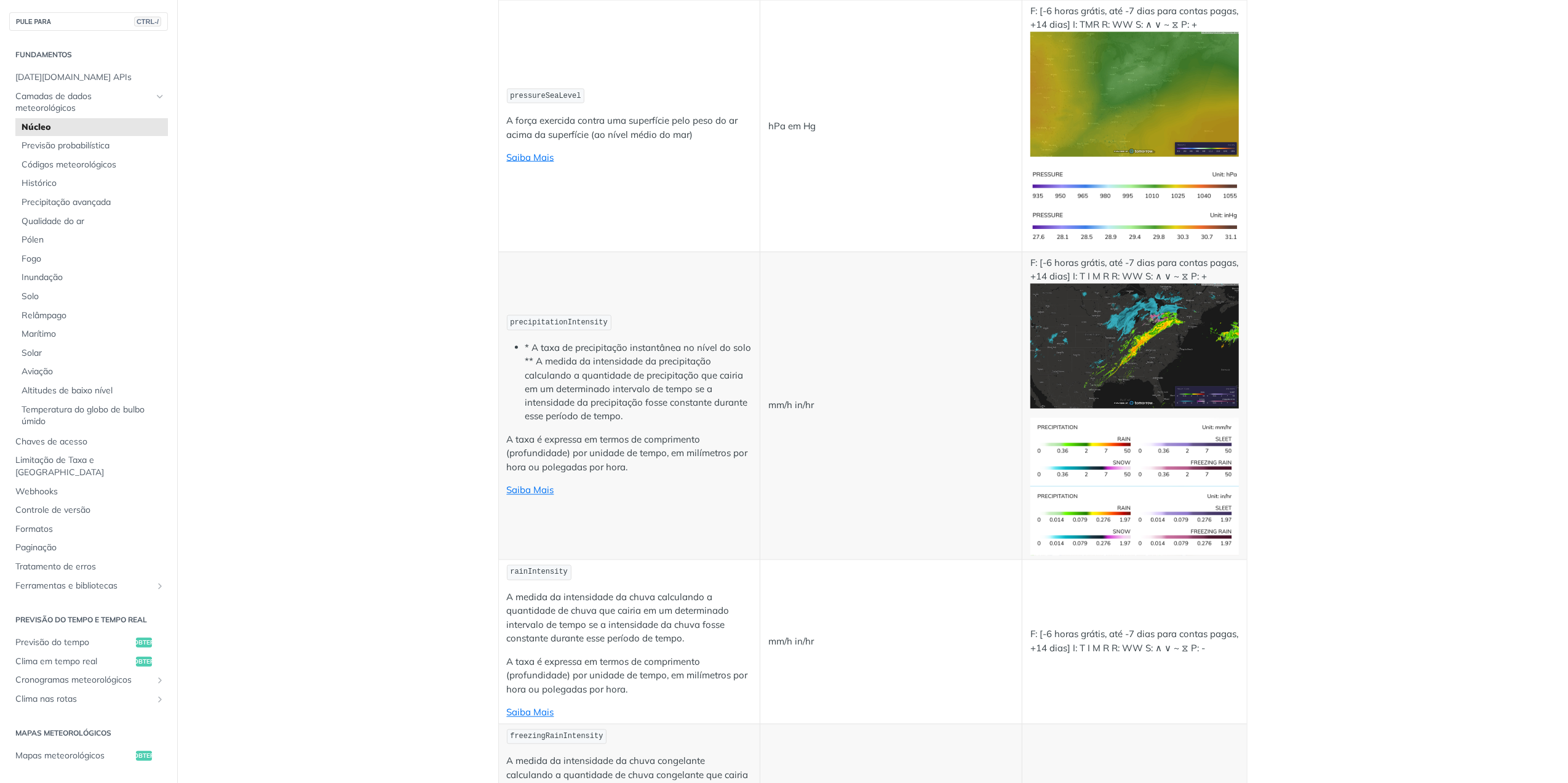
click at [1192, 352] on img "Expandir imagem" at bounding box center [1135, 346] width 208 height 125
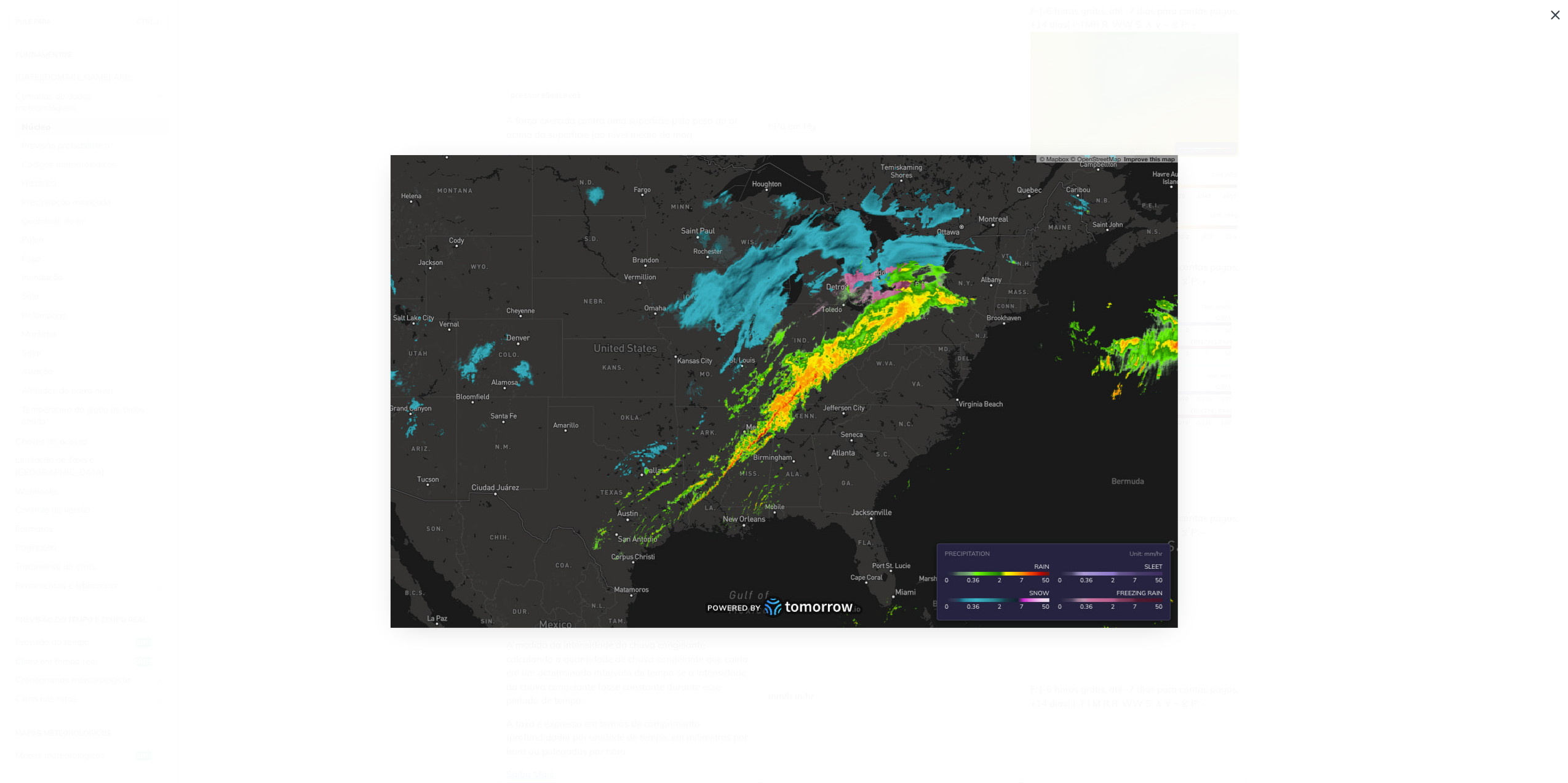
drag, startPoint x: 1340, startPoint y: 247, endPoint x: 1315, endPoint y: 260, distance: 28.2
click at [1338, 247] on span "Recolher imagem" at bounding box center [784, 391] width 1568 height 783
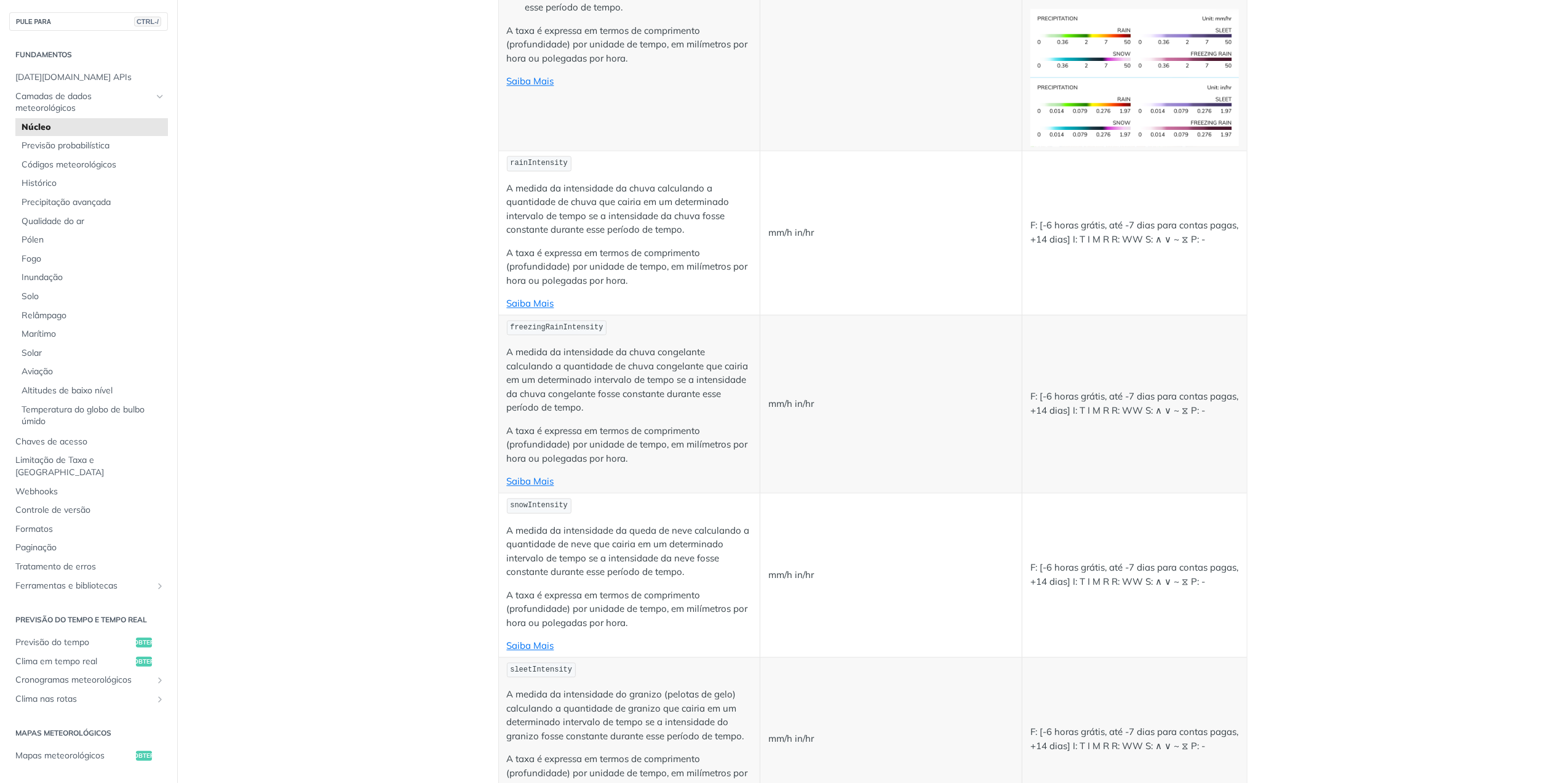
scroll to position [2372, 0]
click at [525, 304] on link "Saiba Mais" at bounding box center [530, 303] width 48 height 12
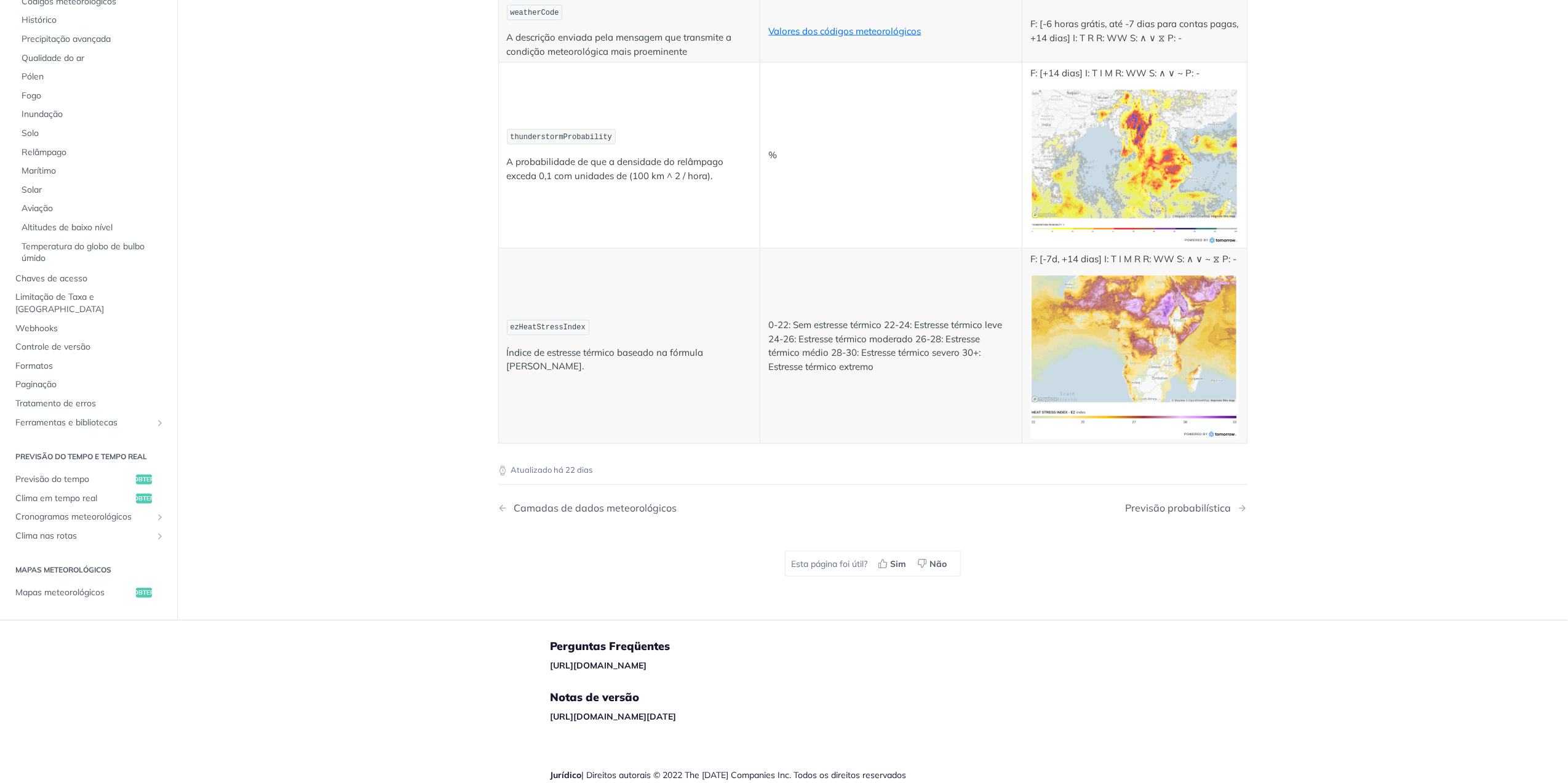
scroll to position [6496, 0]
drag, startPoint x: 1185, startPoint y: 526, endPoint x: 1167, endPoint y: 528, distance: 18.1
click at [1185, 513] on div "Previsão probabilística" at bounding box center [1181, 508] width 112 height 12
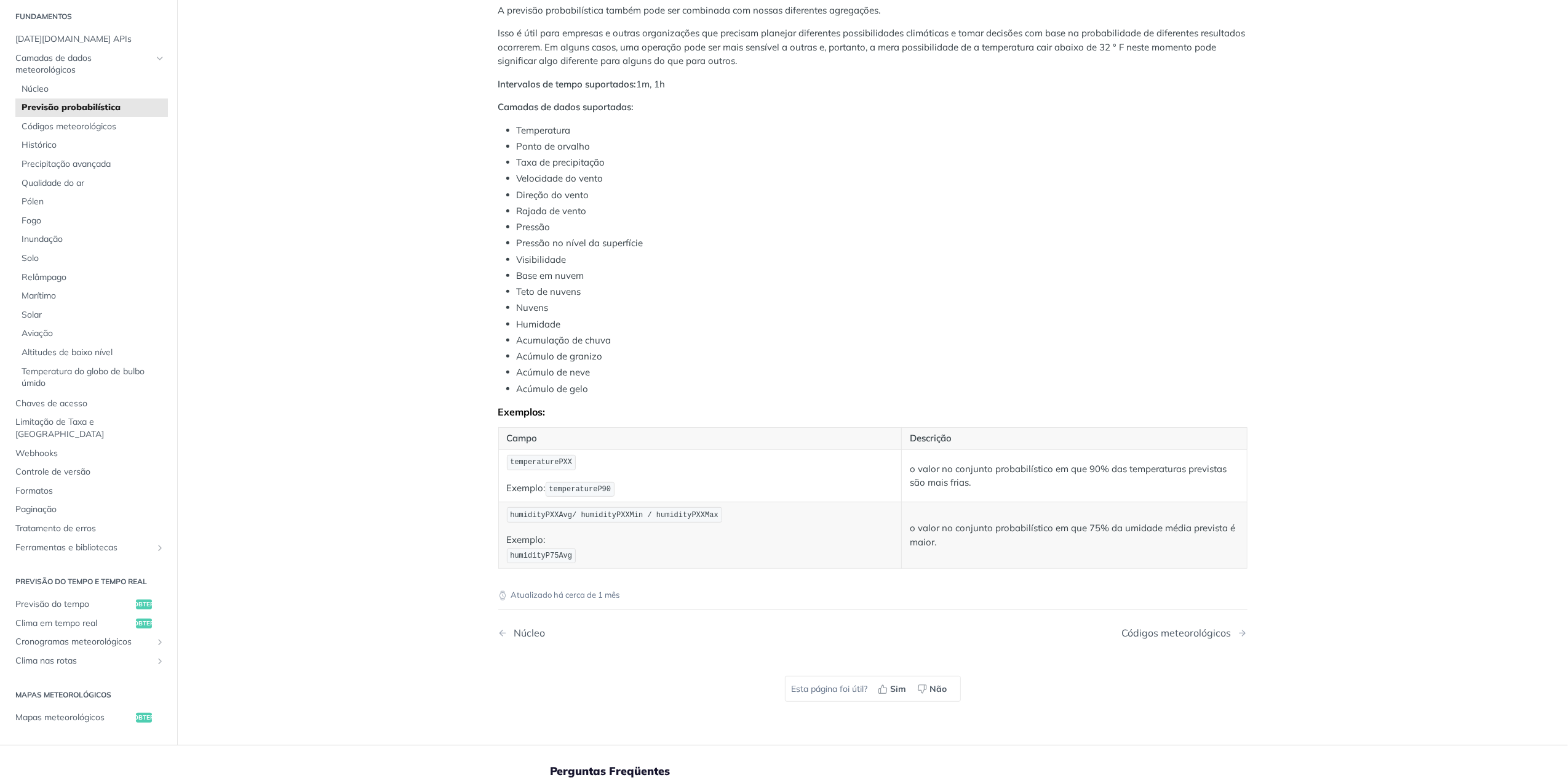
scroll to position [624, 0]
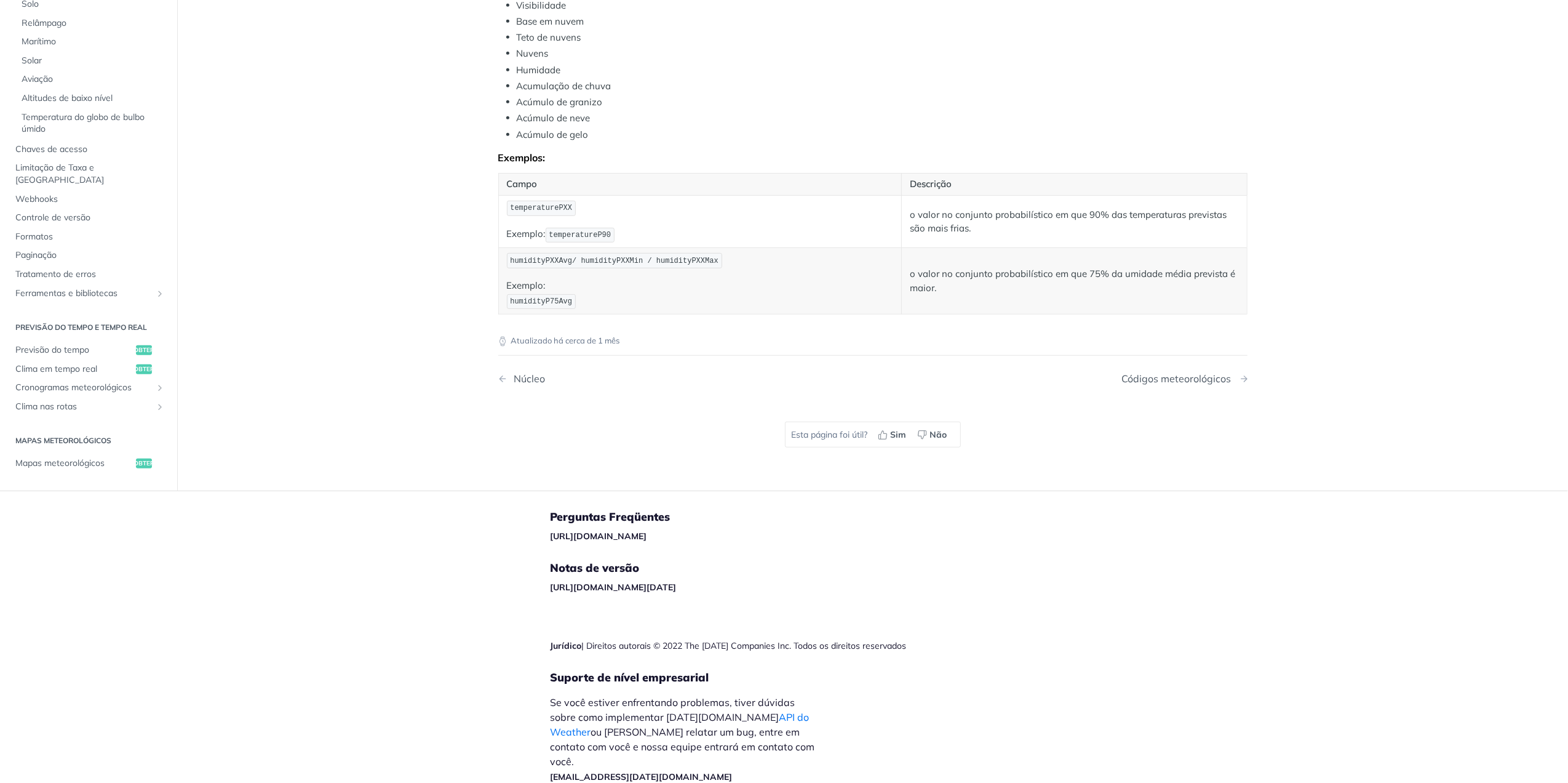
click at [1142, 384] on div "Códigos meteorológicos" at bounding box center [1181, 379] width 116 height 12
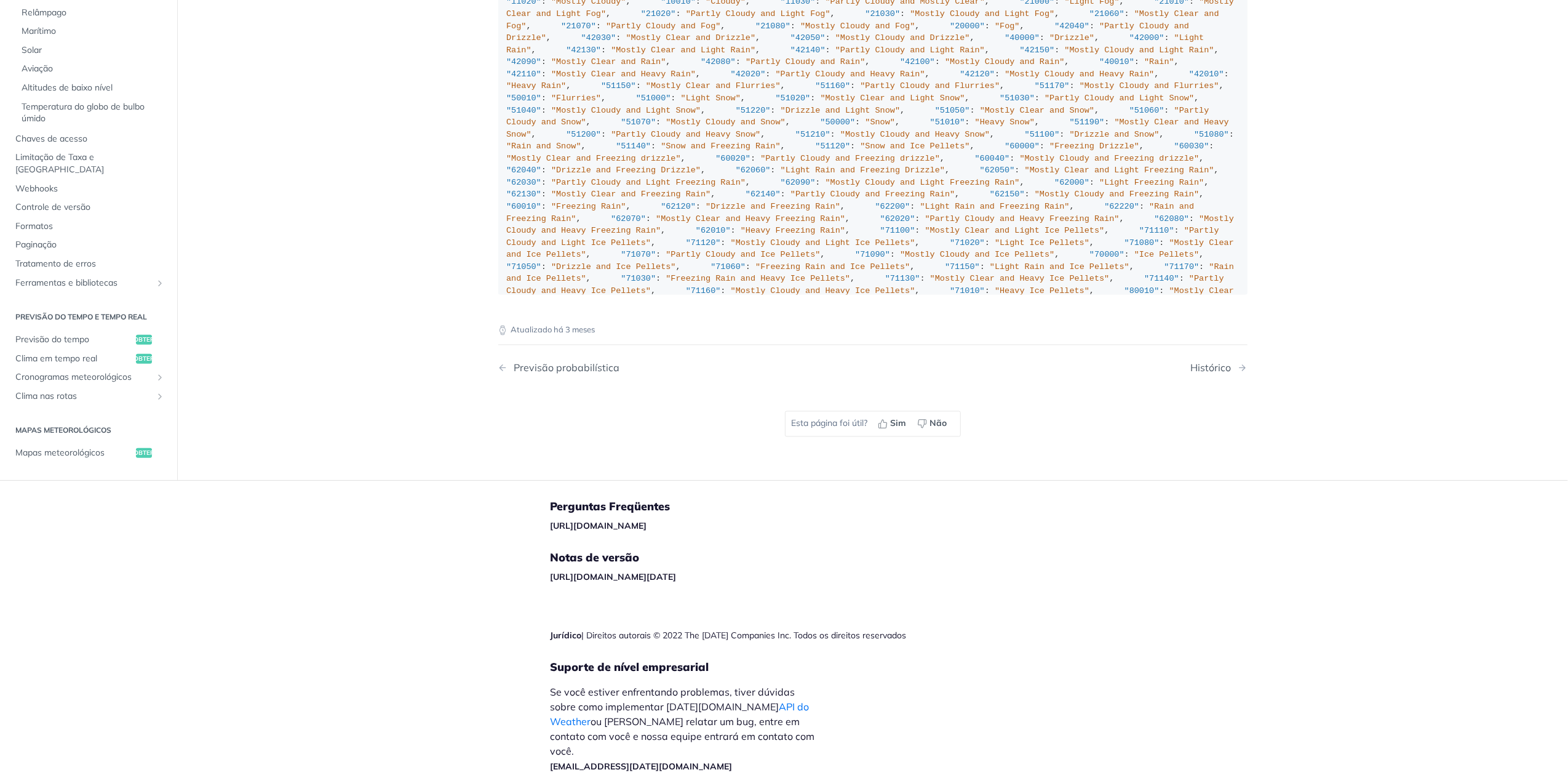
scroll to position [9290, 0]
click at [1191, 375] on div "Histórico" at bounding box center [1214, 369] width 47 height 12
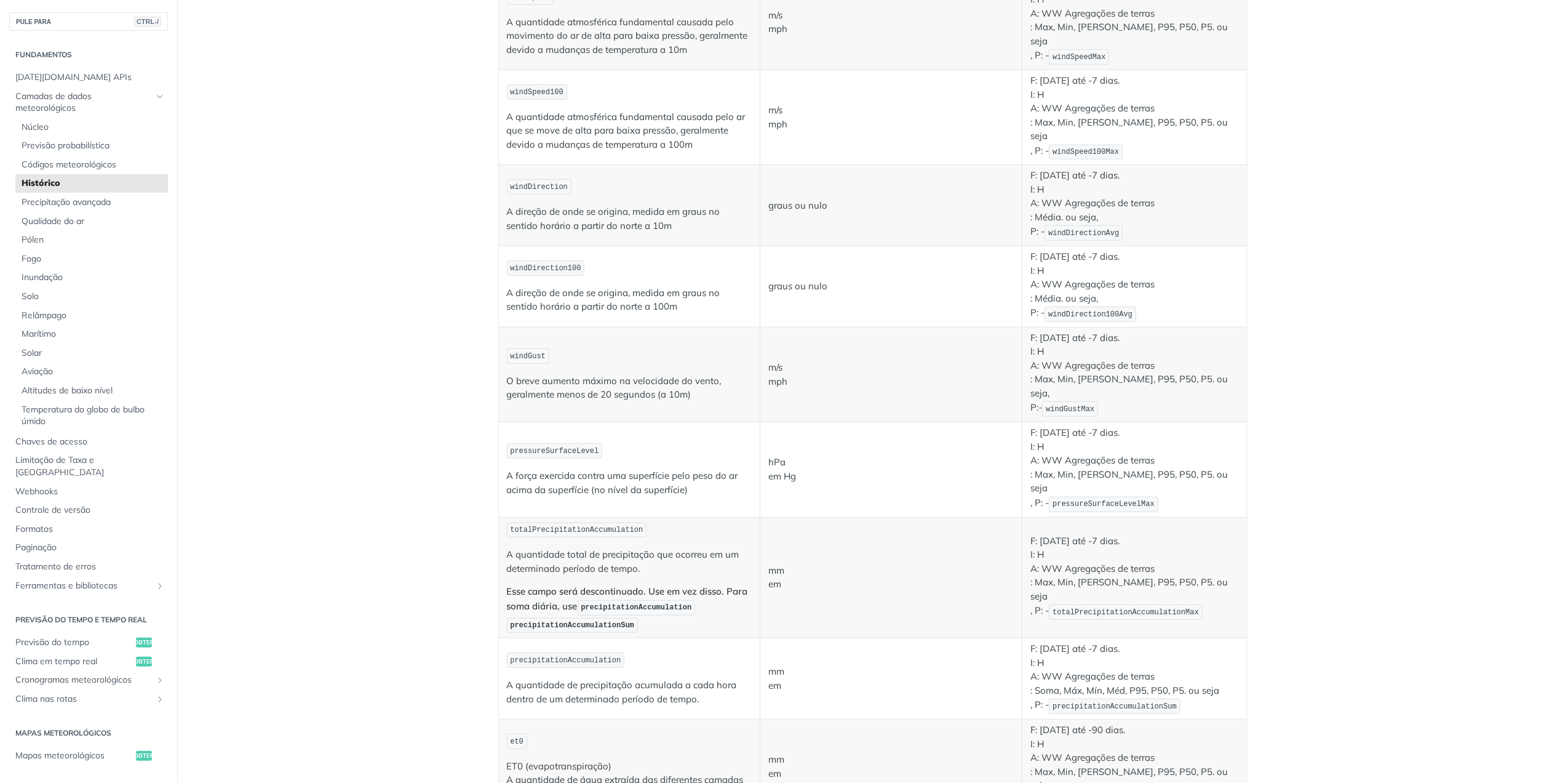
scroll to position [574, 0]
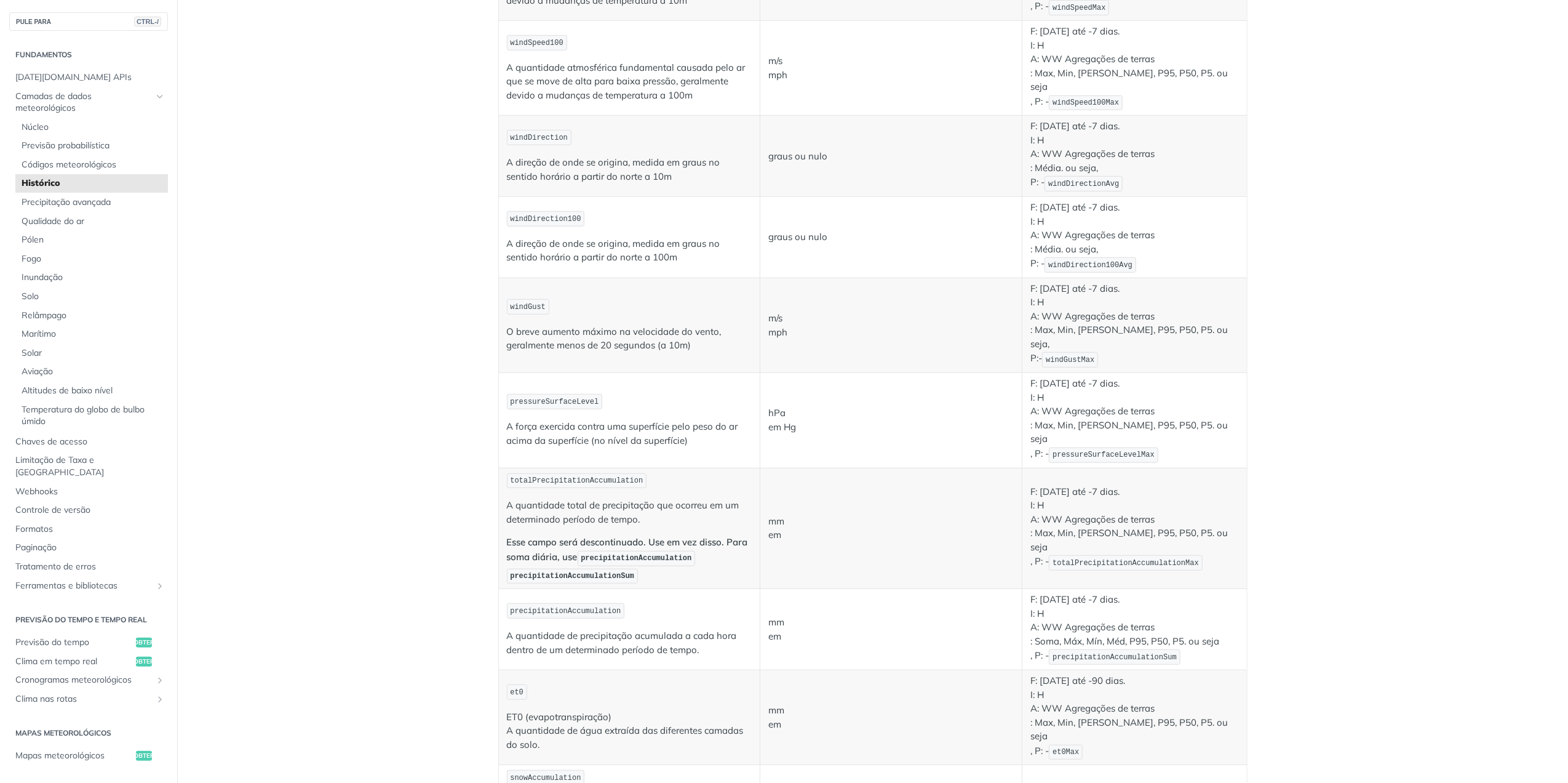
drag, startPoint x: 385, startPoint y: 318, endPoint x: 528, endPoint y: 181, distance: 198.0
click at [522, 237] on p "A direção de onde se origina, medida em graus no sentido horário a partir do no…" at bounding box center [630, 251] width 246 height 28
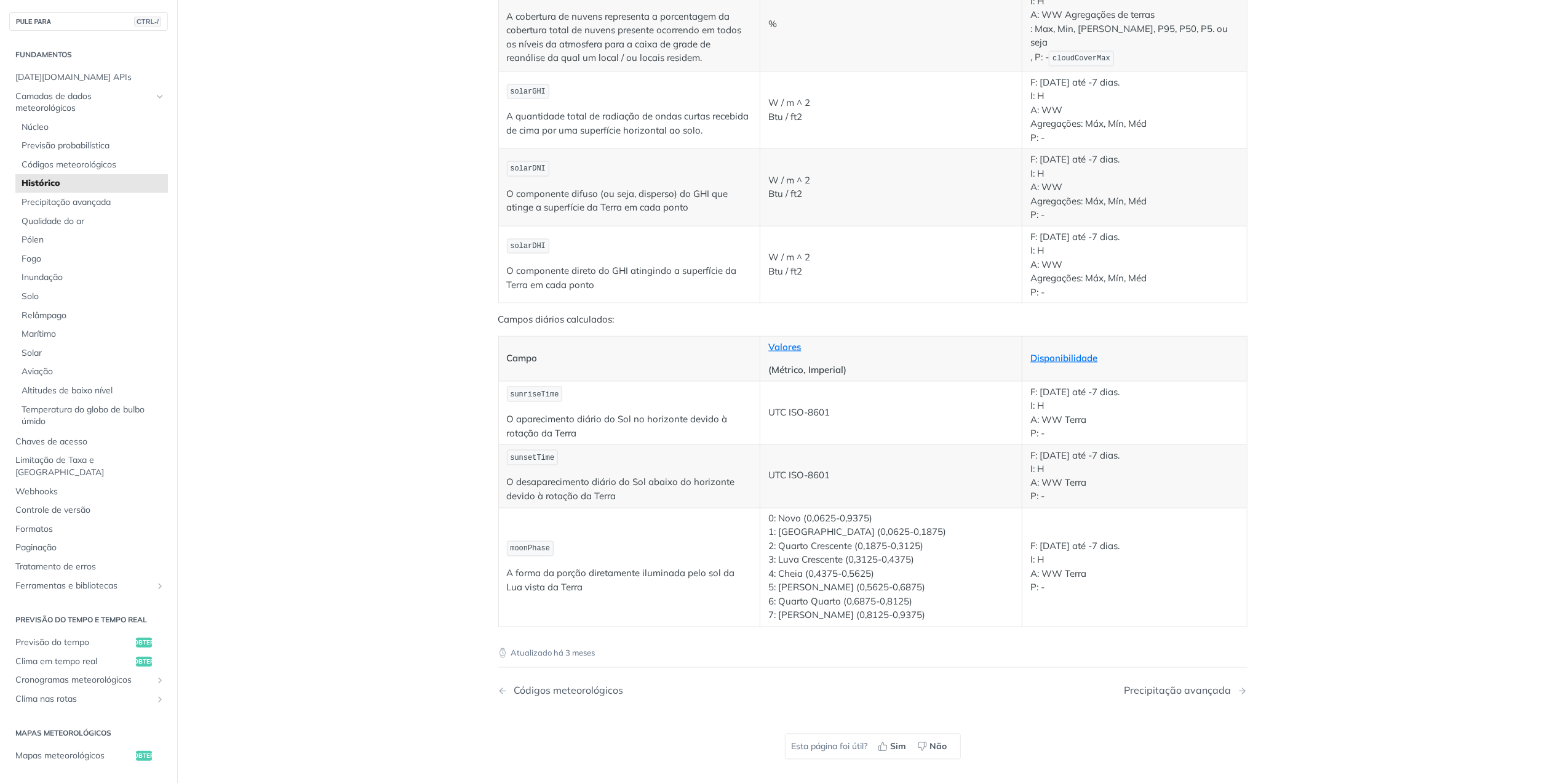
scroll to position [1887, 0]
click at [1234, 680] on link "Precipitação avançada" at bounding box center [1186, 686] width 123 height 12
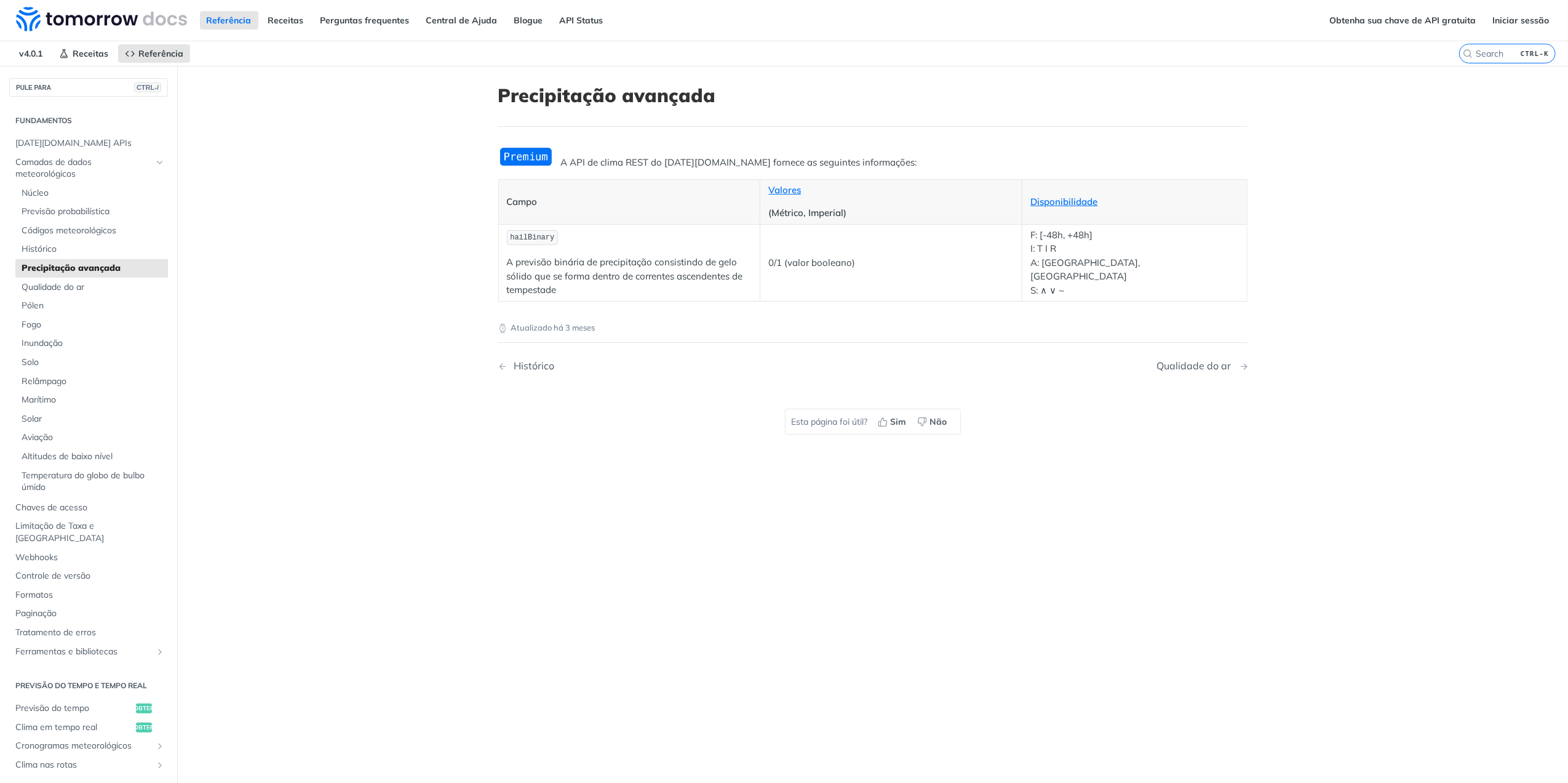
click at [1187, 362] on div "Qualidade do ar" at bounding box center [1197, 366] width 80 height 12
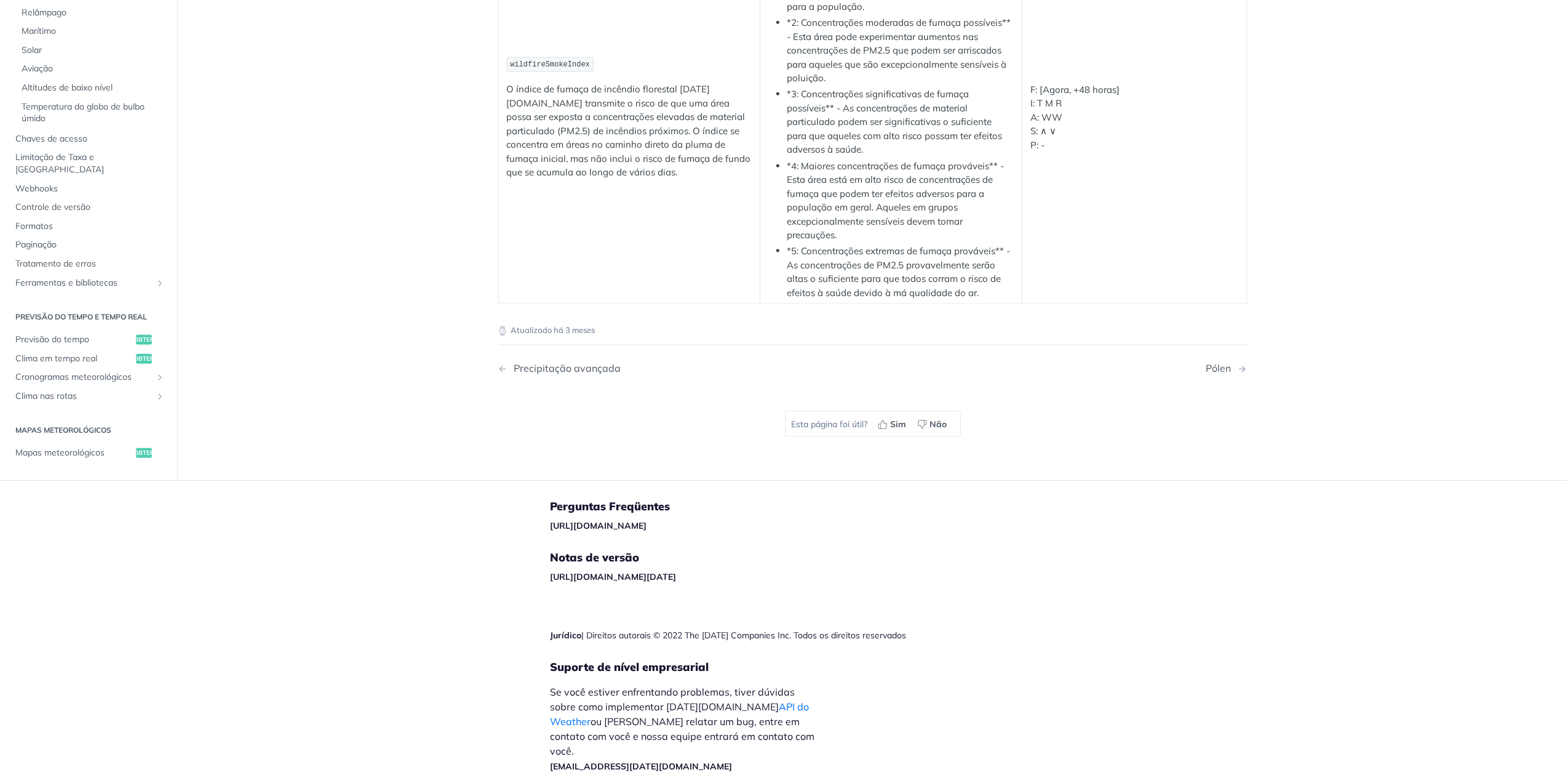
scroll to position [2665, 0]
click at [1212, 375] on div "Pólen" at bounding box center [1222, 369] width 31 height 12
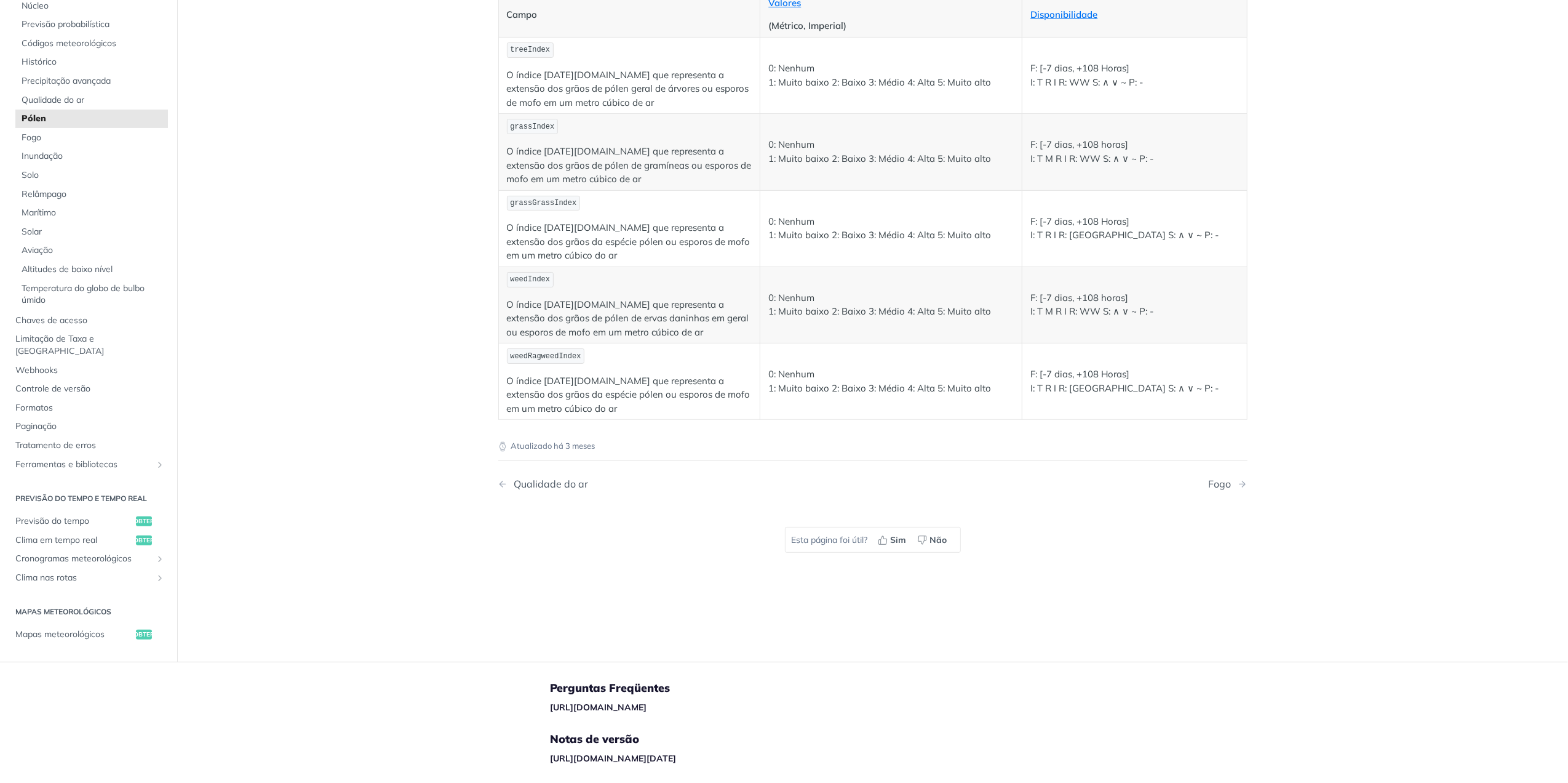
scroll to position [247, 0]
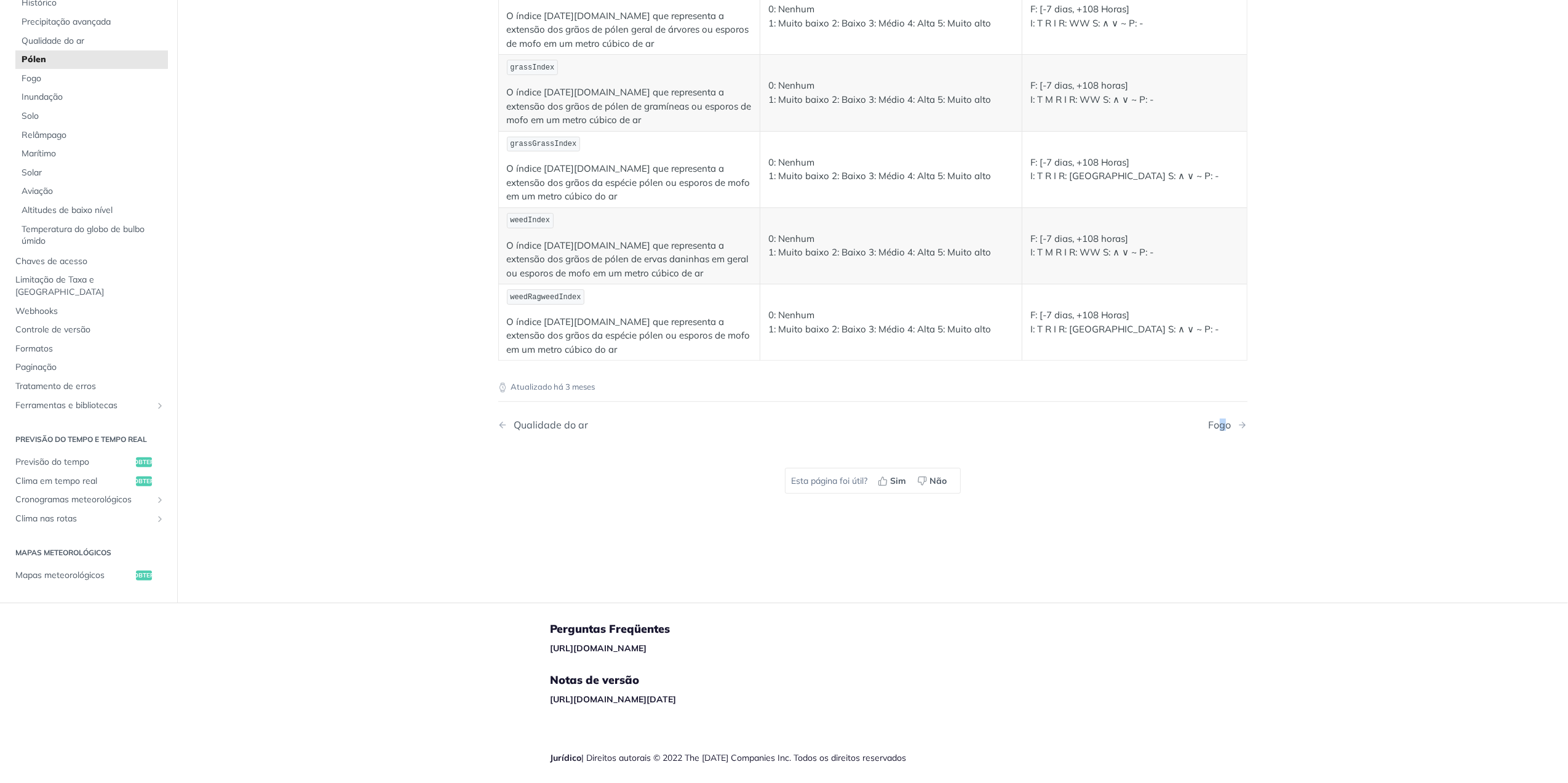
click at [1212, 421] on nav "Qualidade do ar Fogo" at bounding box center [873, 425] width 749 height 36
drag, startPoint x: 1212, startPoint y: 421, endPoint x: 1206, endPoint y: 426, distance: 7.8
click at [1209, 426] on div "Fogo" at bounding box center [1223, 425] width 29 height 12
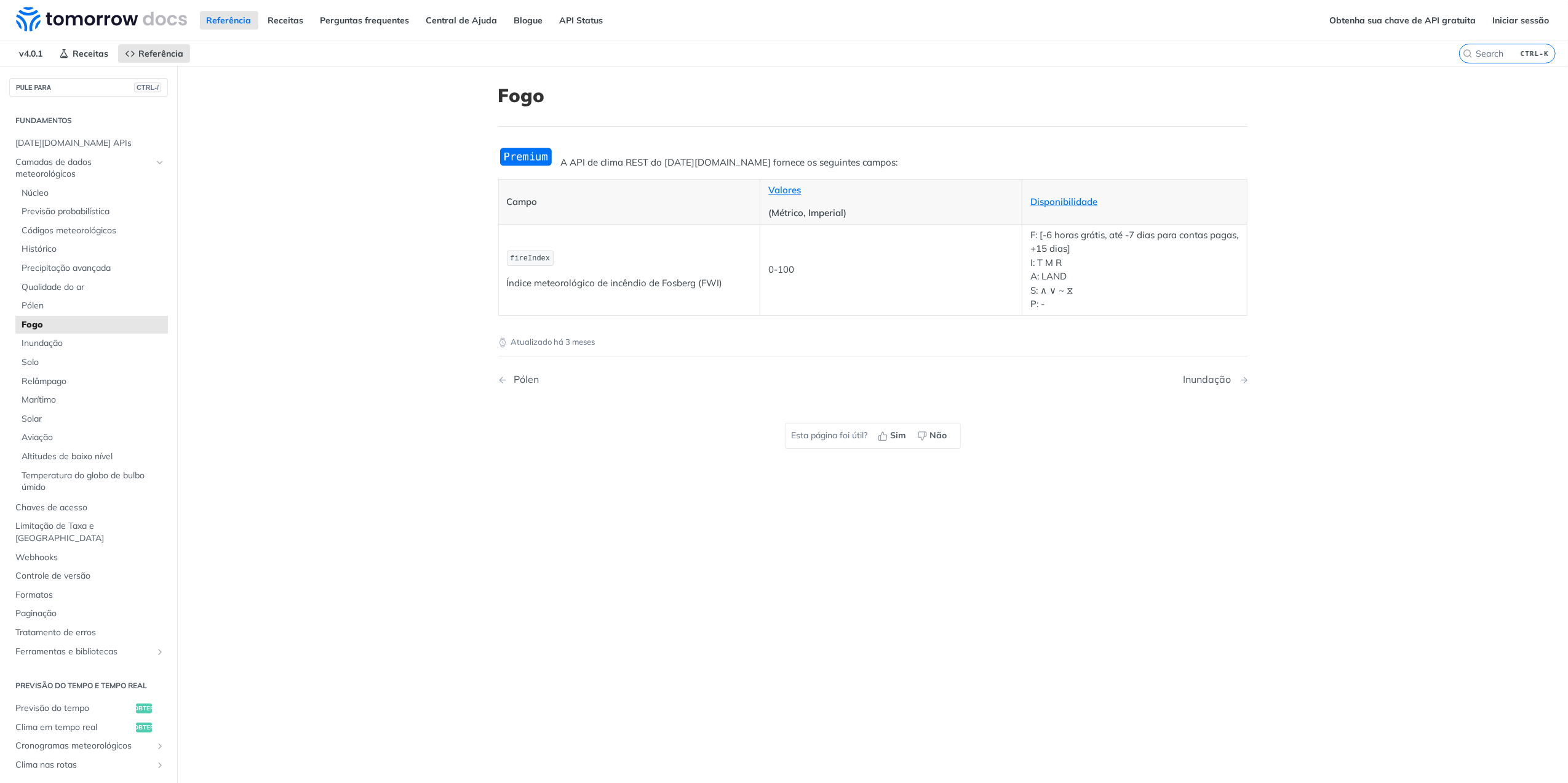
click at [1205, 378] on div "Inundação" at bounding box center [1211, 380] width 54 height 12
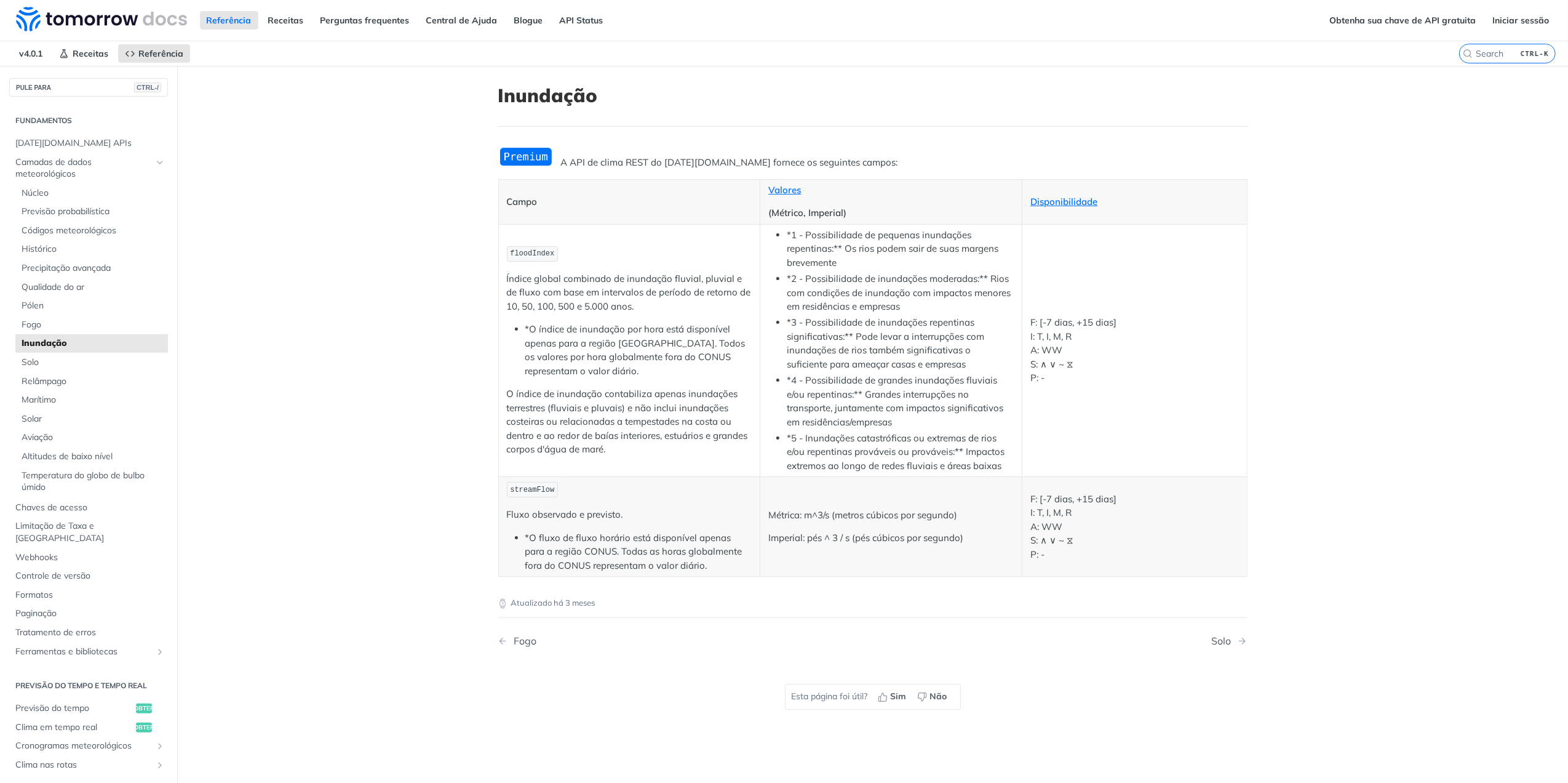
click at [1361, 308] on main "PULE PARA CTRL-/ Fundamentos Tomorrow.io APIs Camadas de dados meteorológicos N…" at bounding box center [784, 457] width 1568 height 783
click at [1216, 639] on div "Solo" at bounding box center [1225, 641] width 26 height 12
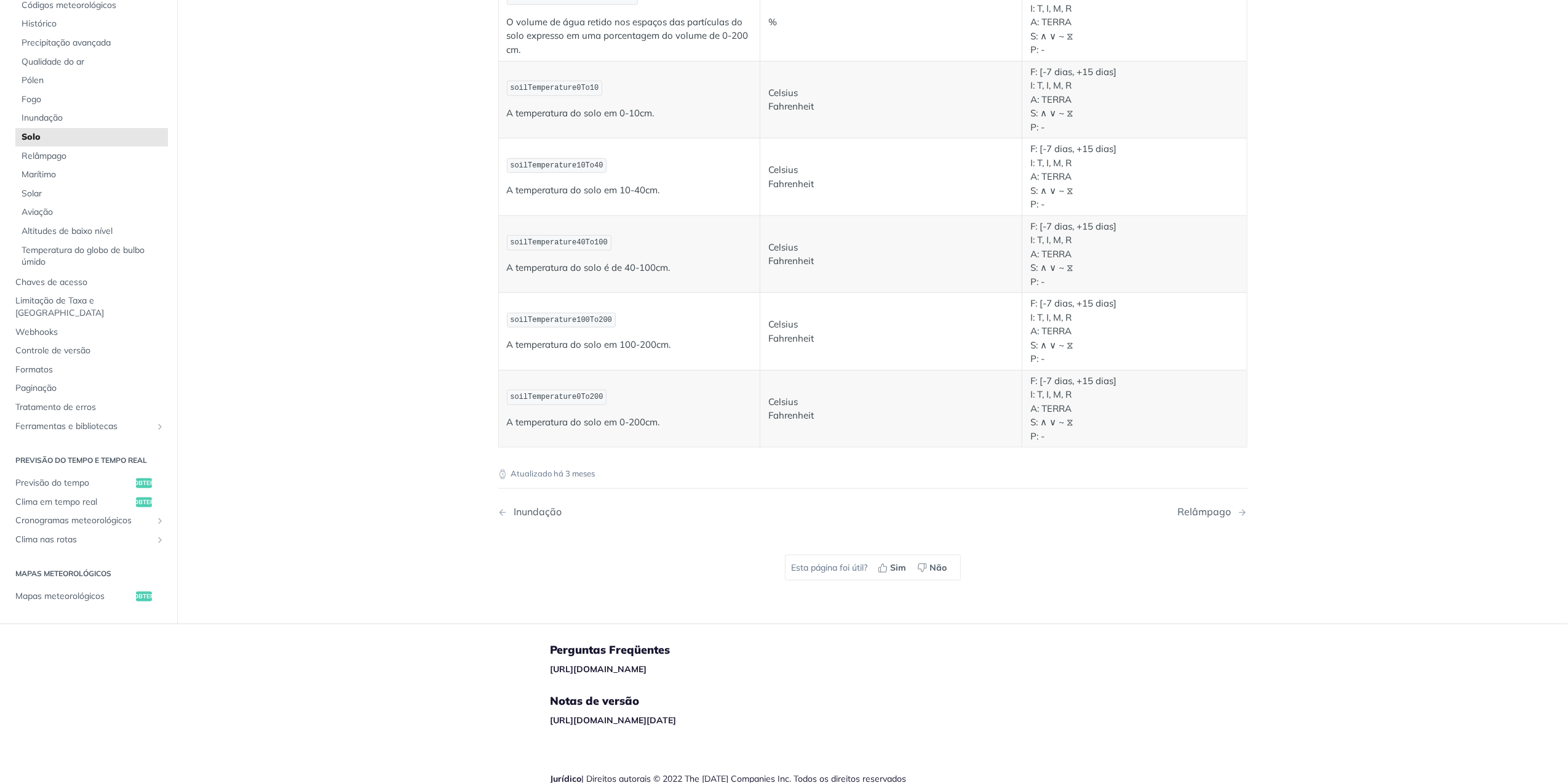
scroll to position [574, 0]
click at [1219, 509] on div "Relâmpago" at bounding box center [1207, 510] width 60 height 12
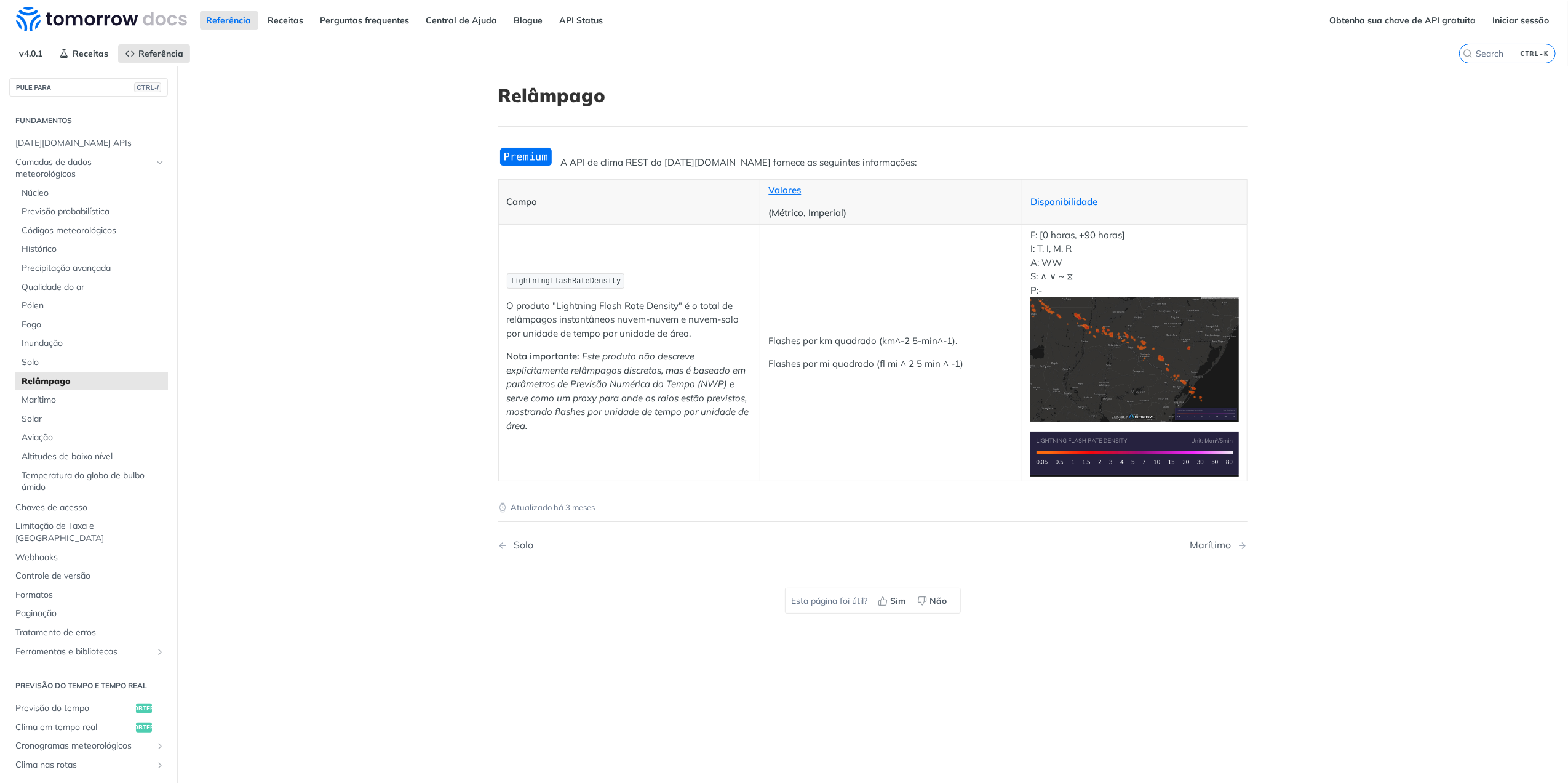
click at [1212, 555] on nav "Solo Marítimo" at bounding box center [873, 545] width 749 height 36
click at [1217, 545] on div "Marítimo" at bounding box center [1214, 545] width 48 height 12
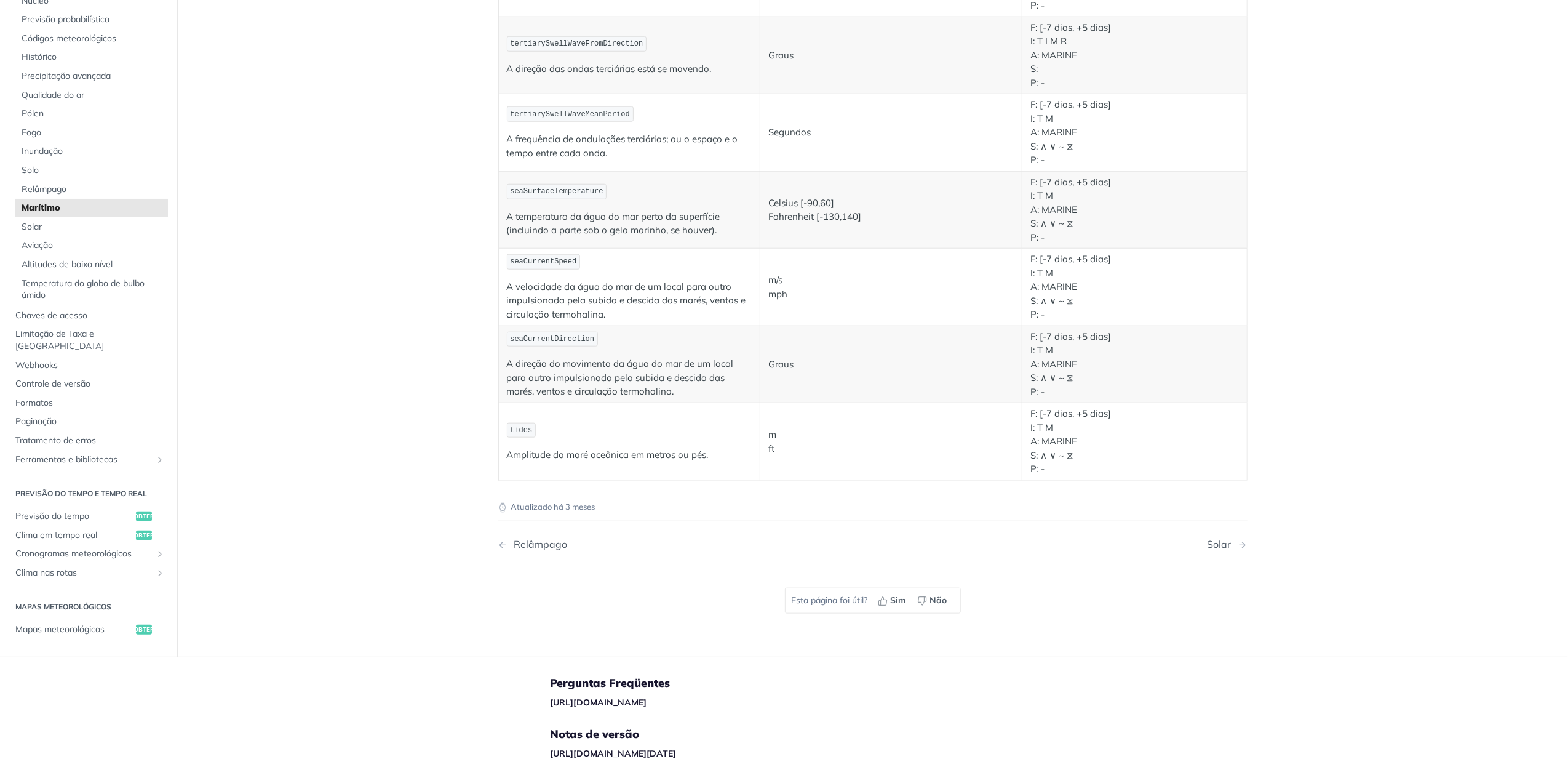
scroll to position [1231, 0]
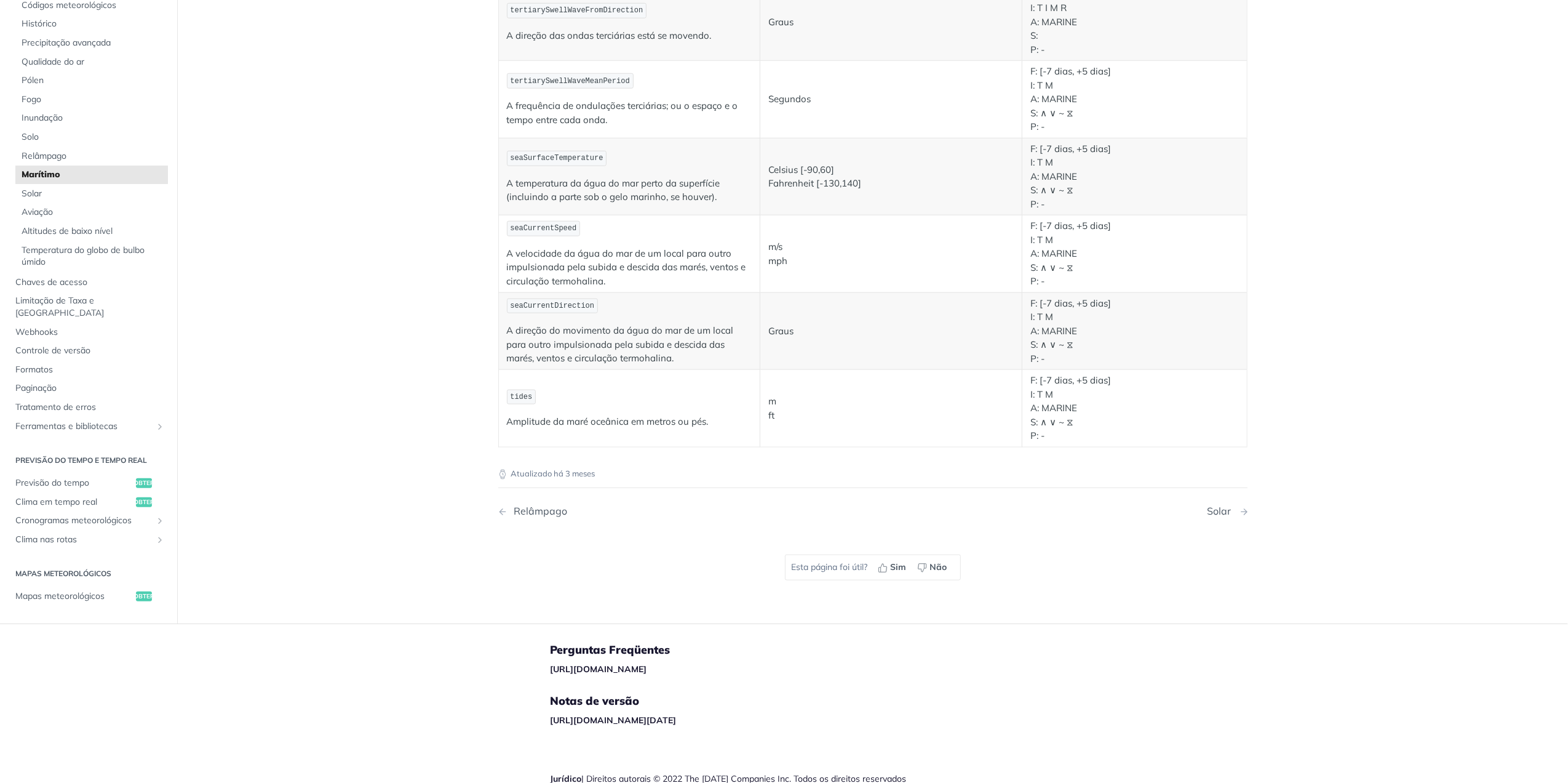
drag, startPoint x: 1219, startPoint y: 510, endPoint x: 1217, endPoint y: 517, distance: 7.3
click at [1219, 510] on div "Solar" at bounding box center [1222, 511] width 30 height 12
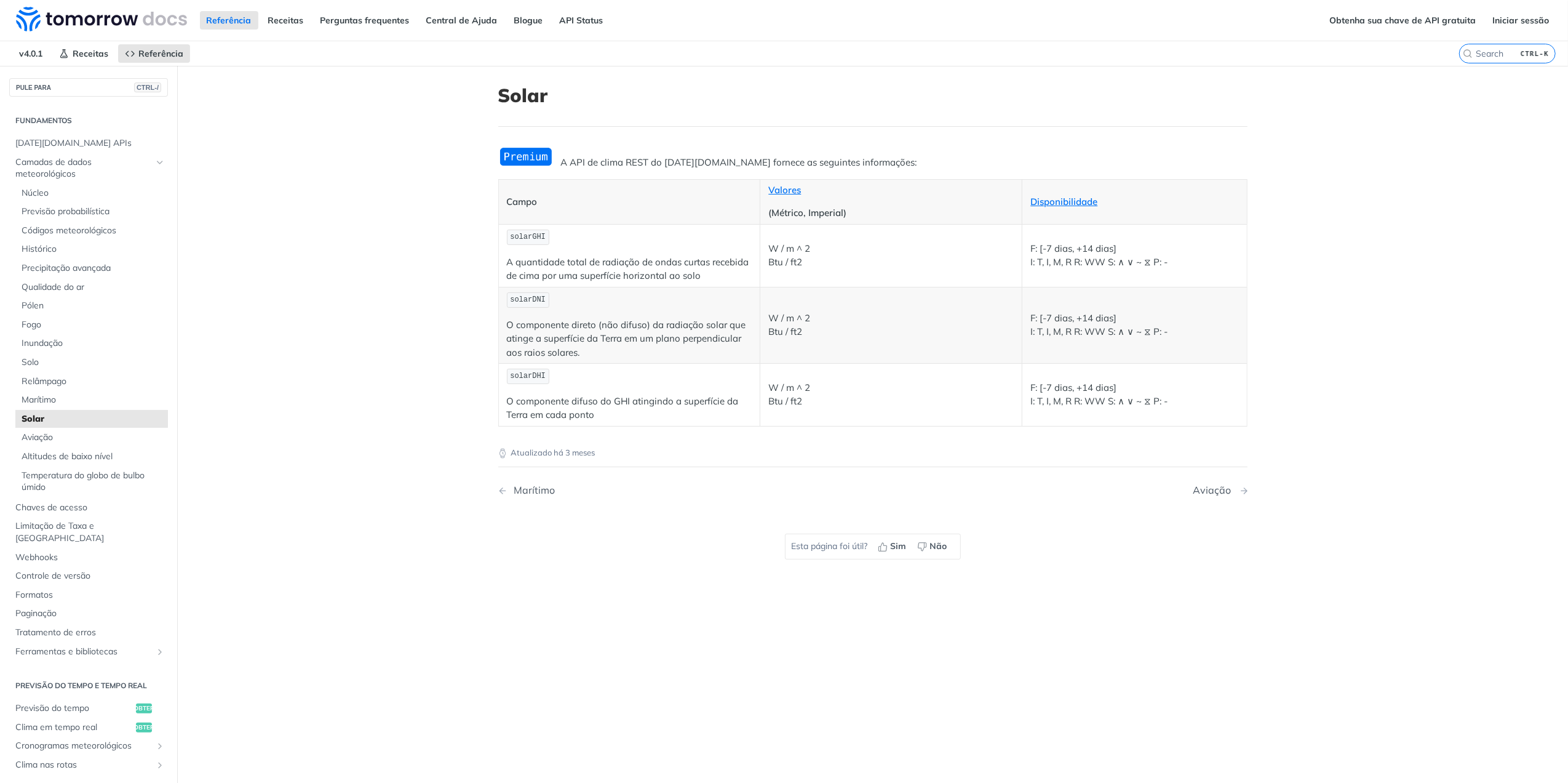
click at [1228, 489] on div "Aviação" at bounding box center [1215, 491] width 44 height 12
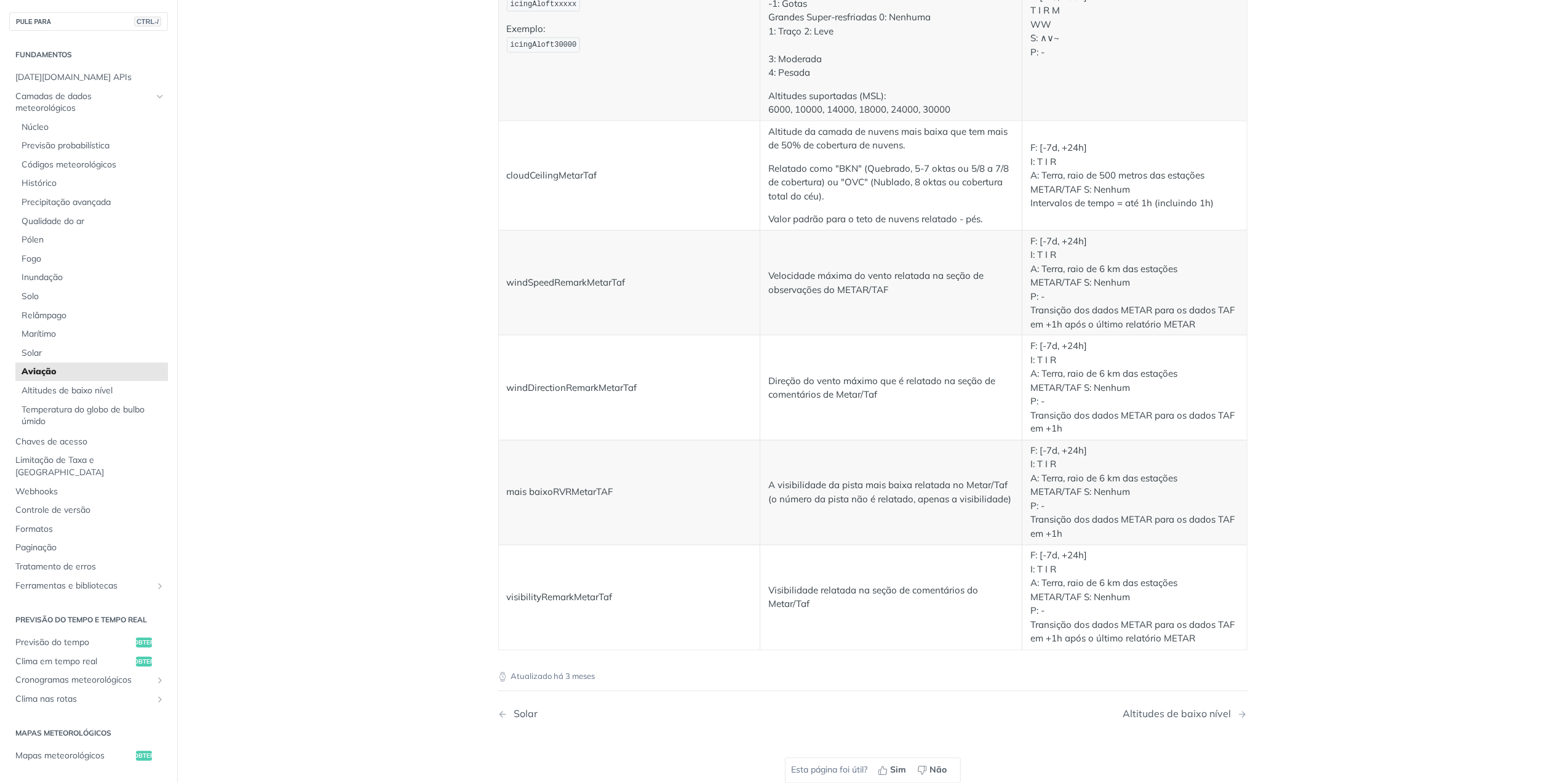
scroll to position [2251, 0]
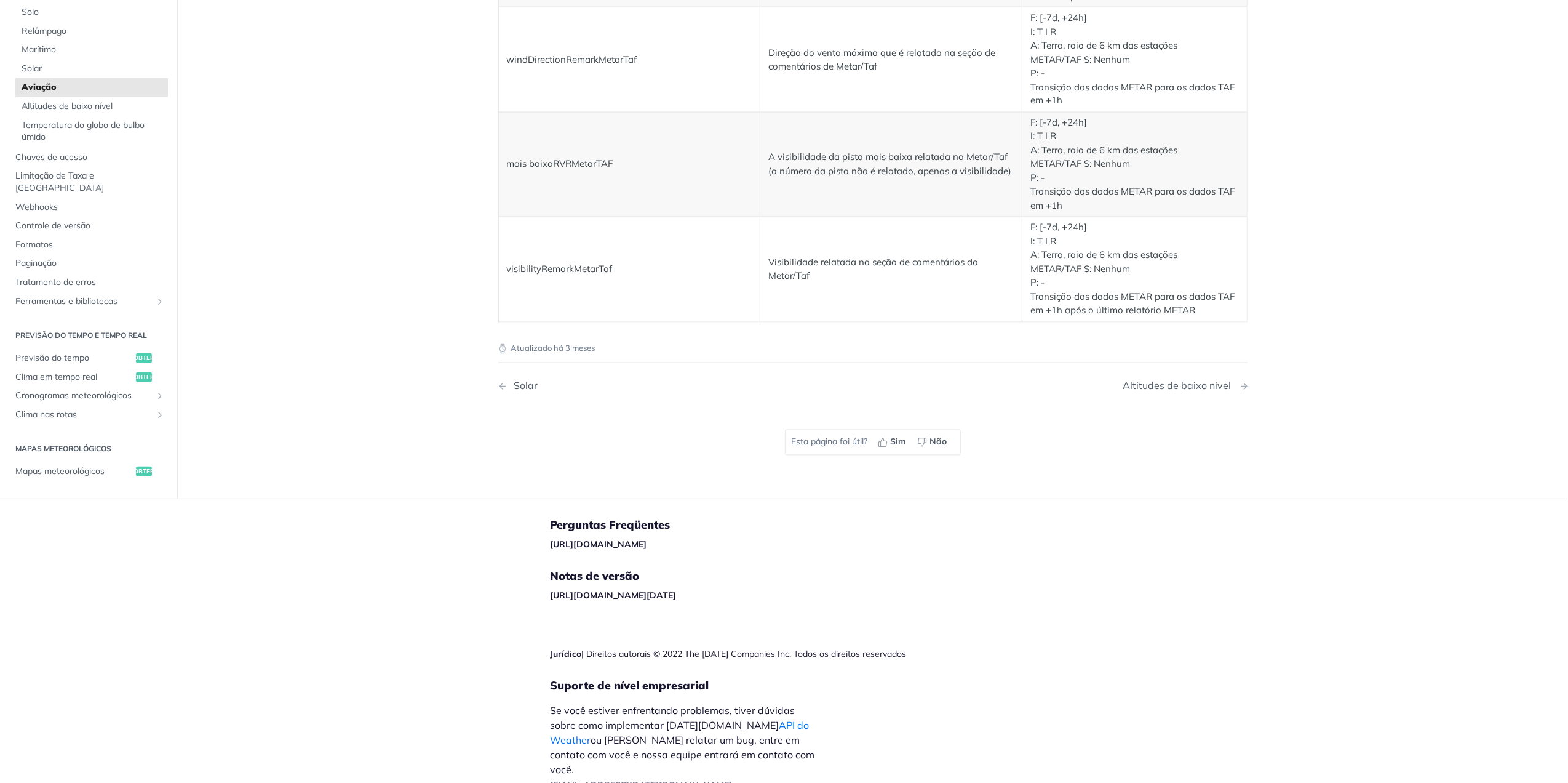
click at [1173, 381] on div "Altitudes de baixo nível" at bounding box center [1181, 387] width 114 height 12
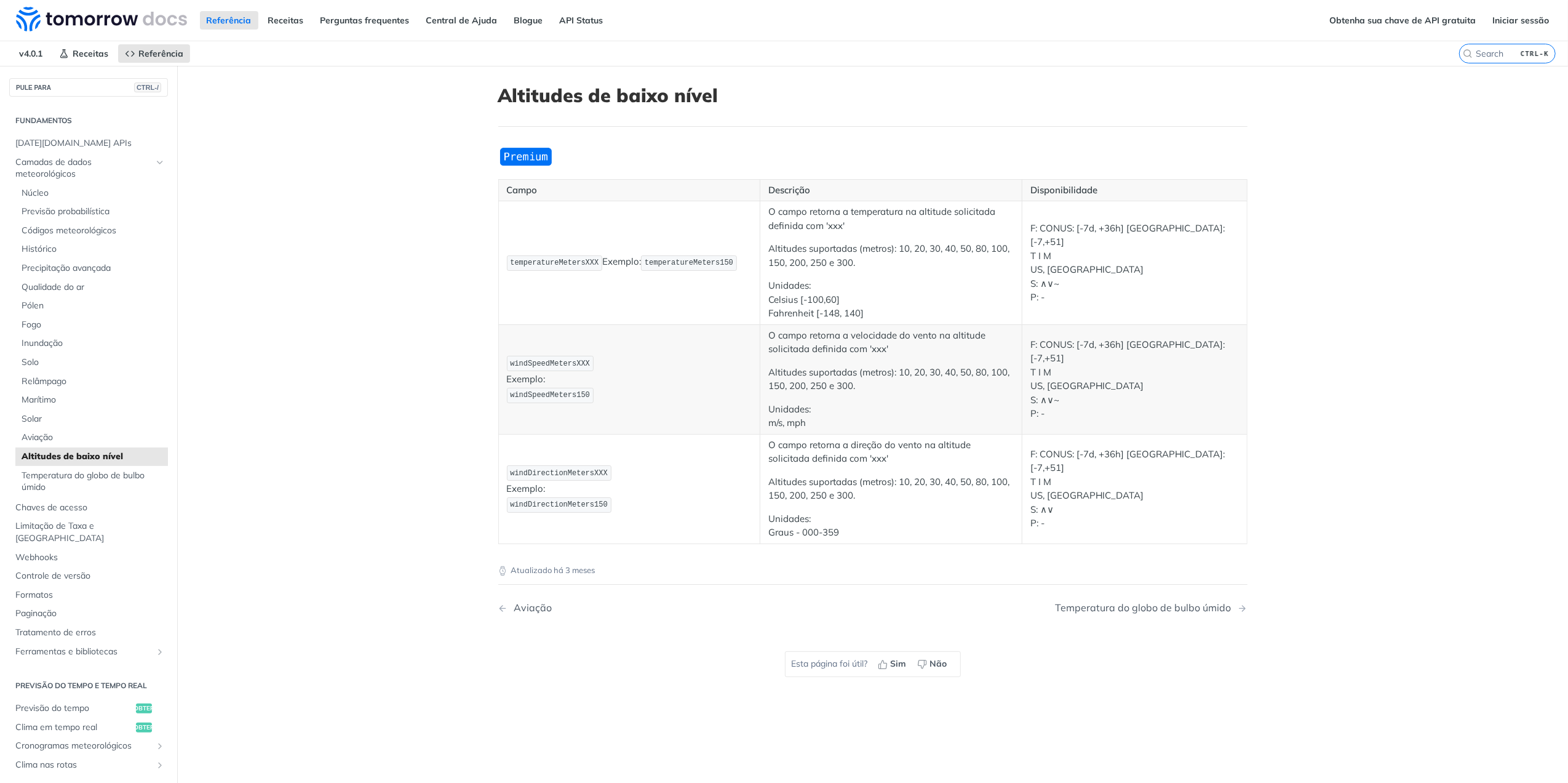
drag, startPoint x: 331, startPoint y: 301, endPoint x: 338, endPoint y: 177, distance: 124.2
click at [338, 177] on main "PULE PARA CTRL-/ Fundamentos Tomorrow.io APIs Camadas de dados meteorológicos N…" at bounding box center [784, 457] width 1568 height 783
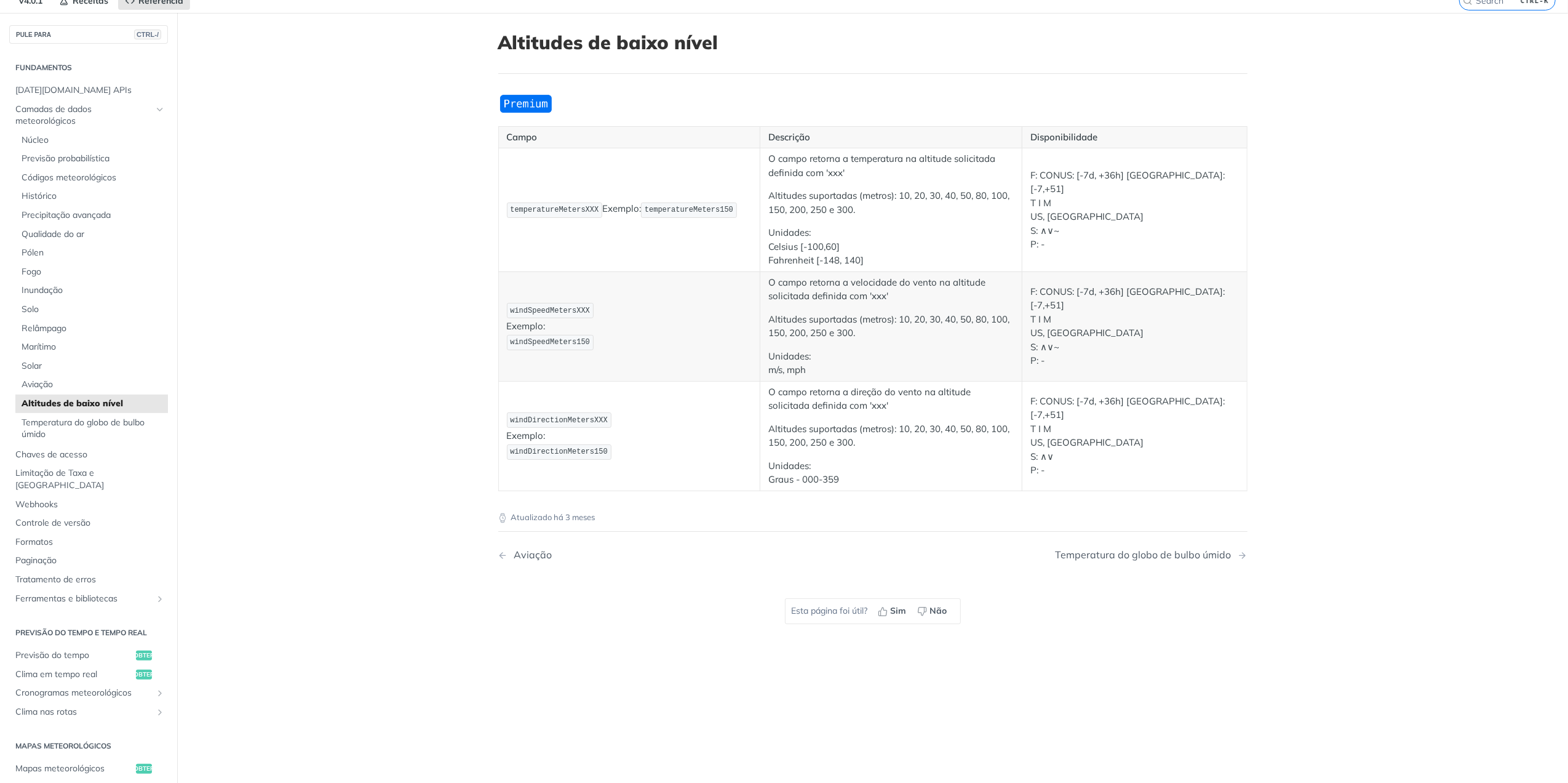
scroll to position [82, 0]
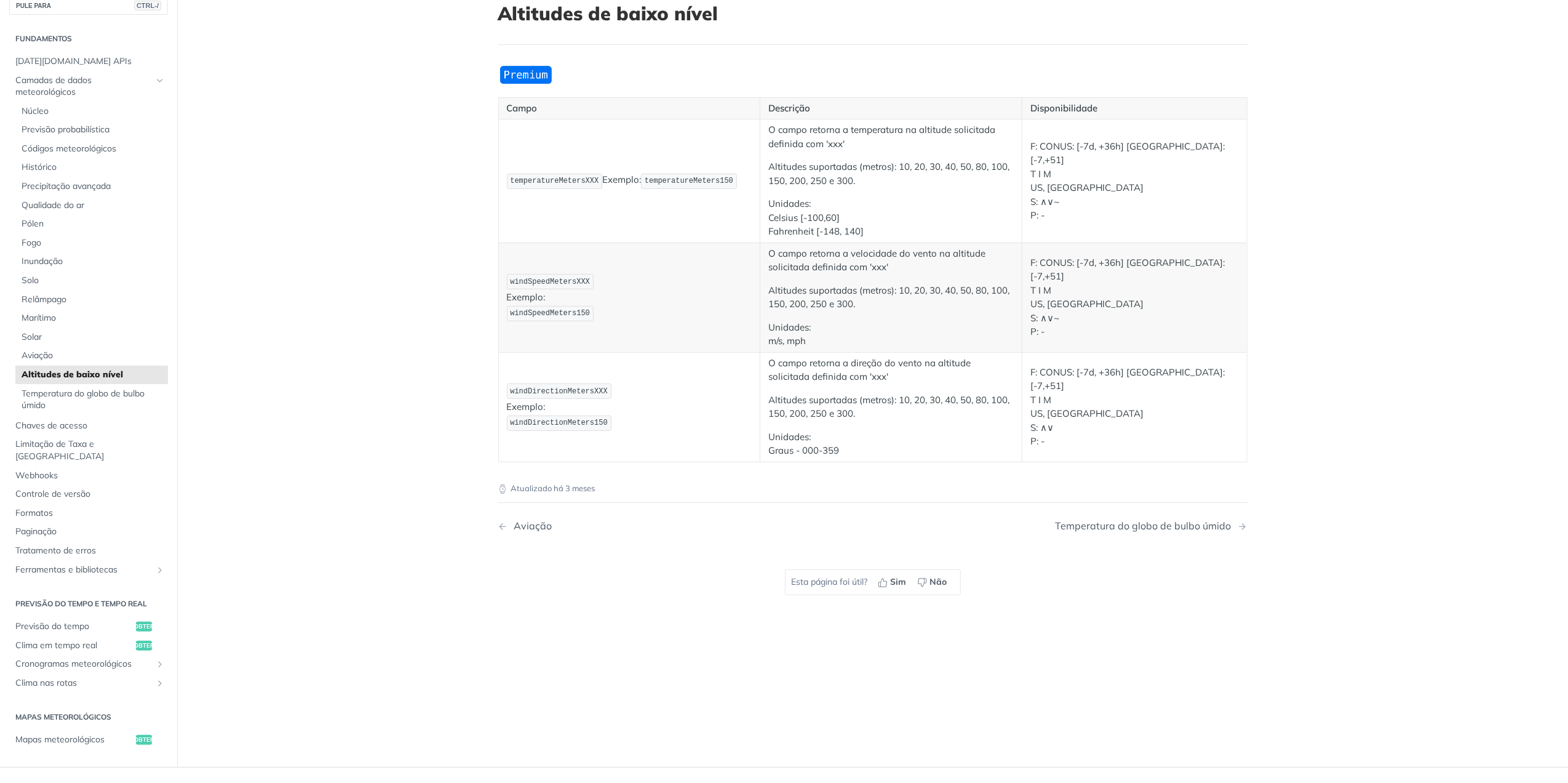
click at [1163, 520] on nav "Aviação Temperatura do globo de bulbo úmido" at bounding box center [873, 526] width 749 height 36
click at [1158, 538] on nav "Aviação Temperatura do globo de bulbo úmido" at bounding box center [873, 526] width 749 height 36
click at [1155, 529] on div "Temperatura do globo de bulbo úmido" at bounding box center [1147, 526] width 182 height 12
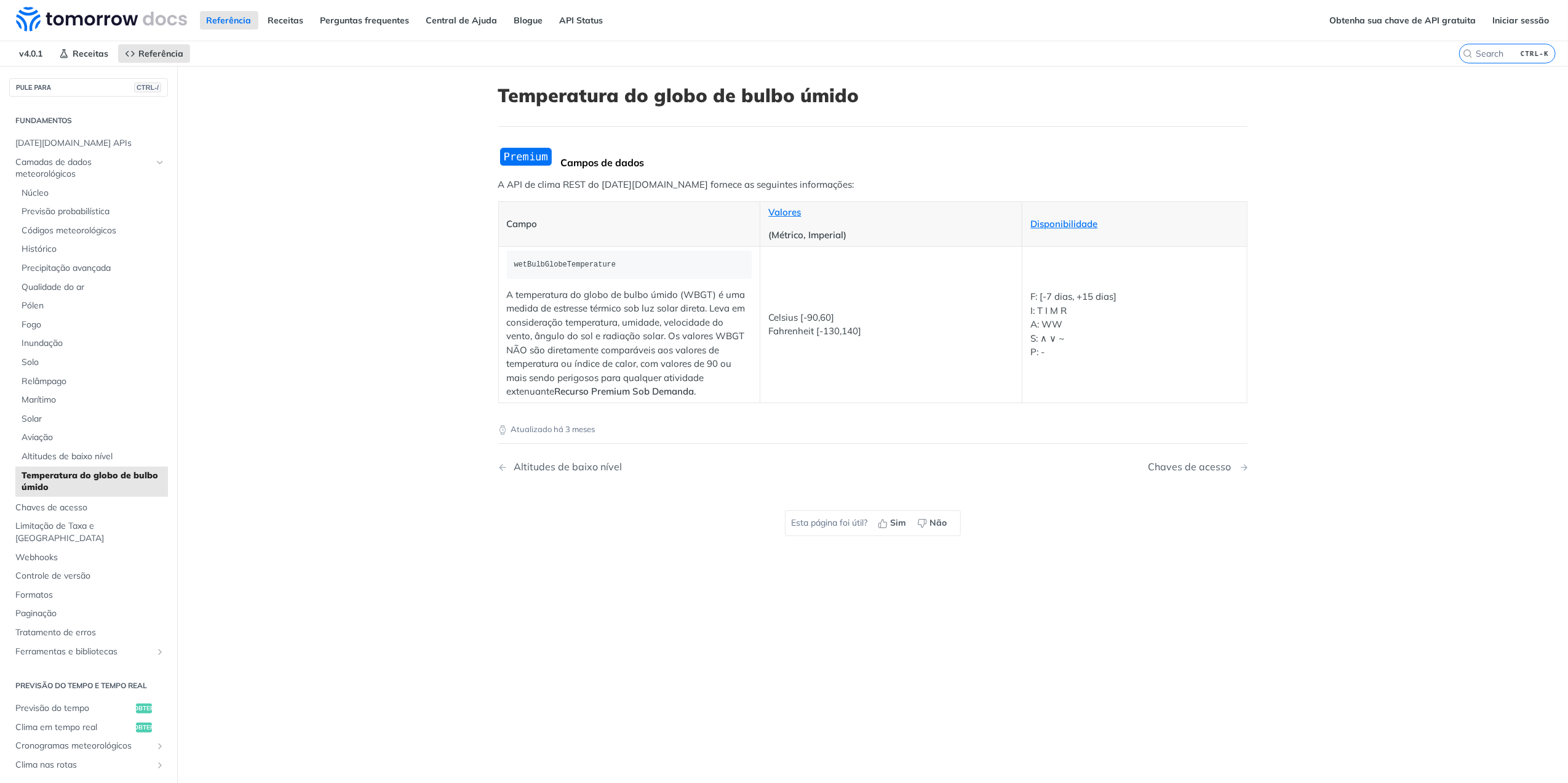
click at [1175, 464] on div "Chaves de acesso" at bounding box center [1193, 467] width 89 height 12
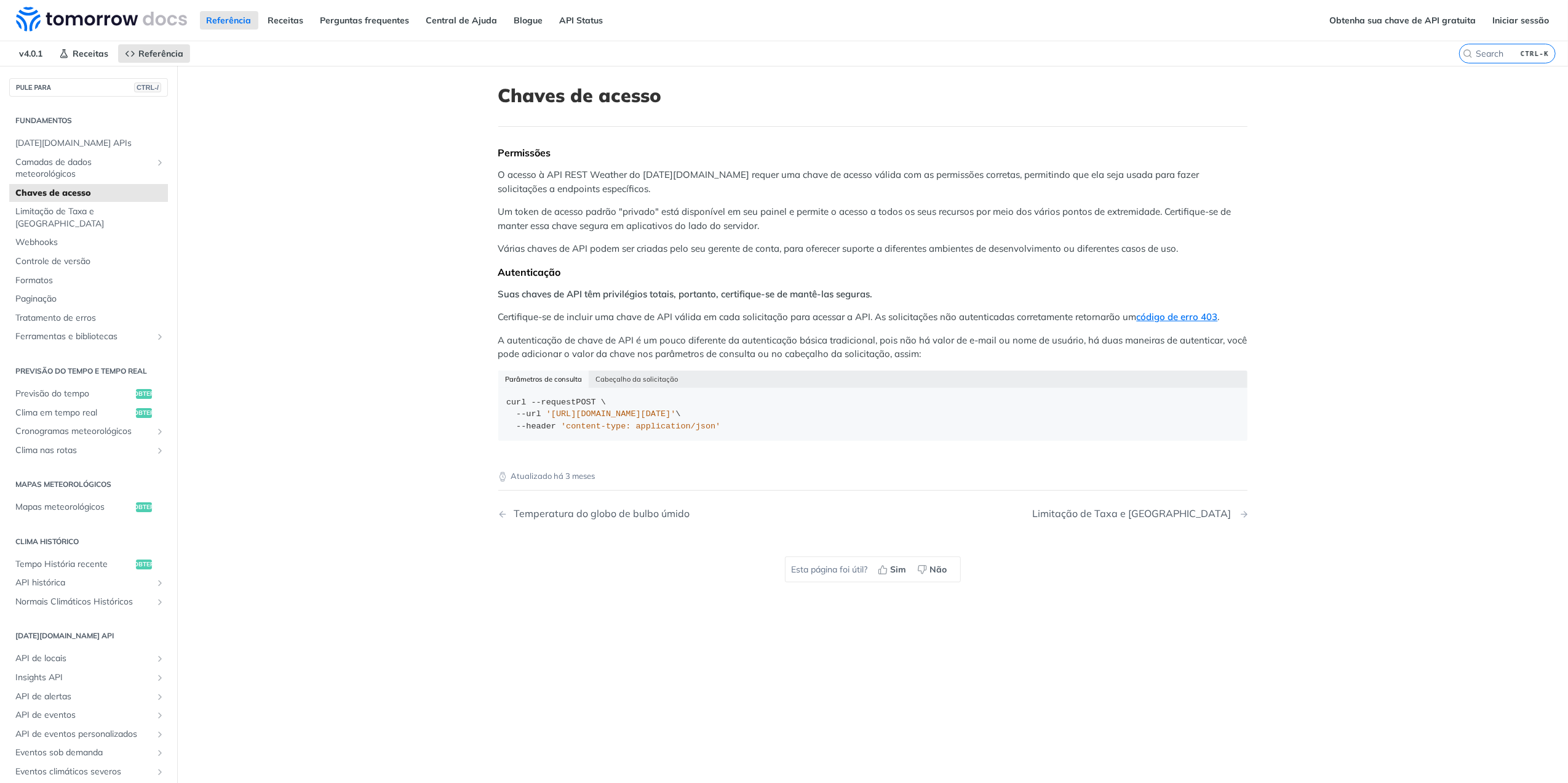
click at [1184, 515] on div "Limitação de Taxa e Tokens" at bounding box center [1135, 514] width 205 height 12
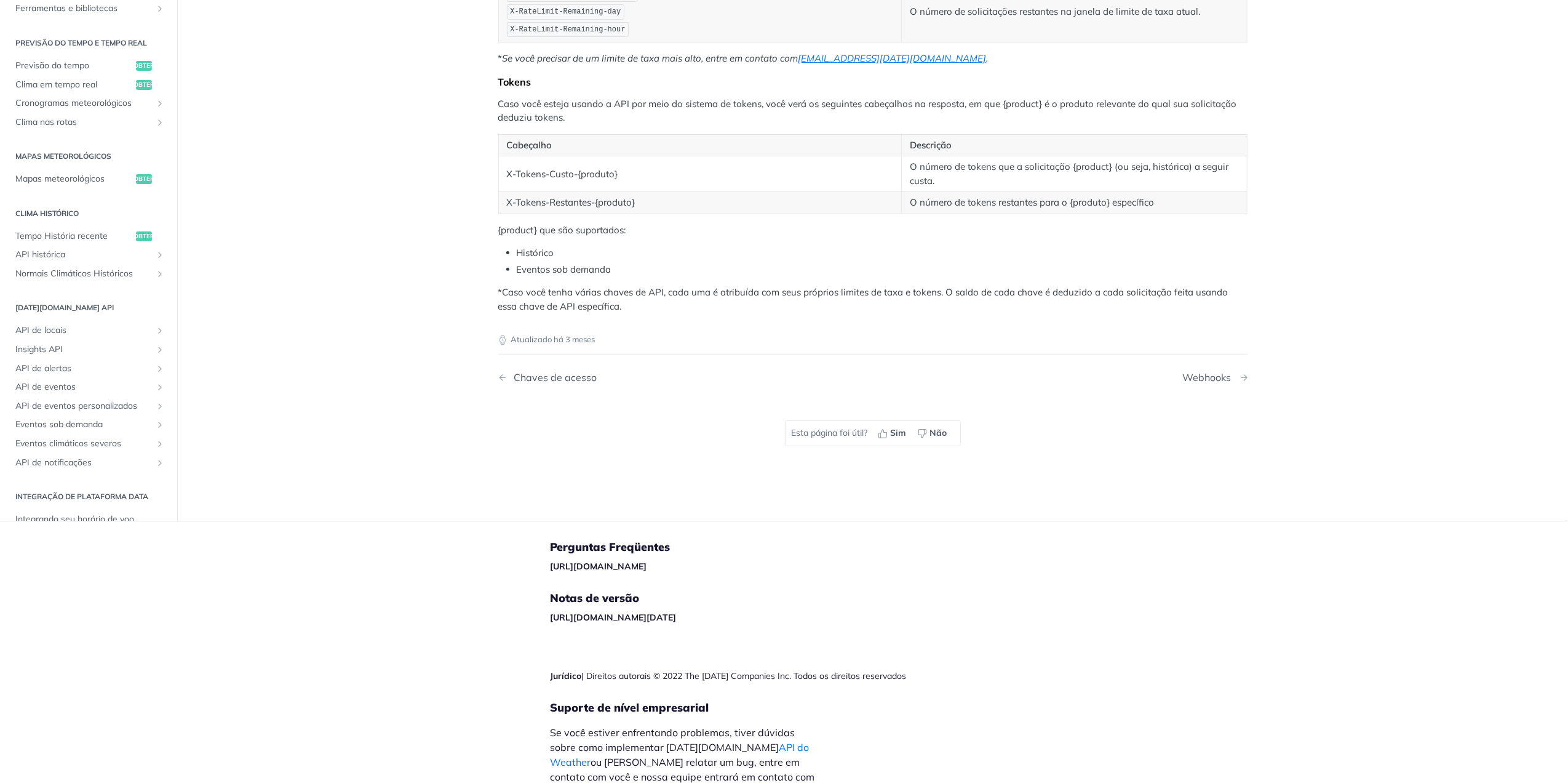
click at [1194, 383] on div "Webhooks" at bounding box center [1210, 378] width 54 height 12
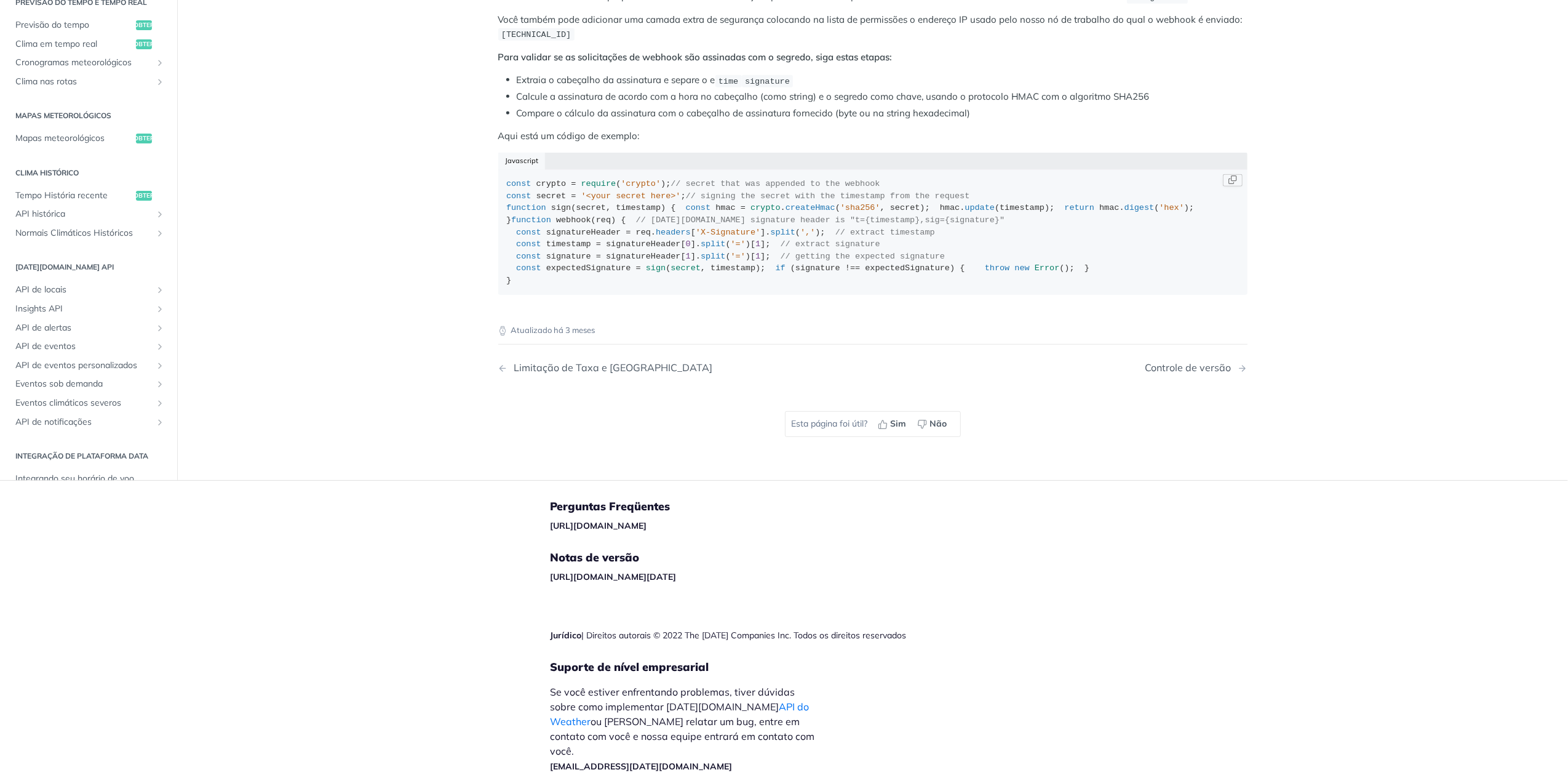
scroll to position [1152, 0]
click at [1192, 386] on nav "Limitação de Taxa e Tokens Controle de versão" at bounding box center [873, 368] width 749 height 36
click at [1187, 374] on div "Controle de versão" at bounding box center [1192, 368] width 93 height 12
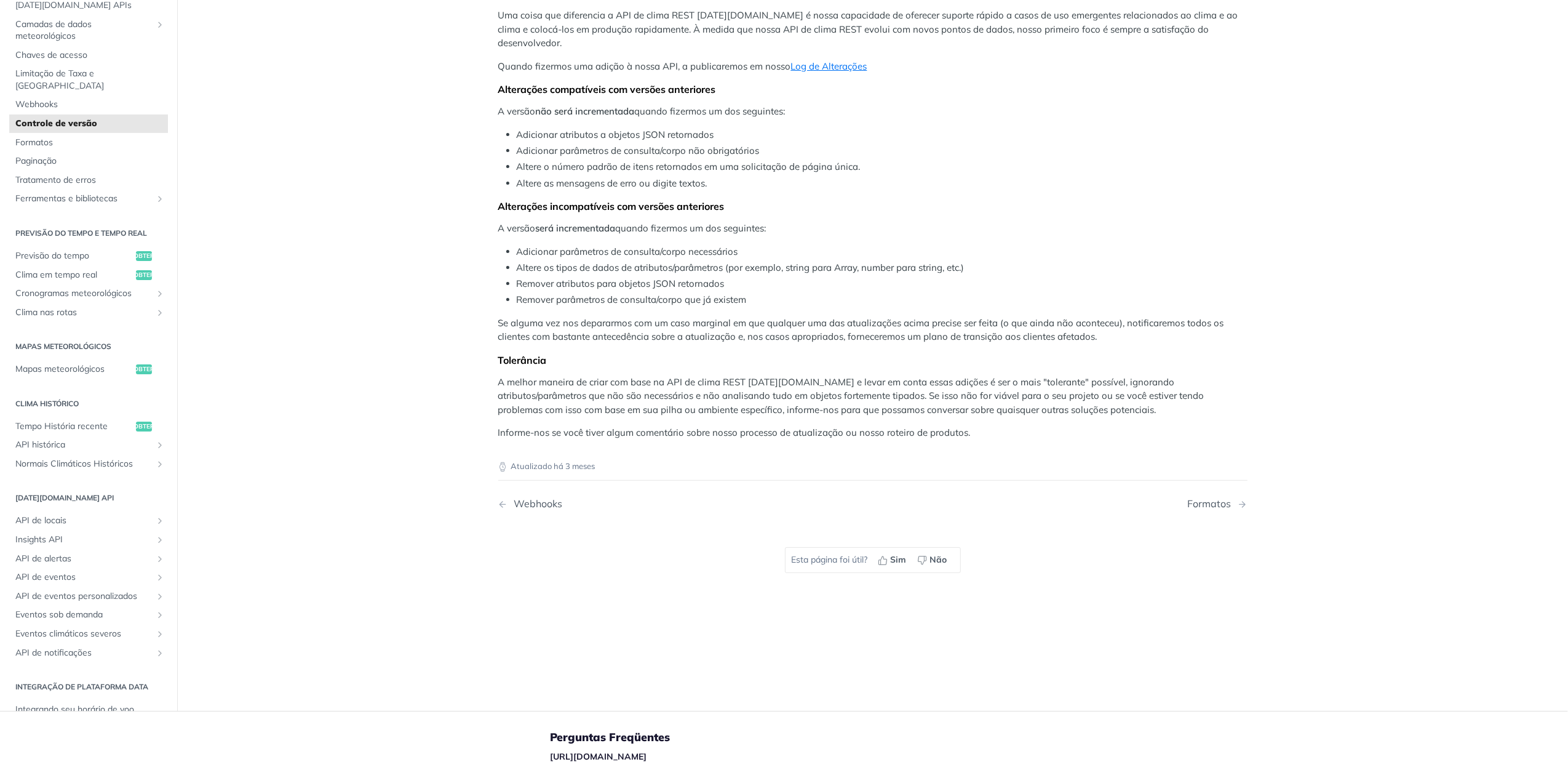
scroll to position [164, 0]
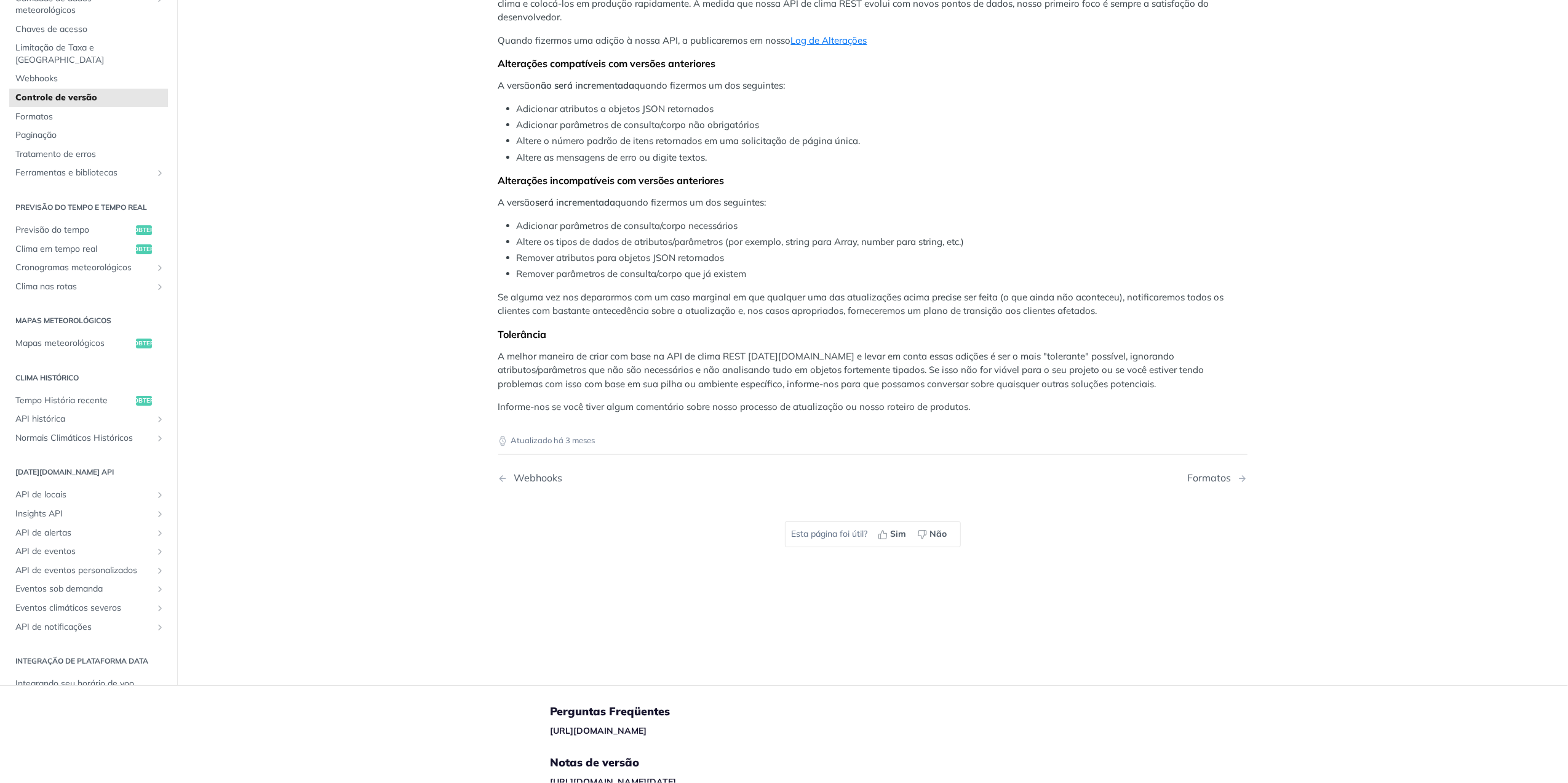
click at [1216, 459] on nav "Webhooks Formatos" at bounding box center [873, 478] width 749 height 36
click at [1212, 472] on div "Formatos" at bounding box center [1213, 478] width 50 height 12
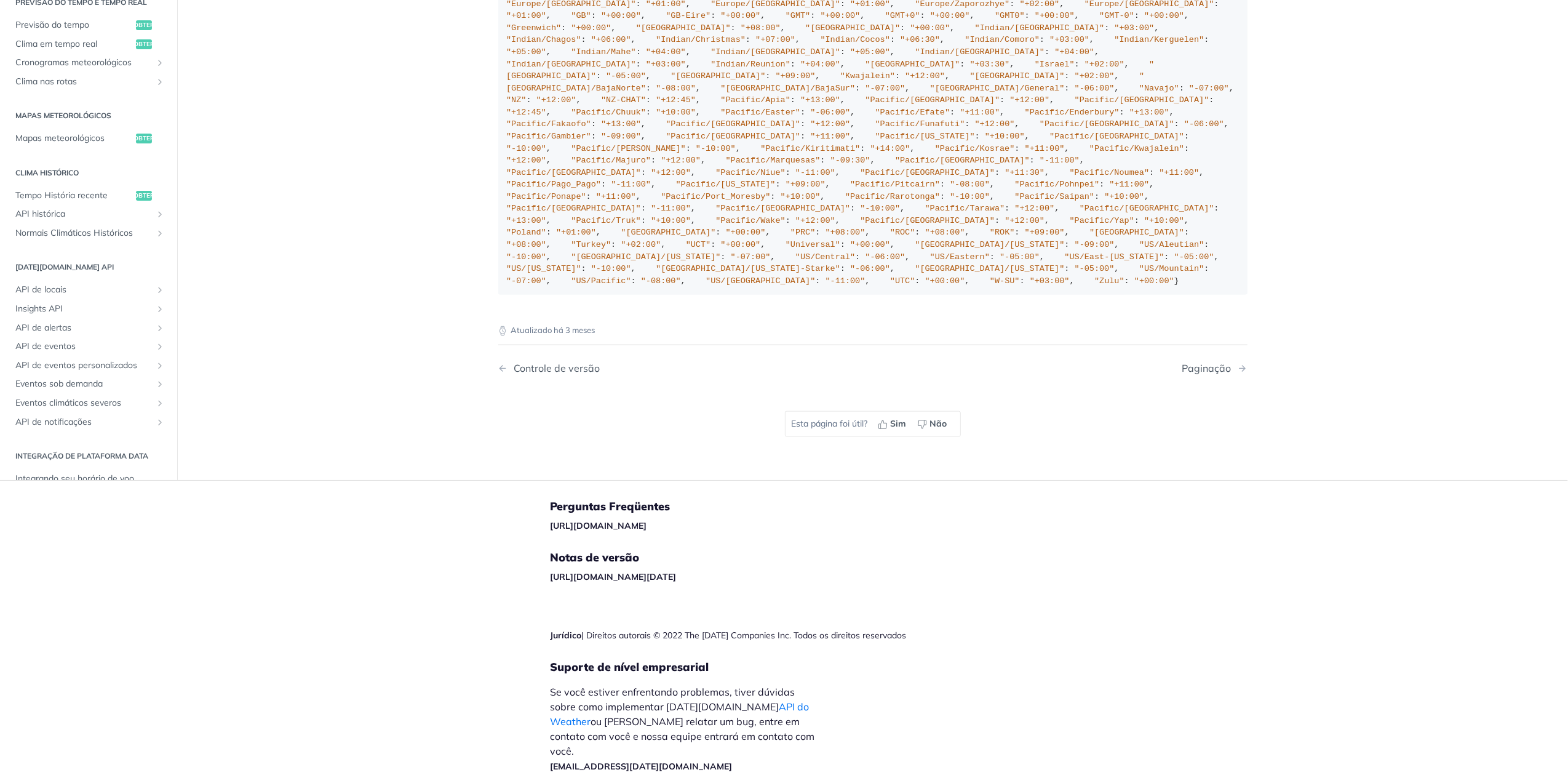
scroll to position [2048, 0]
click at [1185, 375] on nav "Controle de versão Paginação" at bounding box center [873, 369] width 749 height 36
click at [1182, 375] on div "Paginação" at bounding box center [1210, 369] width 55 height 12
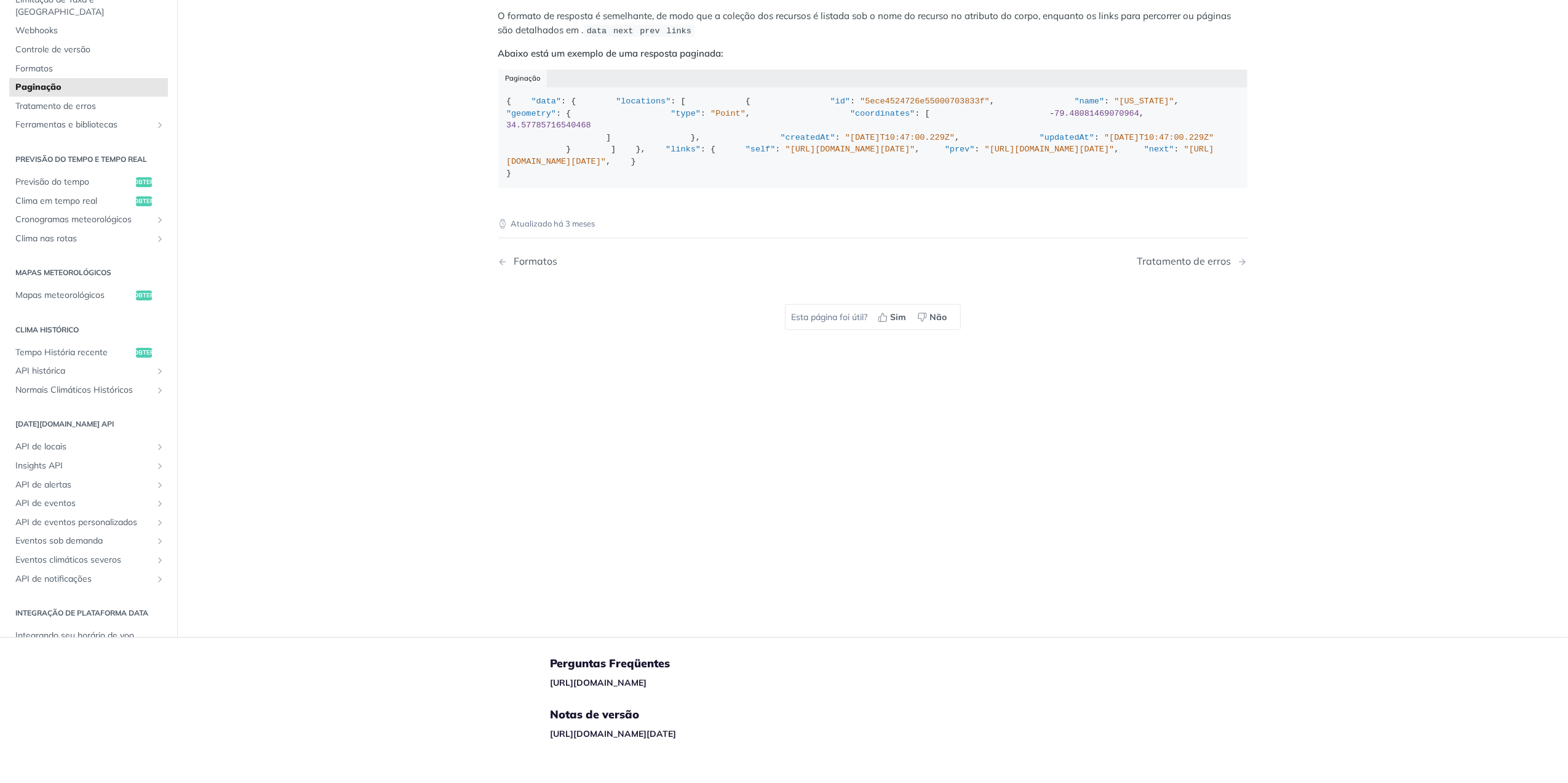
scroll to position [355, 0]
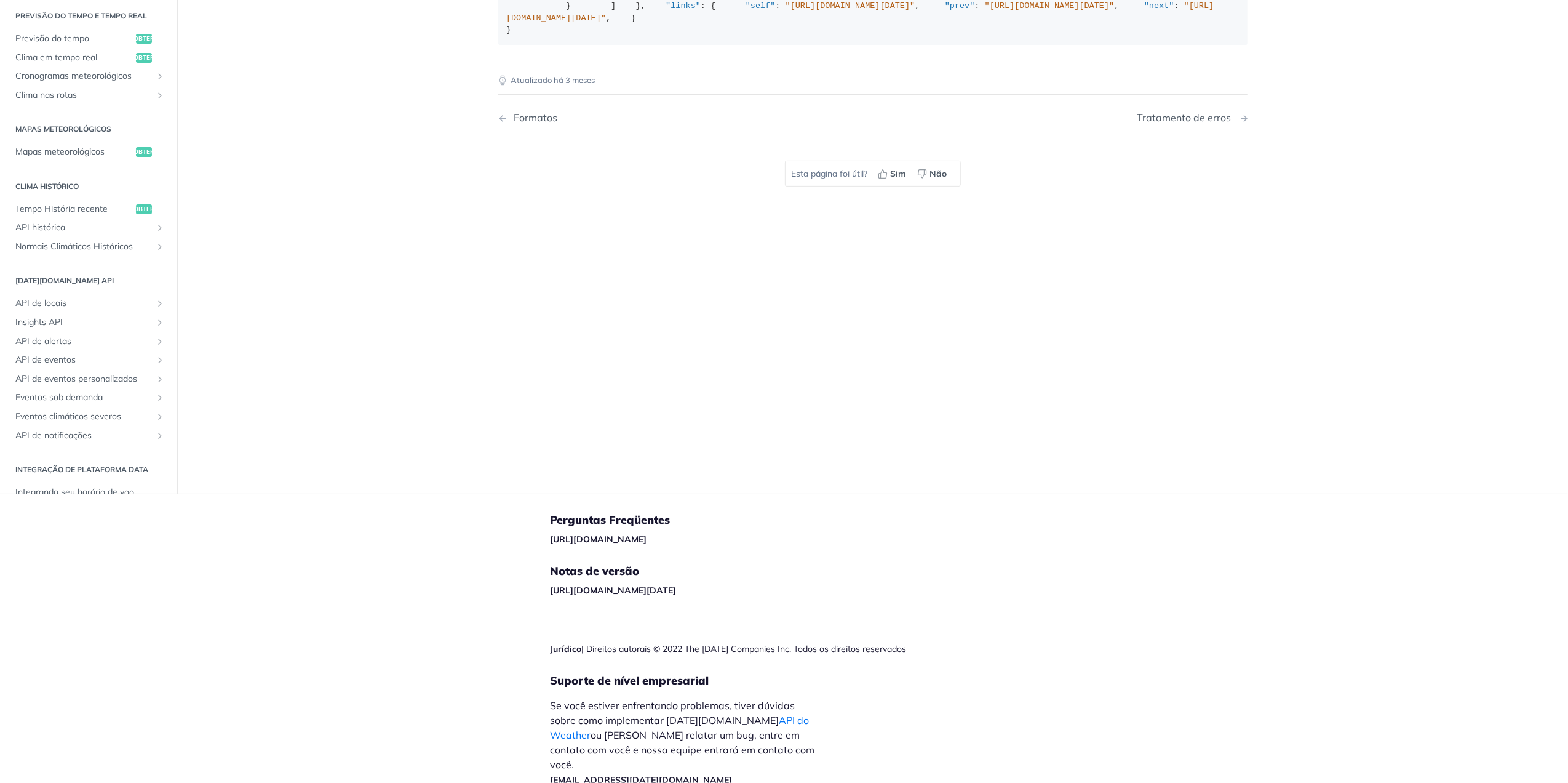
click at [1208, 124] on div "Tratamento de erros" at bounding box center [1187, 118] width 100 height 12
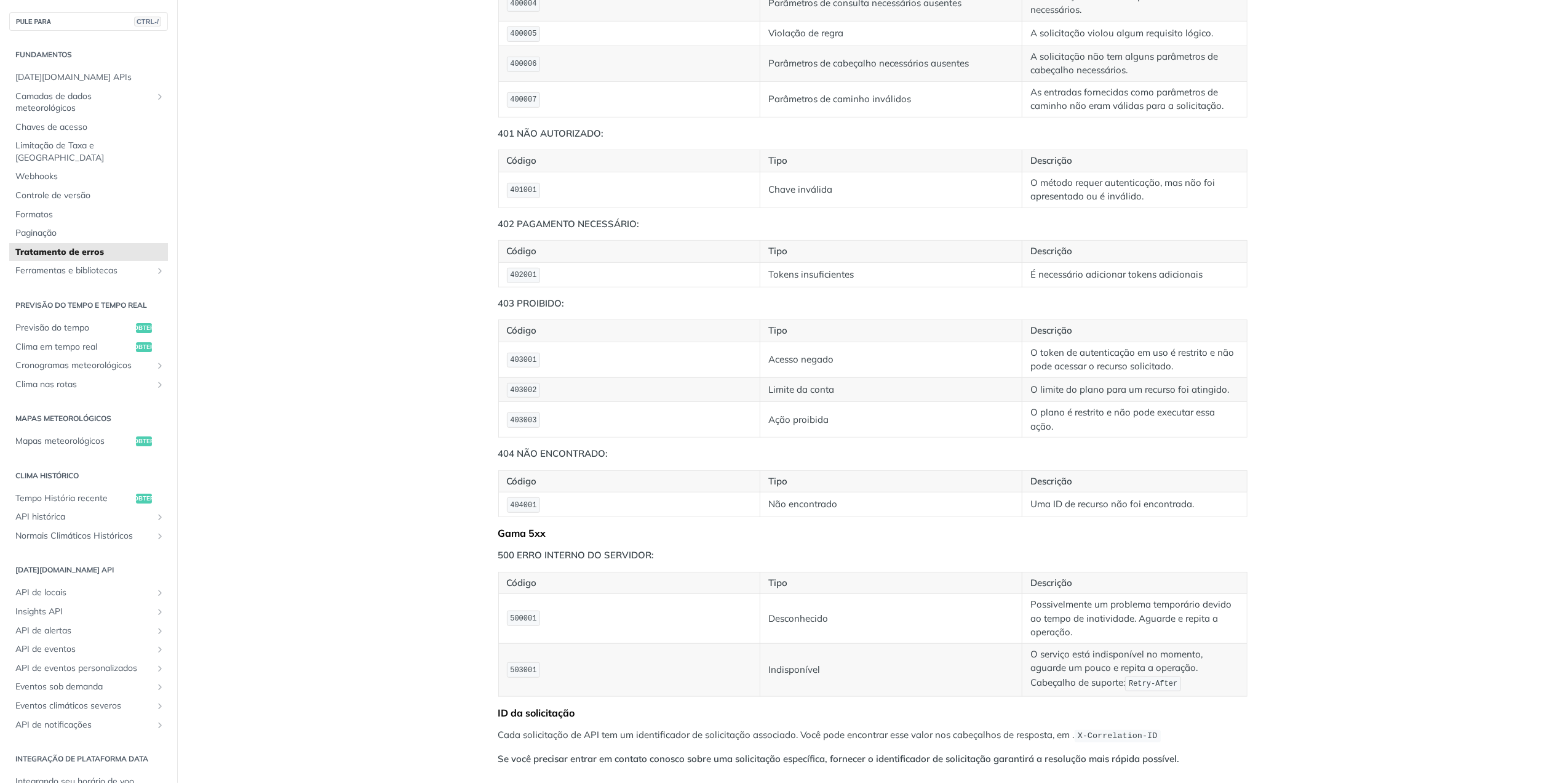
scroll to position [1067, 0]
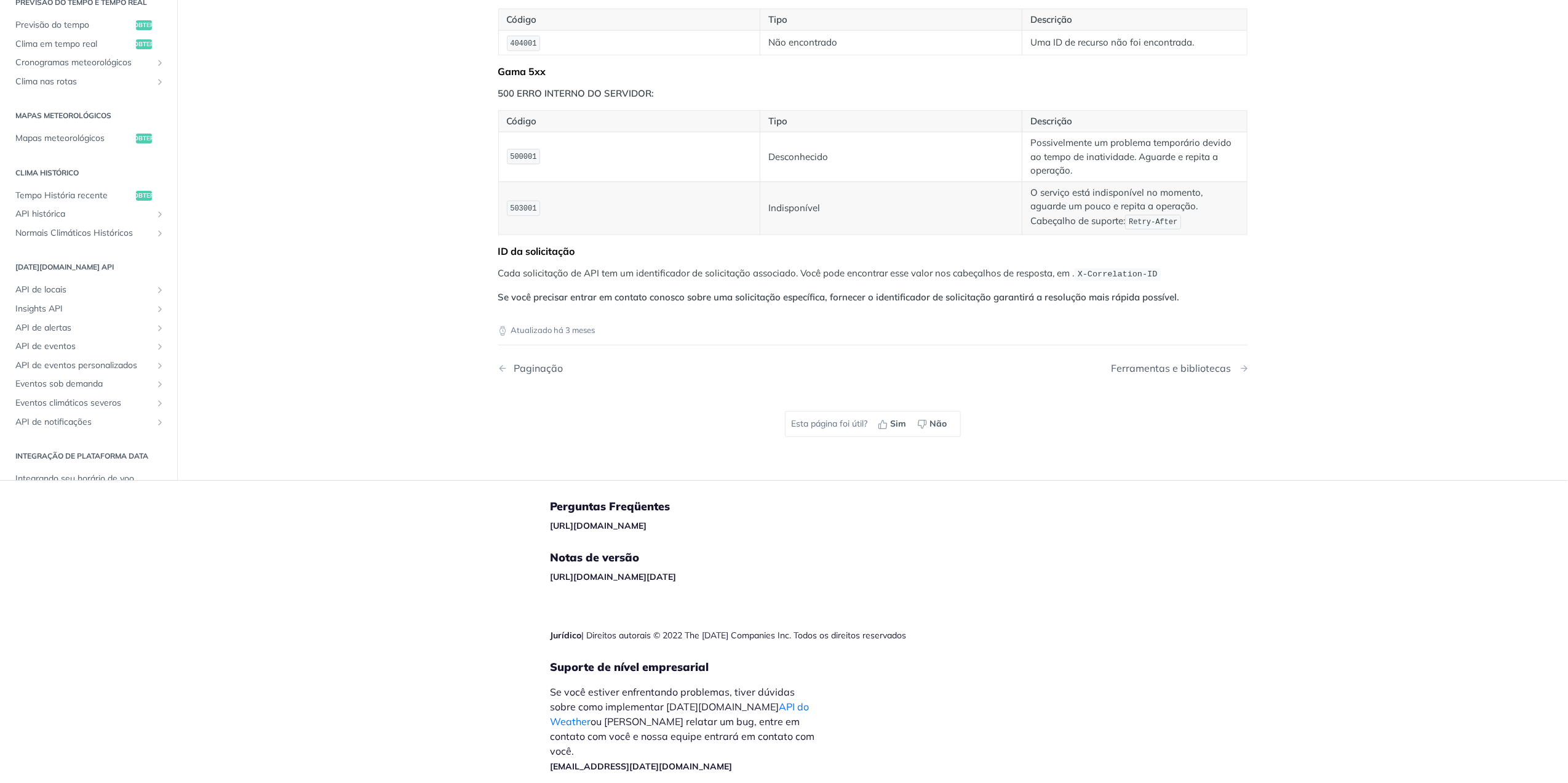
click at [1188, 375] on div "Ferramentas e bibliotecas" at bounding box center [1174, 369] width 126 height 12
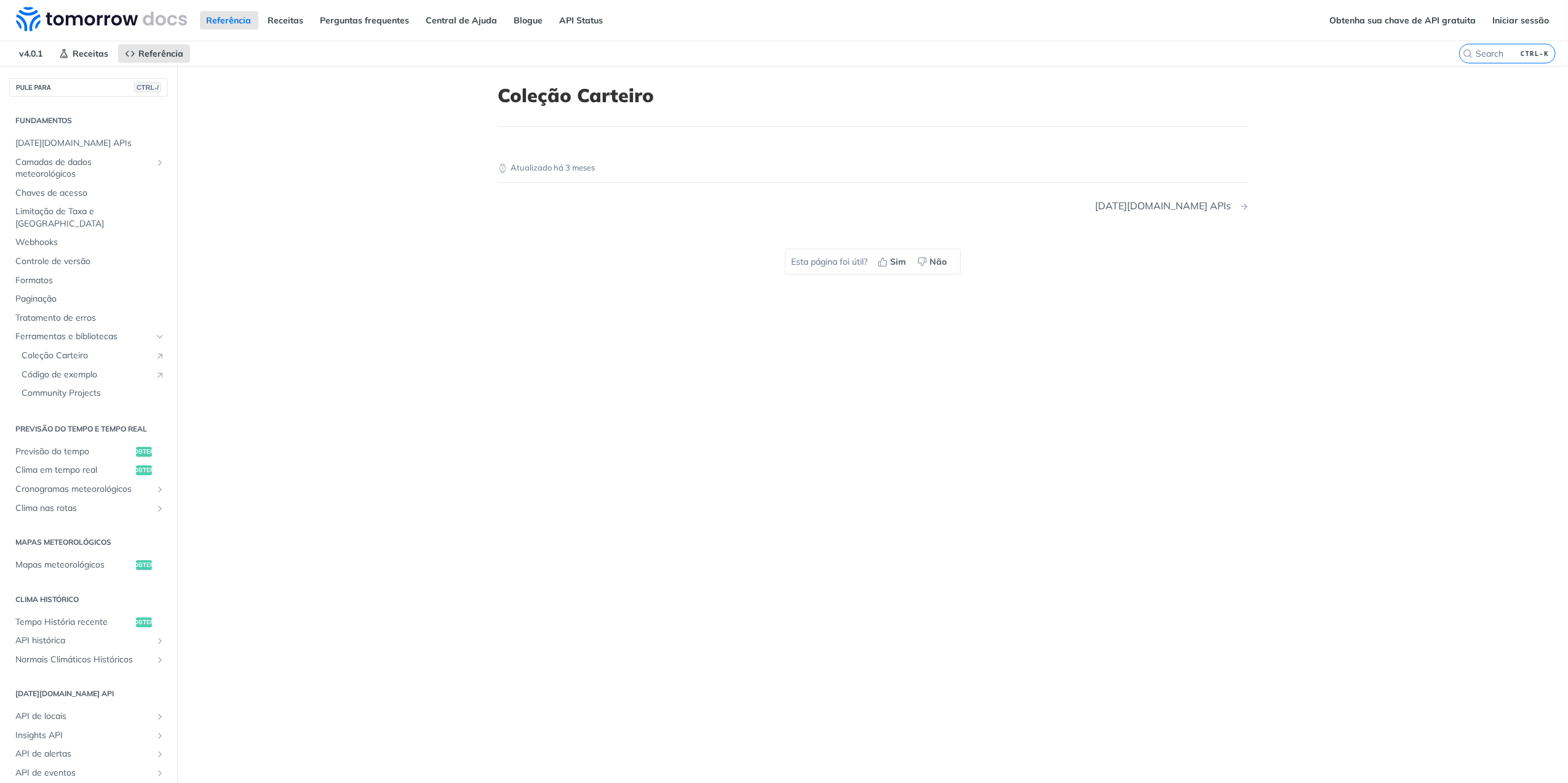
click at [1203, 212] on div "Tomorrow.io APIs" at bounding box center [1167, 206] width 142 height 12
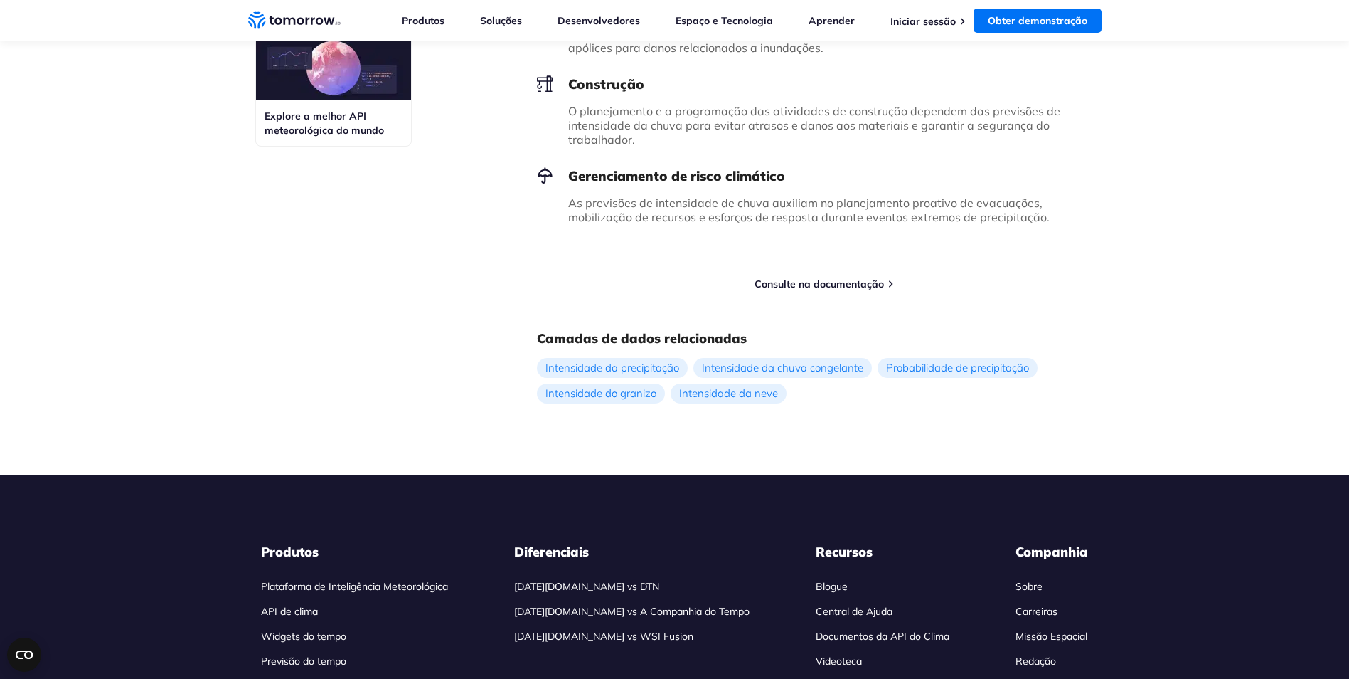
scroll to position [854, 0]
